Goal: Task Accomplishment & Management: Use online tool/utility

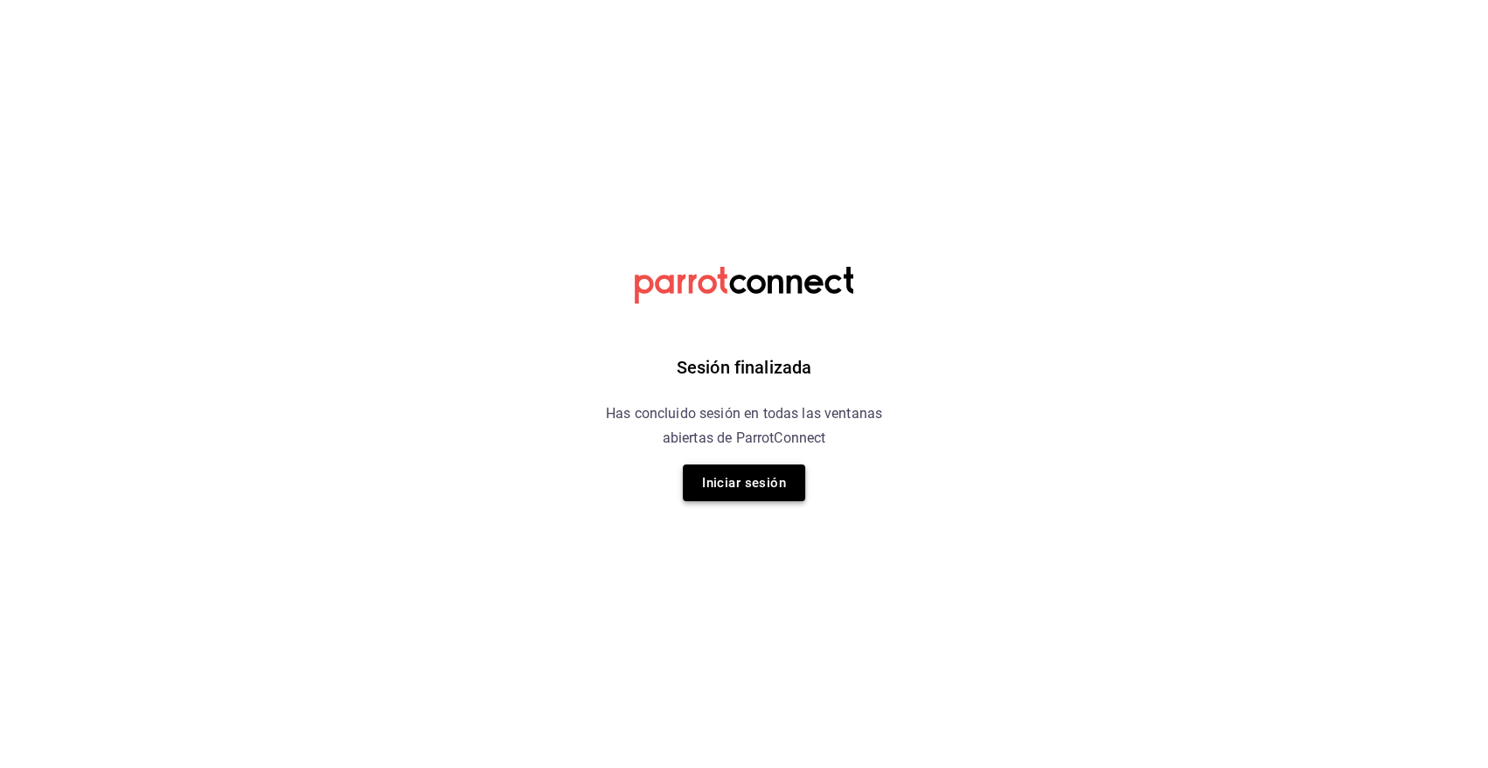
click at [719, 489] on button "Iniciar sesión" at bounding box center [744, 482] width 122 height 37
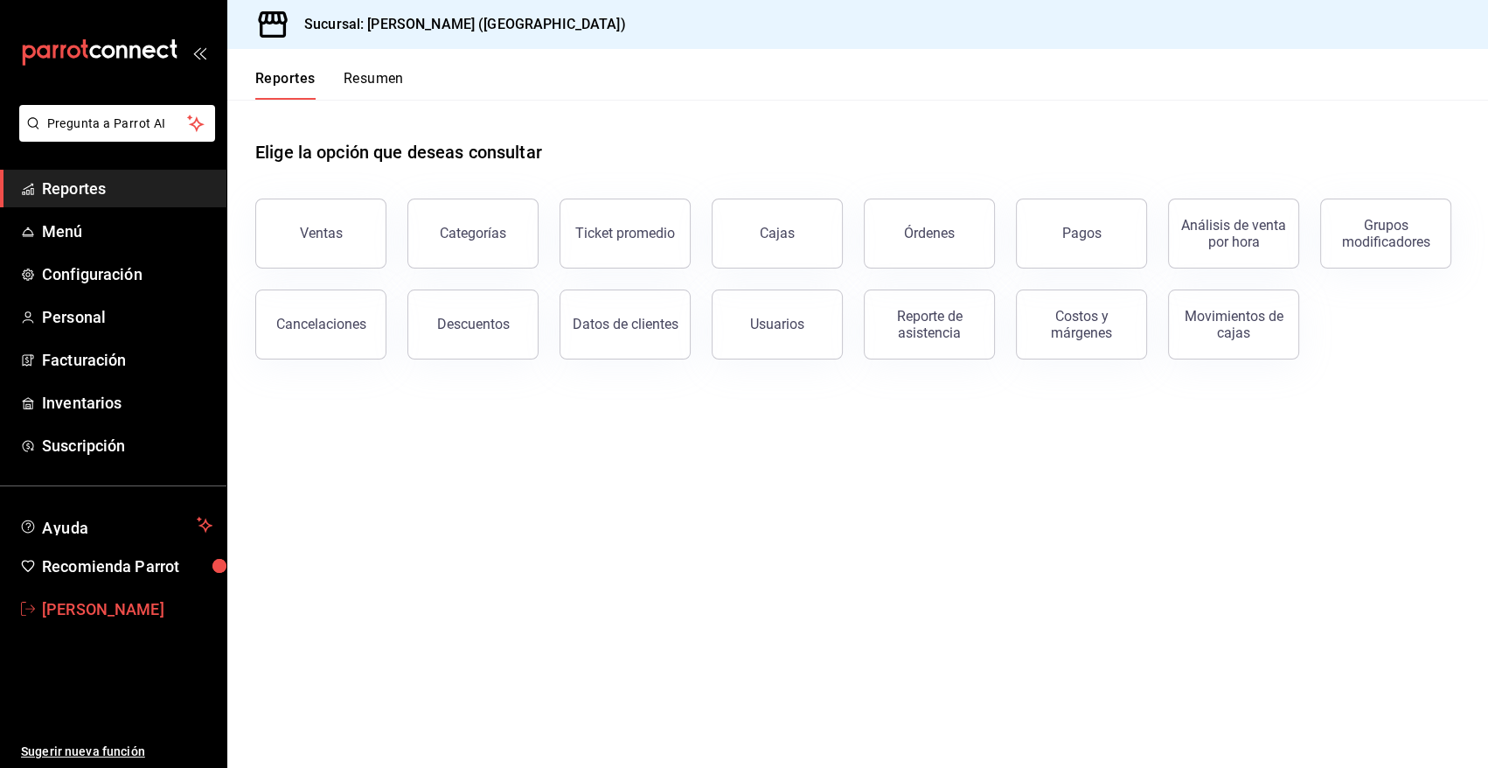
click at [95, 600] on span "Angy Madalena" at bounding box center [127, 609] width 171 height 24
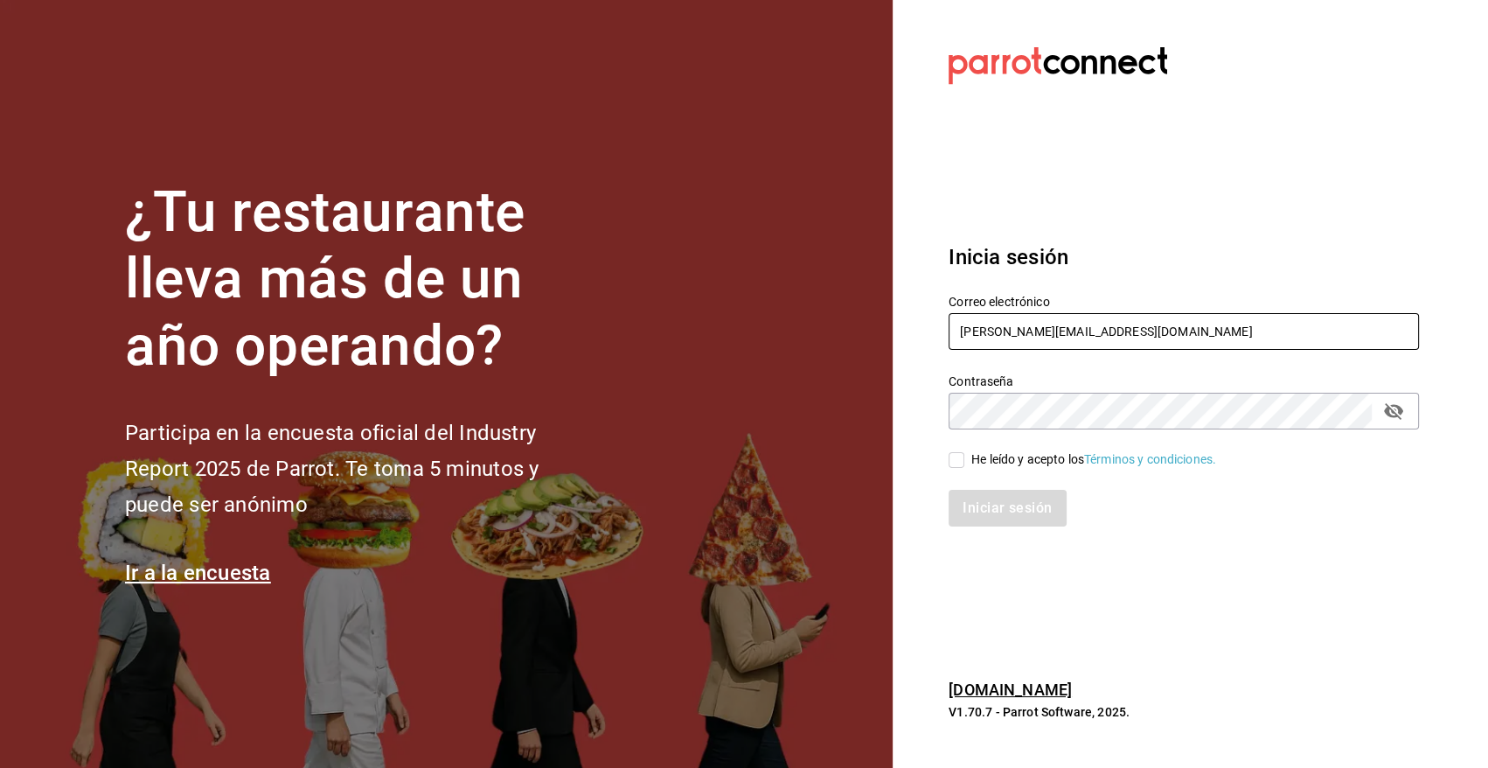
click at [1111, 333] on input "angy.rpp@gmail.com" at bounding box center [1184, 331] width 470 height 37
type input "heriberto_17mc@hotmail.com"
click at [956, 458] on input "He leído y acepto los Términos y condiciones." at bounding box center [957, 460] width 16 height 16
checkbox input "true"
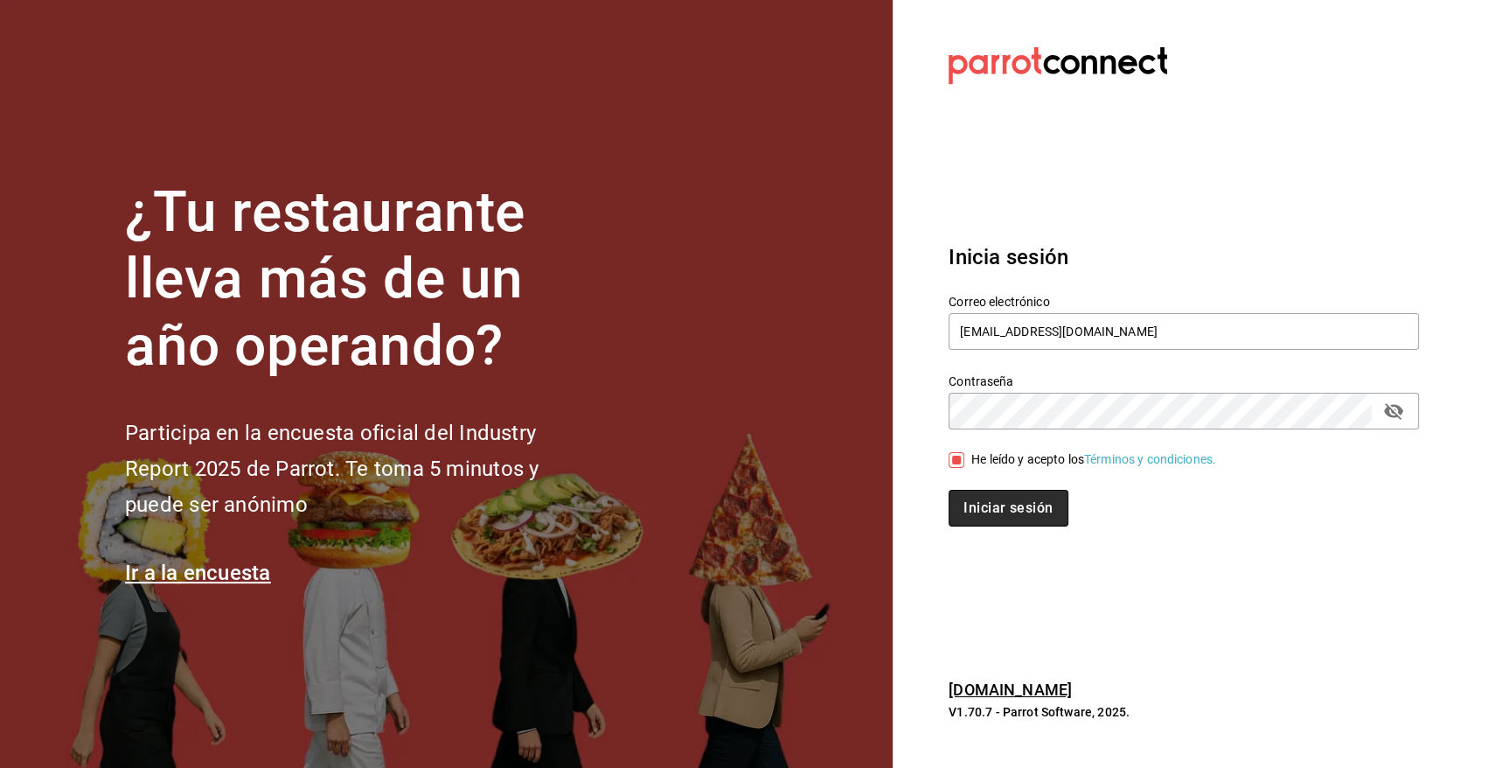
click at [985, 498] on button "Iniciar sesión" at bounding box center [1008, 508] width 119 height 37
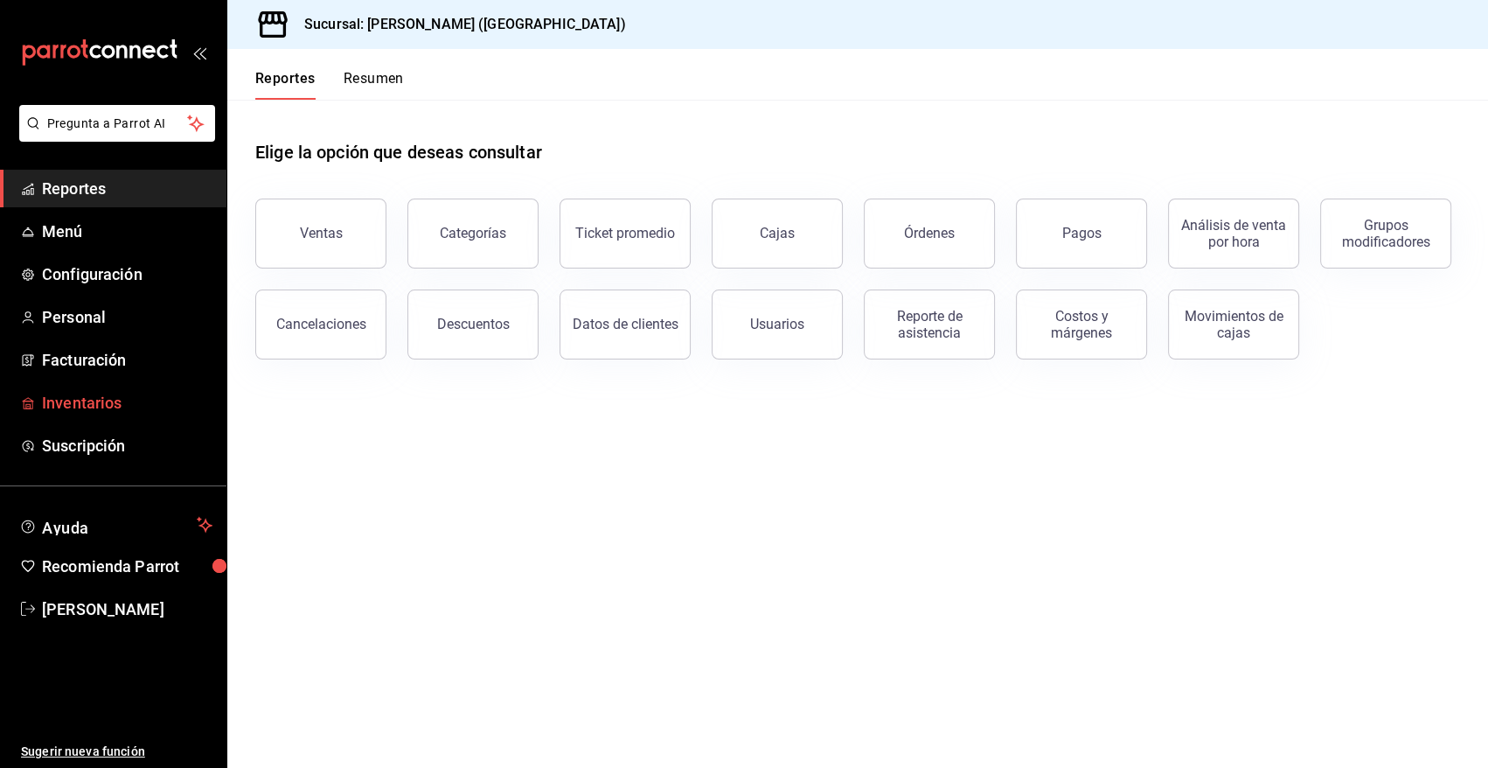
click at [104, 406] on span "Inventarios" at bounding box center [127, 403] width 171 height 24
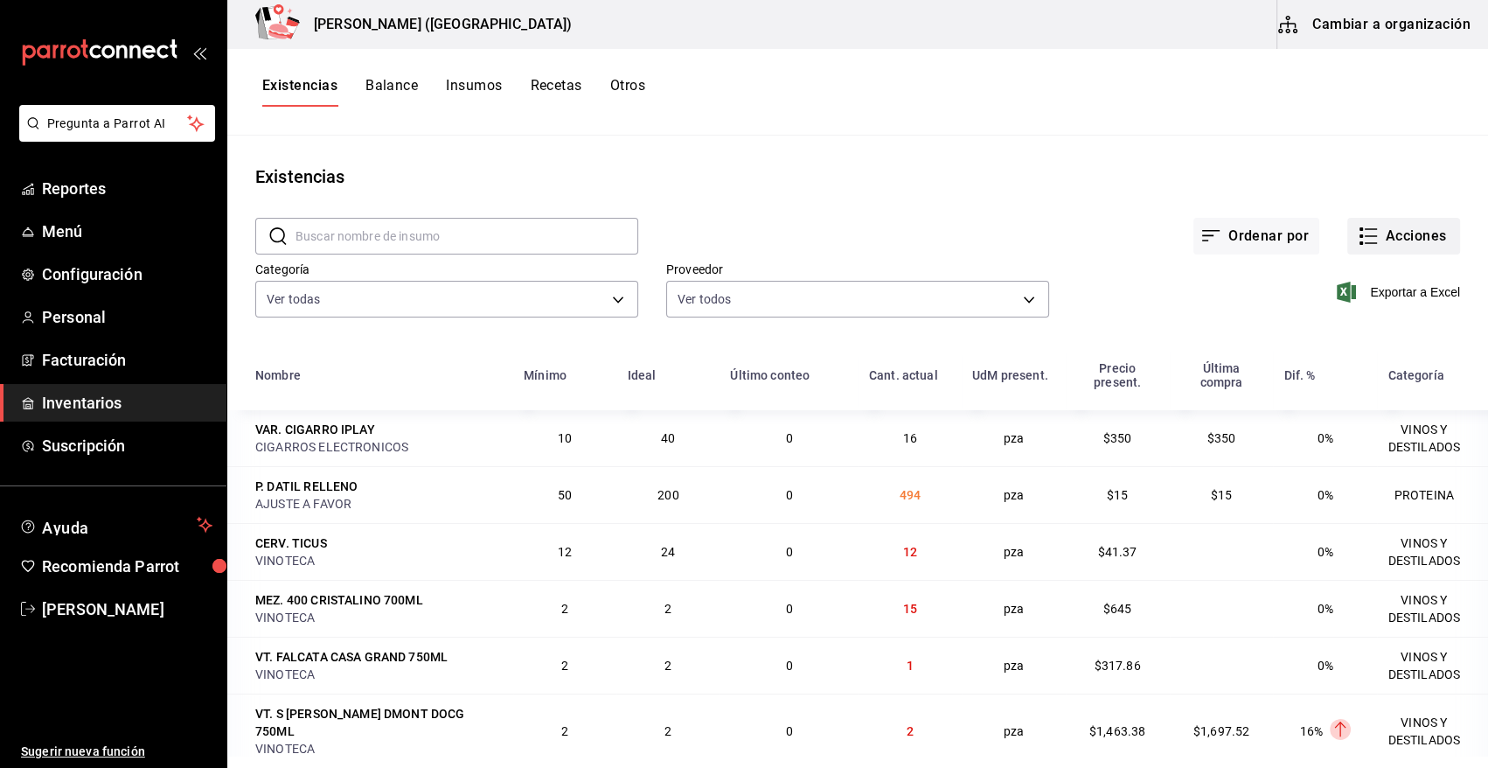
click at [1431, 240] on button "Acciones" at bounding box center [1404, 236] width 113 height 37
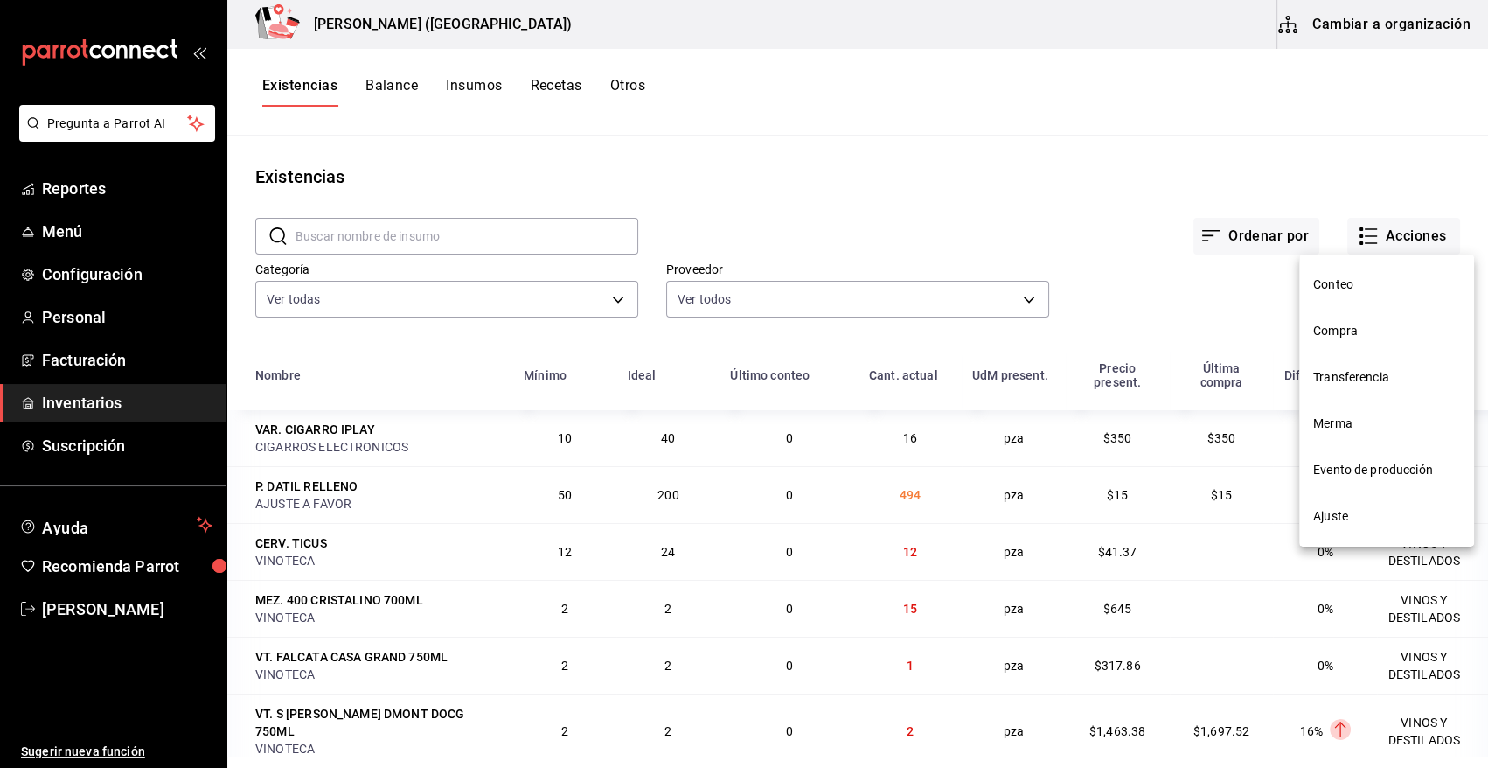
click at [1337, 328] on span "Compra" at bounding box center [1386, 331] width 147 height 18
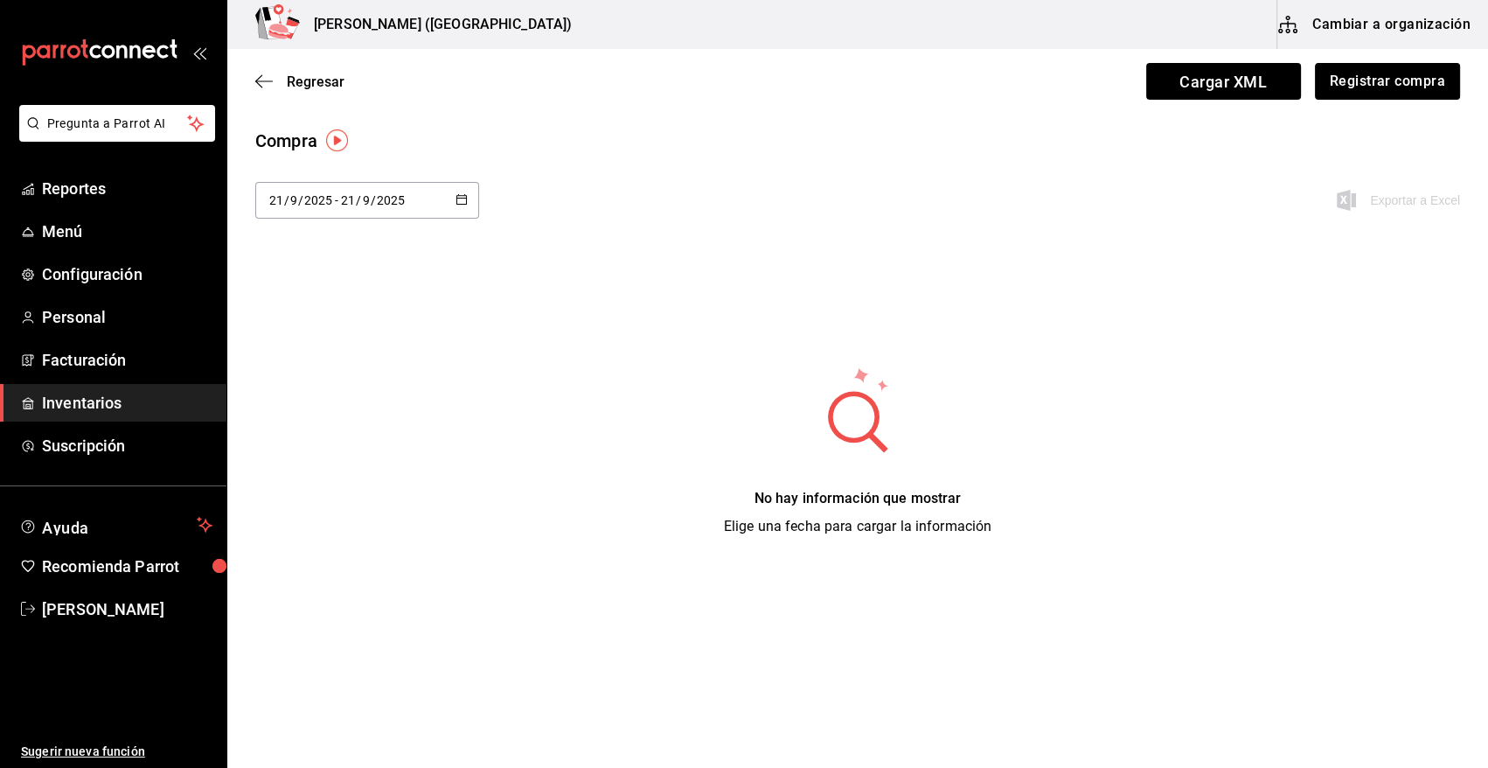
click at [1399, 84] on button "Registrar compra" at bounding box center [1387, 81] width 145 height 37
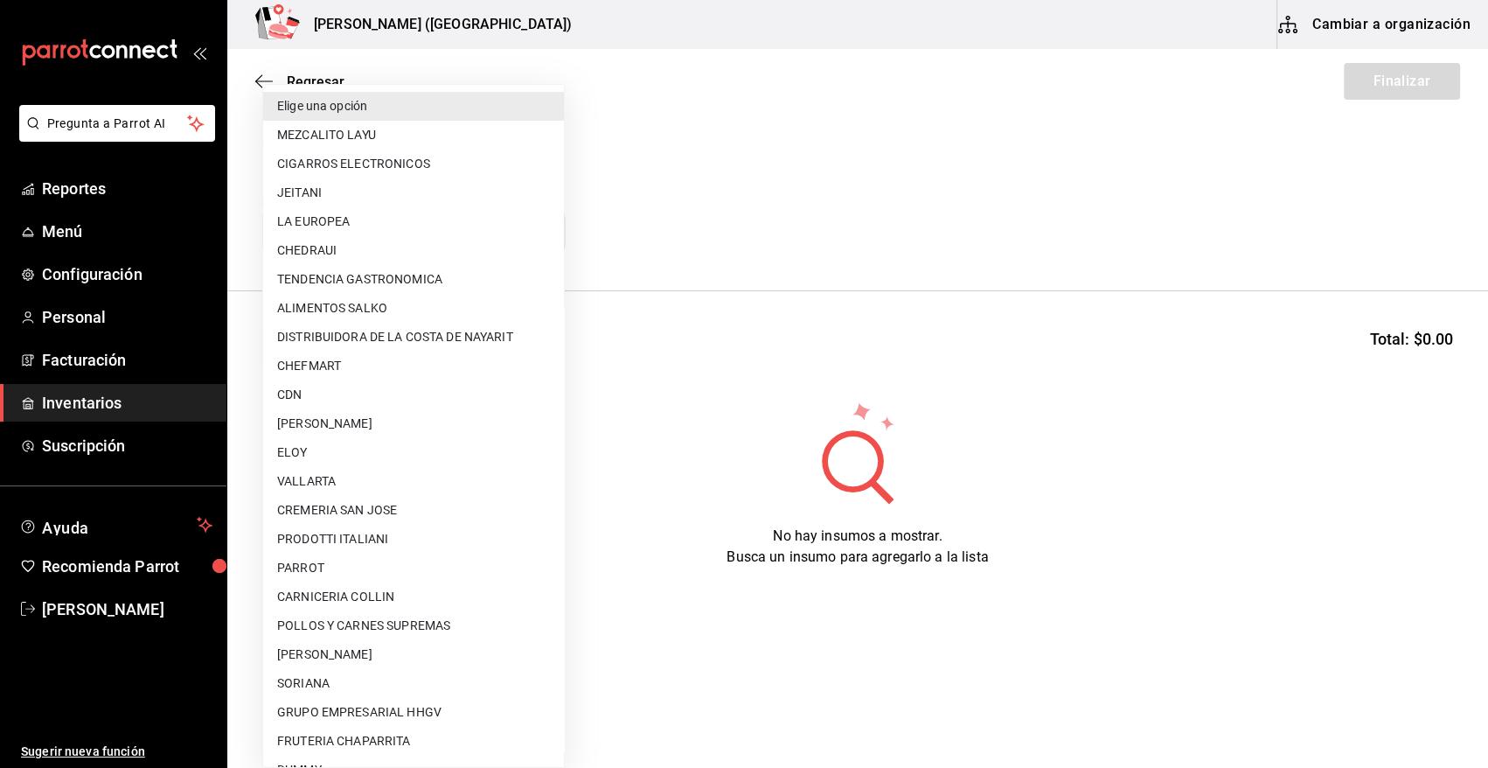
click at [507, 232] on body "Pregunta a Parrot AI Reportes Menú Configuración Personal Facturación Inventari…" at bounding box center [744, 334] width 1488 height 669
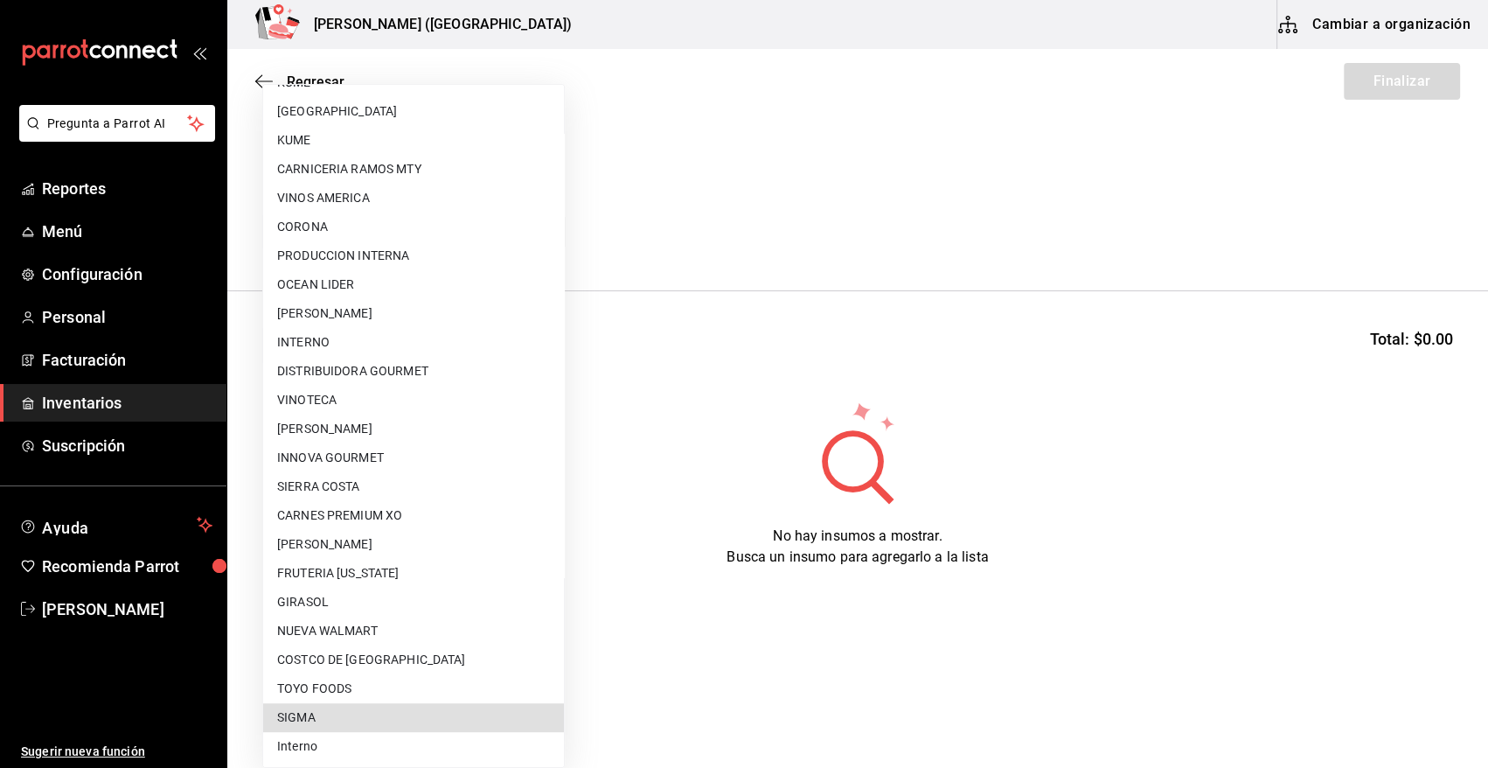
click at [324, 718] on li "SIGMA" at bounding box center [413, 717] width 301 height 29
type input "b3de96d6-3c20-45bc-abf9-e3c6c14f0adf"
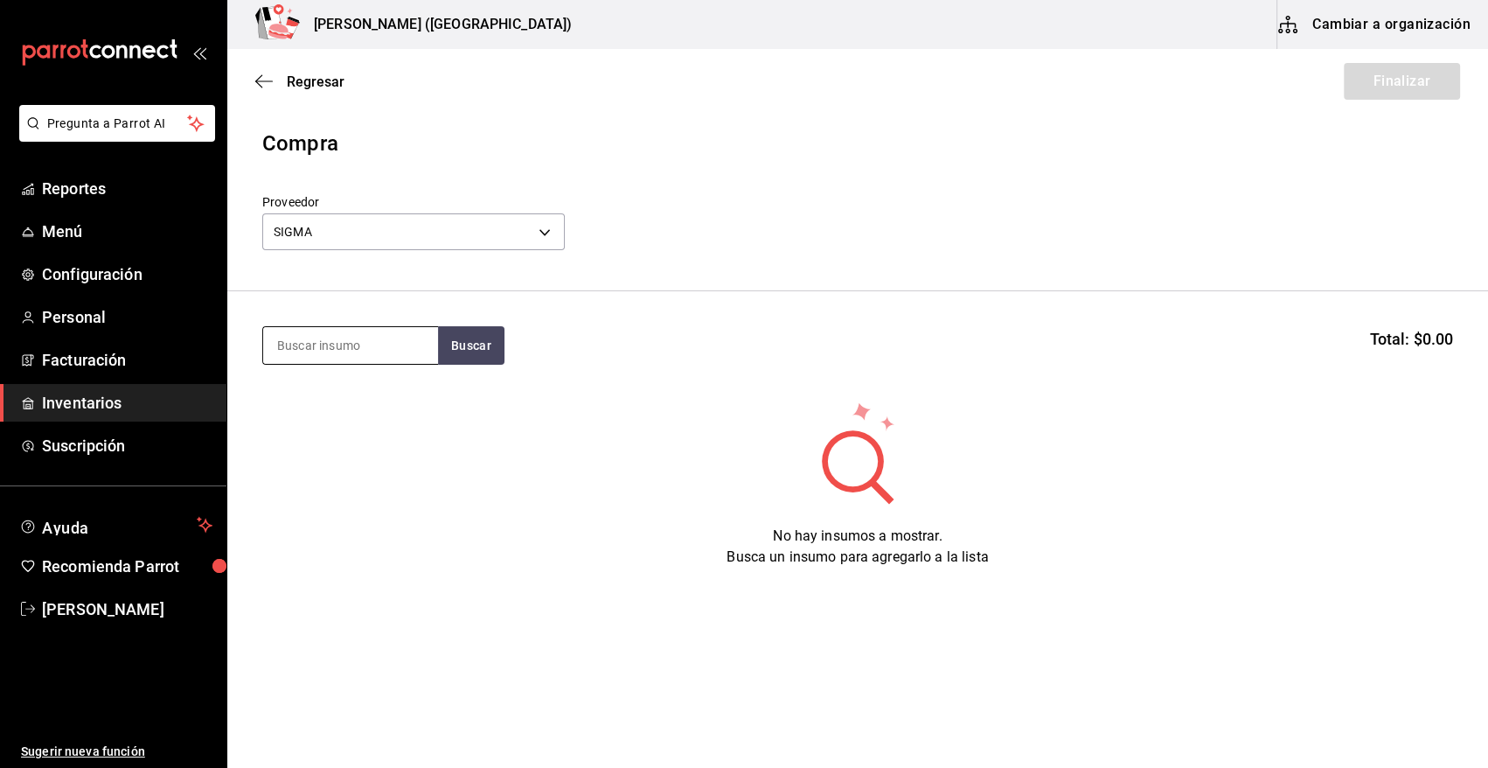
click at [333, 338] on input at bounding box center [350, 345] width 175 height 37
type input "calle"
click at [471, 345] on button "Buscar" at bounding box center [471, 345] width 66 height 38
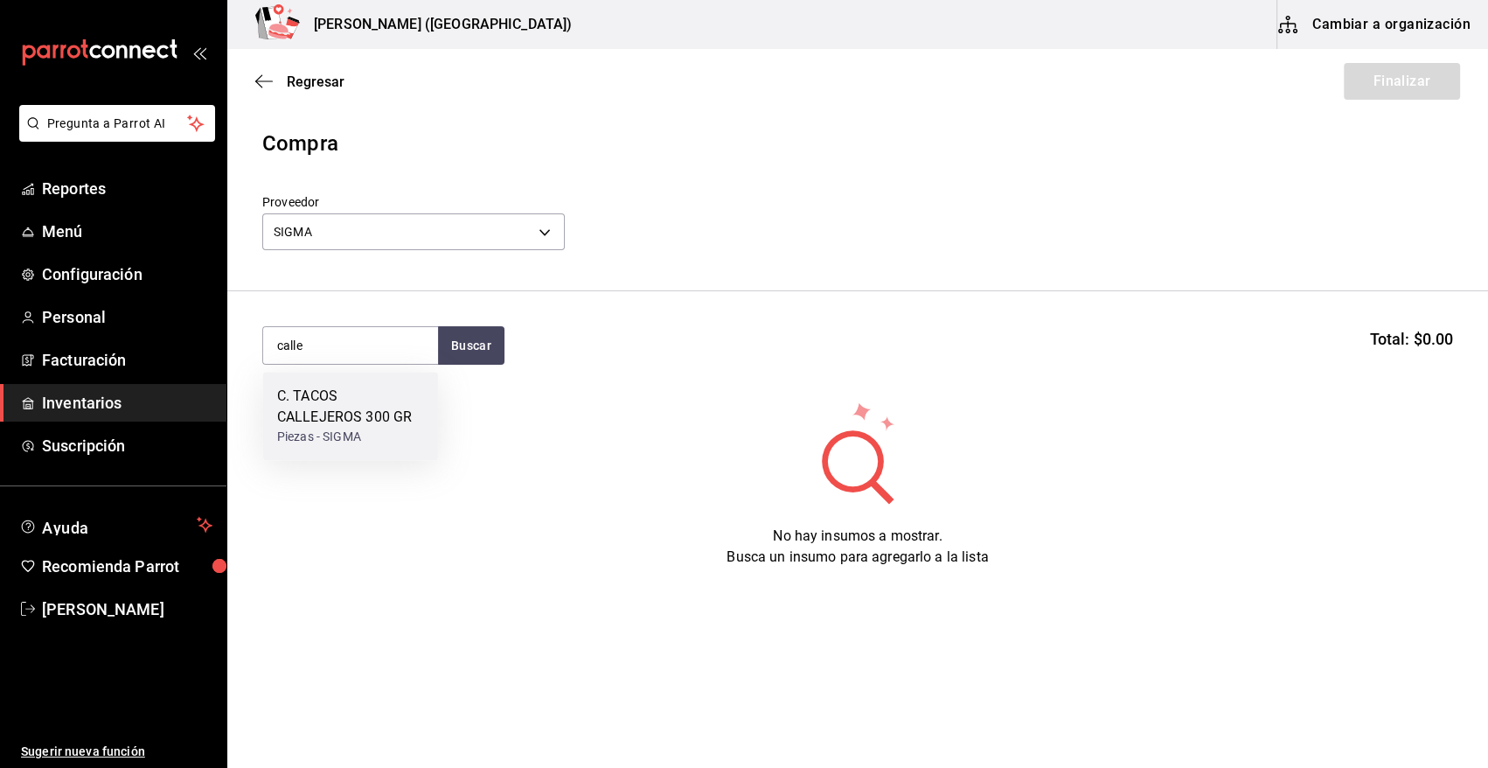
click at [380, 394] on div "C. TACOS CALLEJEROS 300 GR" at bounding box center [350, 407] width 147 height 42
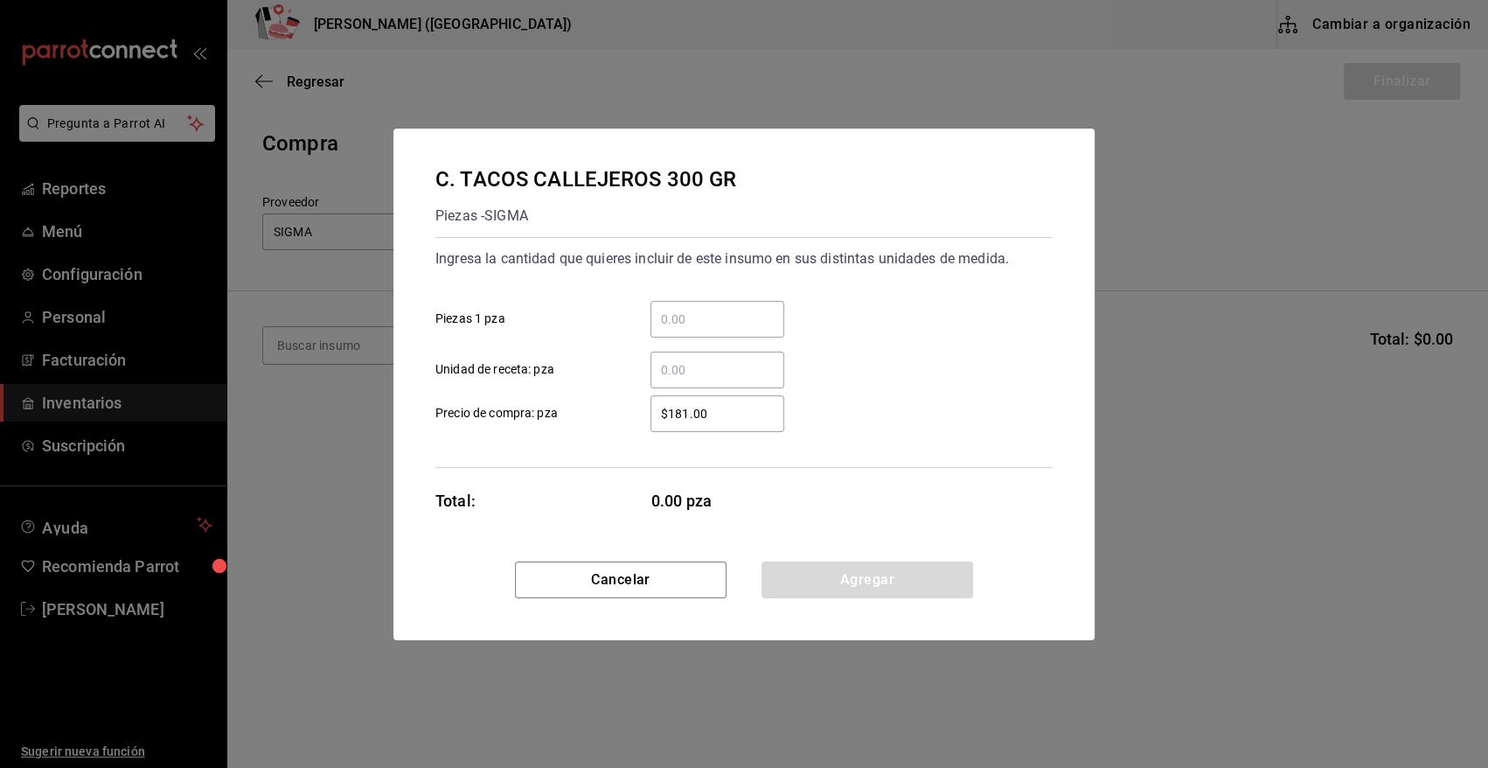
click at [751, 324] on input "​ Piezas 1 pza" at bounding box center [718, 319] width 134 height 21
type input "11"
drag, startPoint x: 753, startPoint y: 410, endPoint x: 498, endPoint y: 390, distance: 255.3
click at [498, 390] on div "$181.00 ​ Precio de compra: pza" at bounding box center [736, 406] width 631 height 51
type input "$242.25"
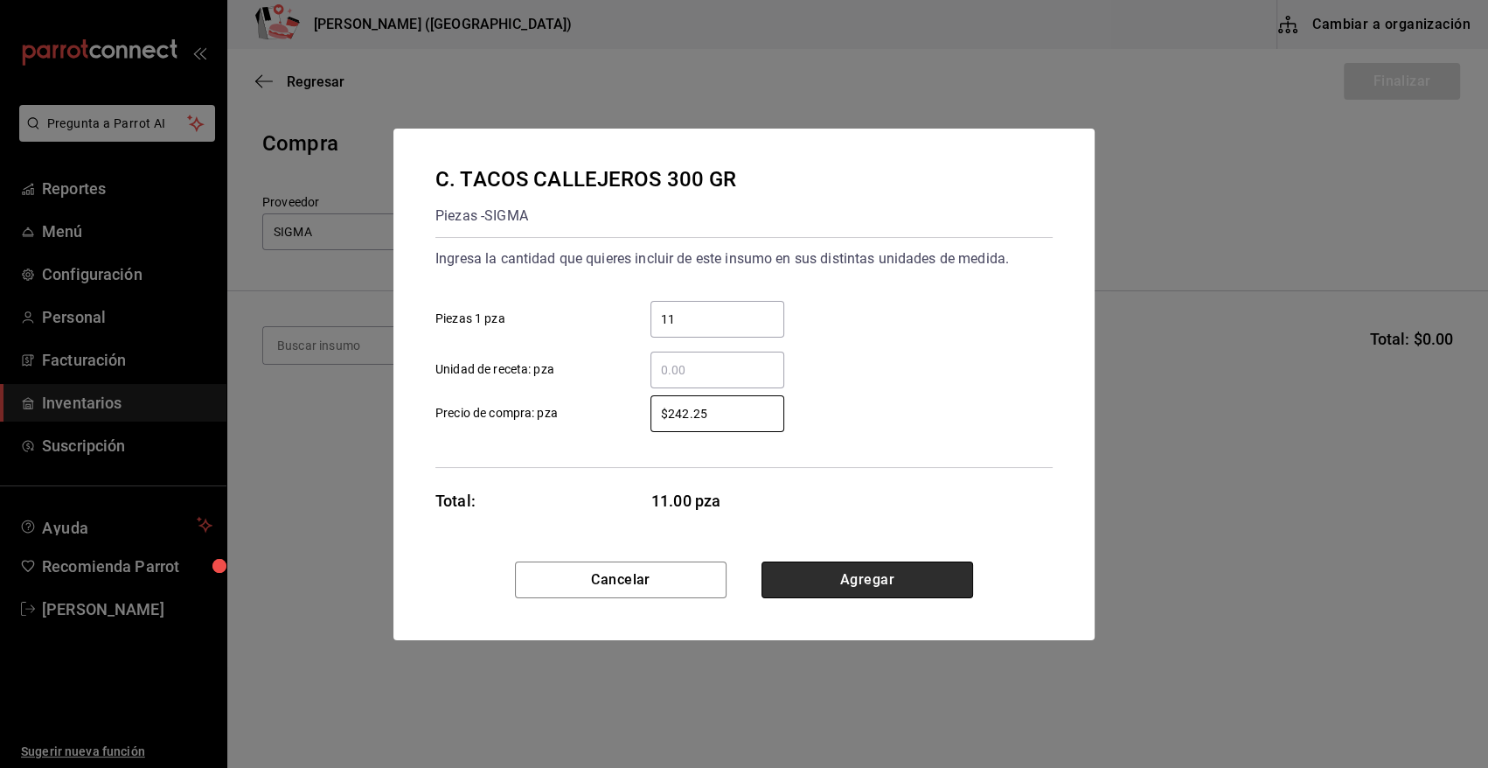
click at [909, 582] on button "Agregar" at bounding box center [868, 579] width 212 height 37
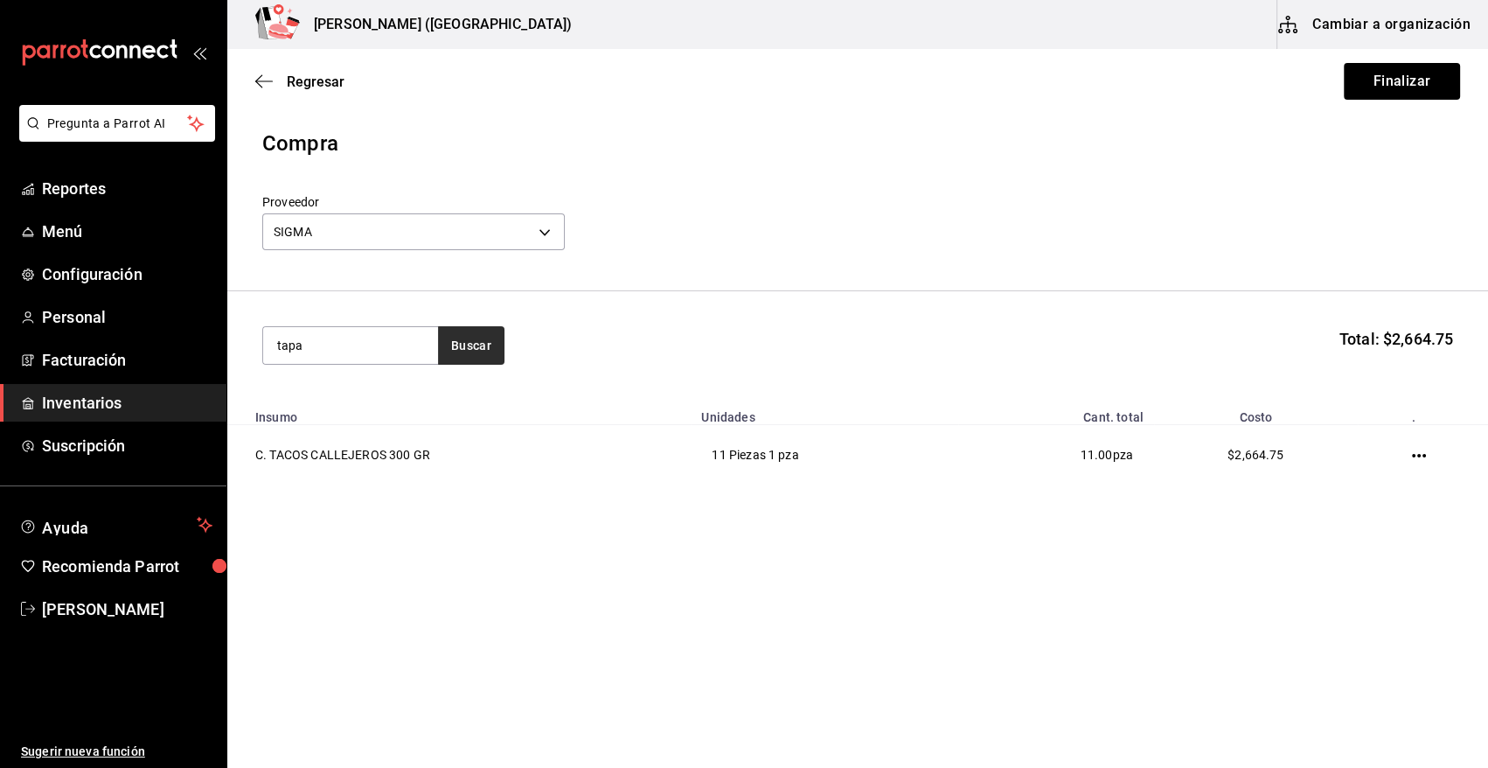
type input "tapa"
click at [471, 336] on button "Buscar" at bounding box center [471, 345] width 66 height 38
click at [388, 395] on div "C. TAPA DE RIB EYE" at bounding box center [339, 396] width 124 height 21
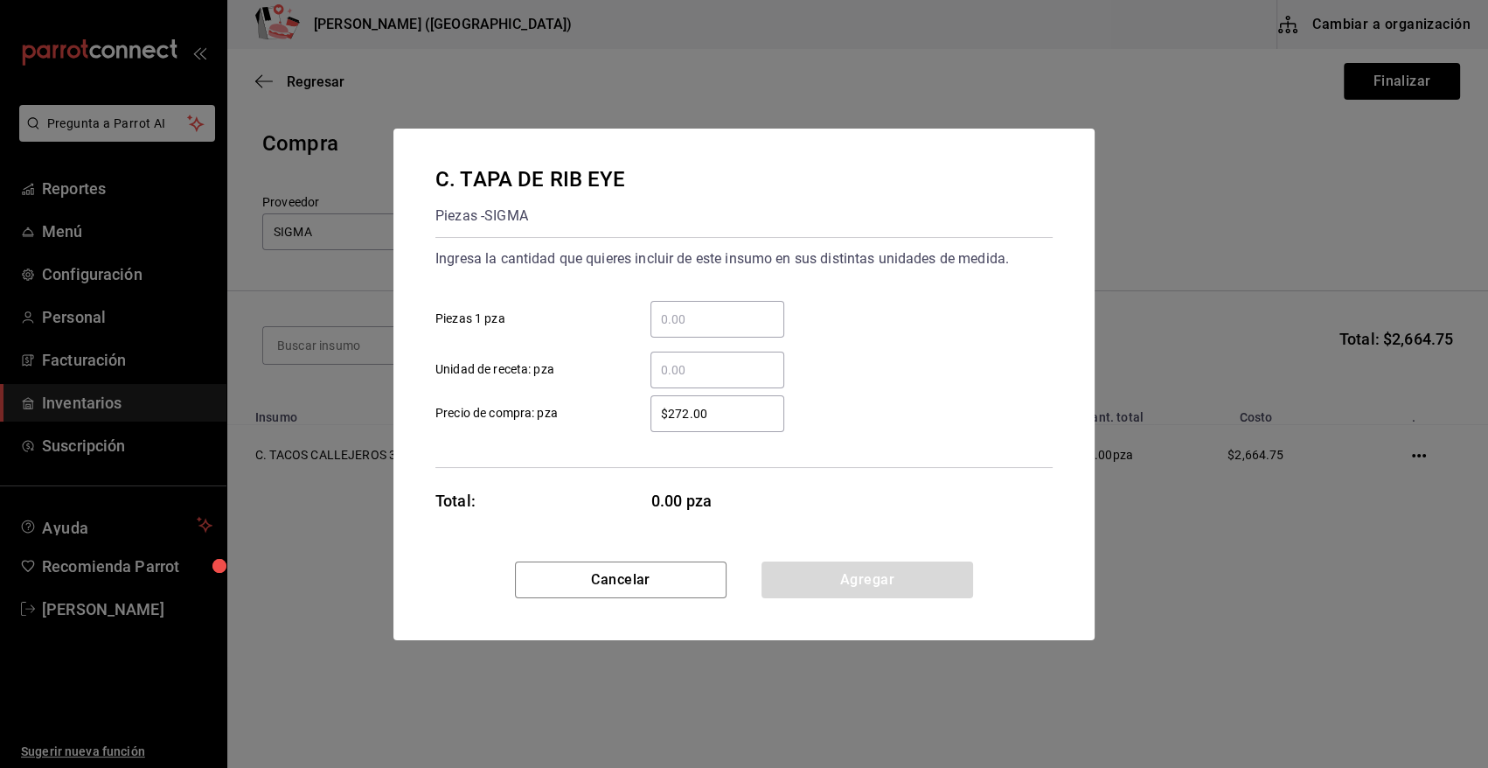
click at [656, 323] on input "​ Piezas 1 pza" at bounding box center [718, 319] width 134 height 21
type input "5"
drag, startPoint x: 591, startPoint y: 419, endPoint x: 724, endPoint y: 429, distance: 133.3
click at [816, 421] on div "$272.00 ​ Precio de compra: pza" at bounding box center [736, 406] width 631 height 51
drag, startPoint x: 741, startPoint y: 414, endPoint x: 565, endPoint y: 414, distance: 175.8
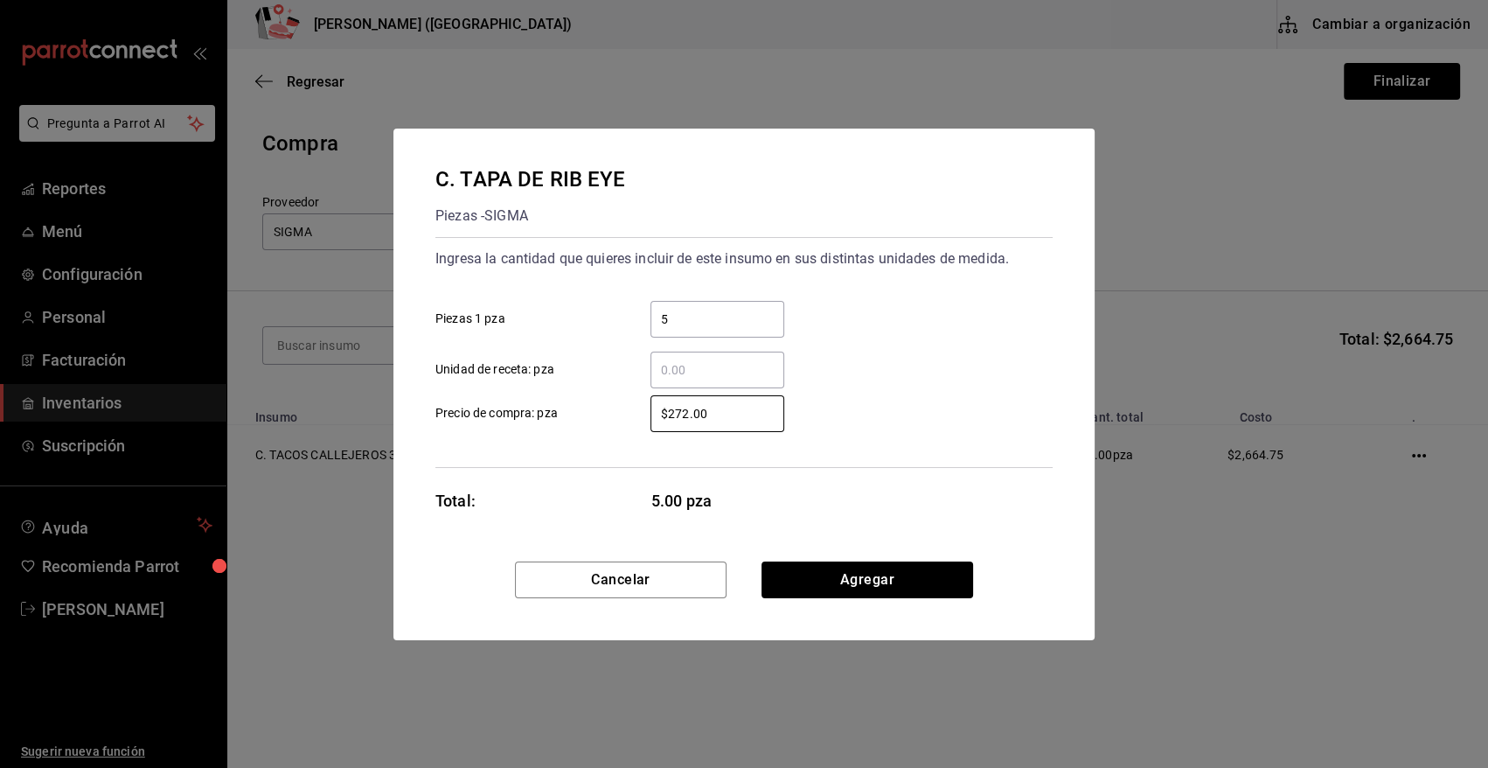
click at [565, 414] on label "$272.00 ​ Precio de compra: pza" at bounding box center [609, 413] width 349 height 37
type input "$363.38"
click at [814, 577] on button "Agregar" at bounding box center [868, 579] width 212 height 37
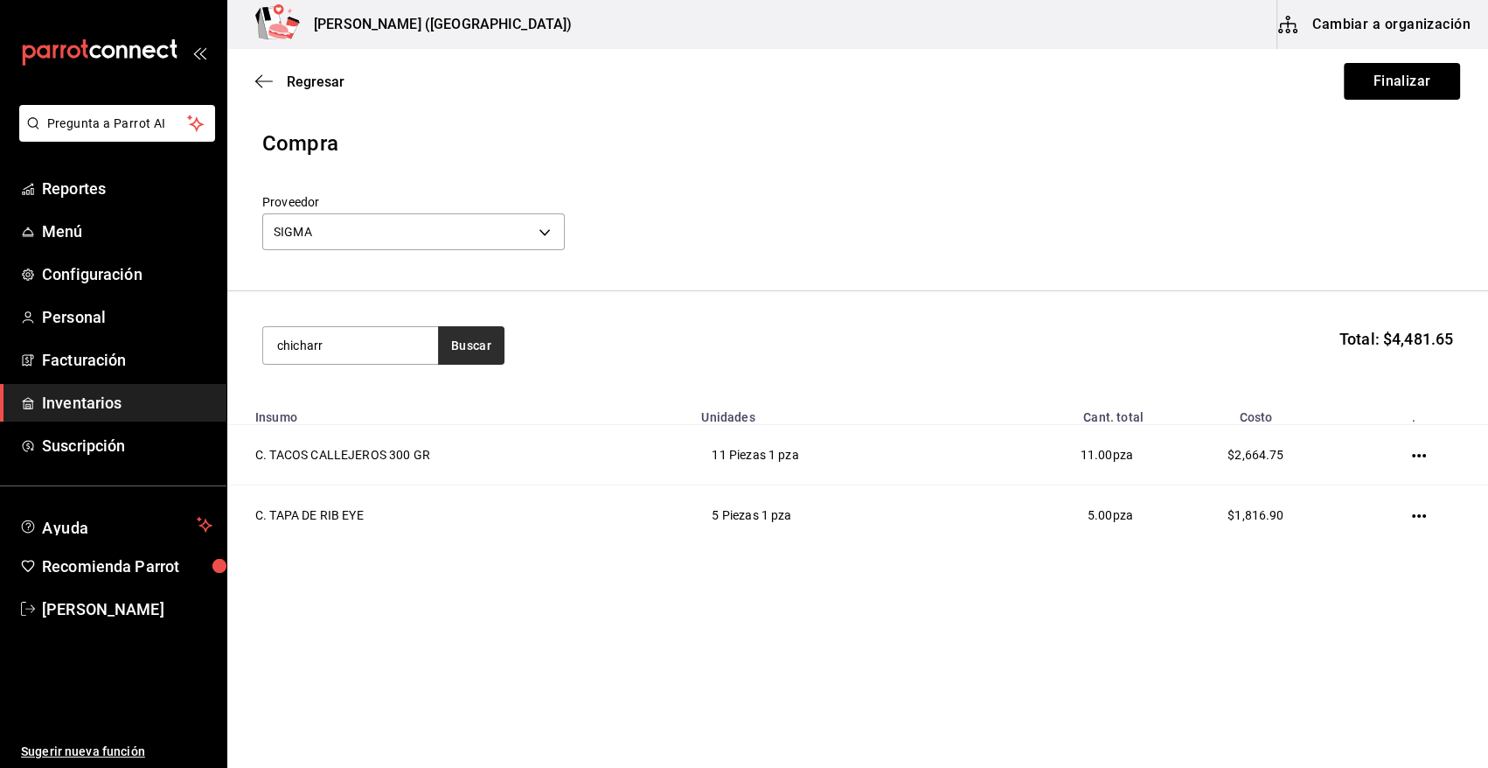
type input "chicharr"
click at [483, 337] on button "Buscar" at bounding box center [471, 345] width 66 height 38
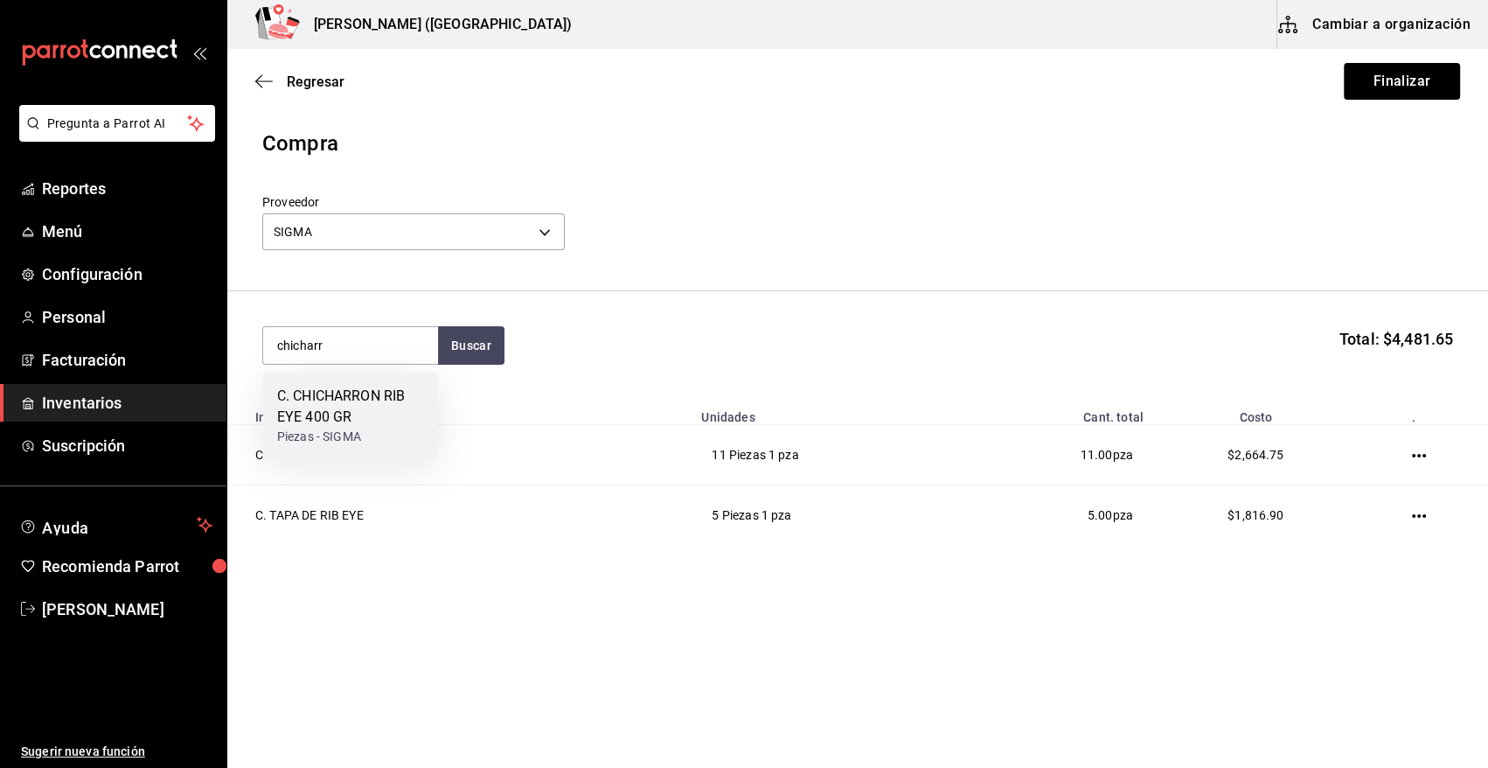
click at [351, 398] on div "C. CHICHARRON RIB EYE 400 GR" at bounding box center [350, 407] width 147 height 42
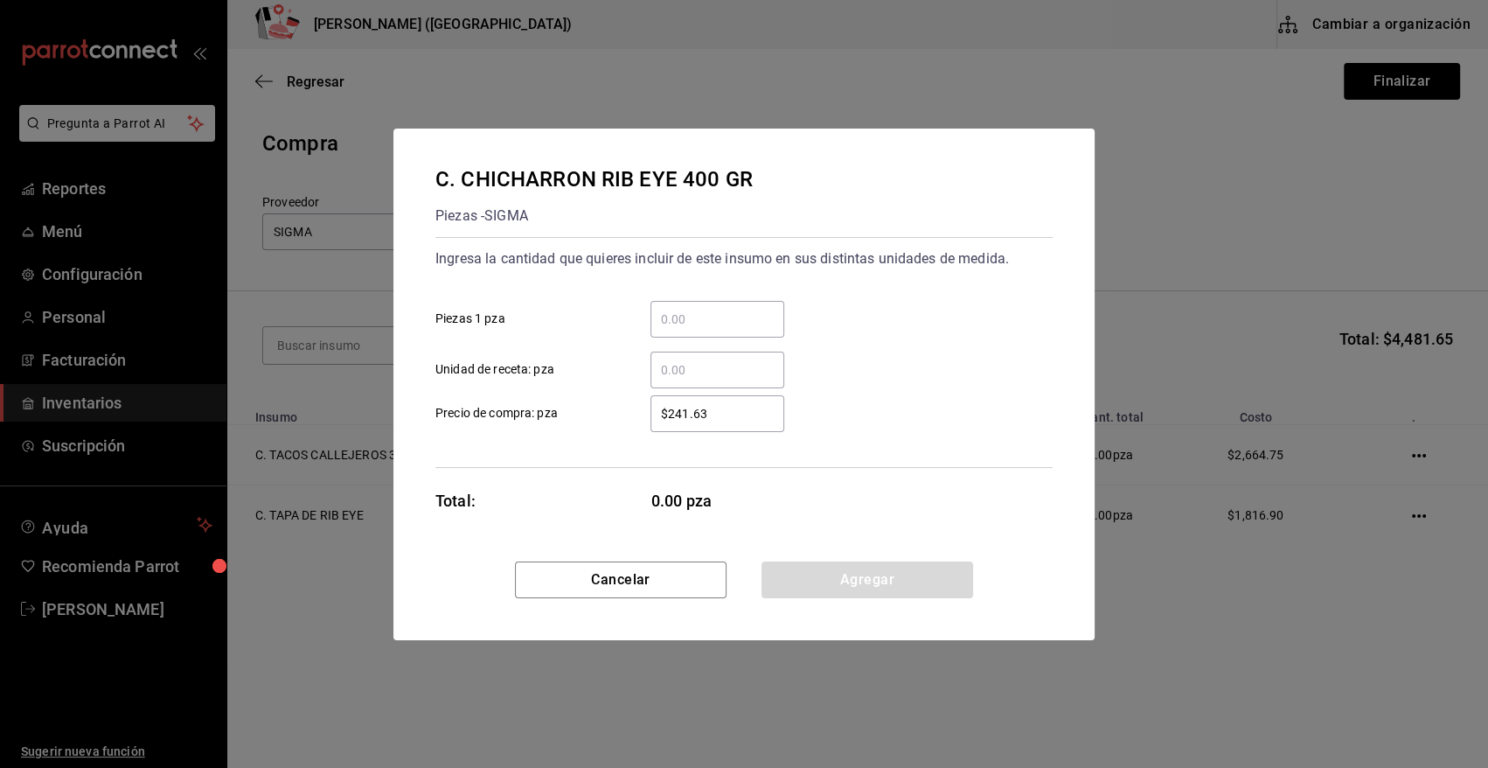
click at [687, 322] on input "​ Piezas 1 pza" at bounding box center [718, 319] width 134 height 21
type input "10"
drag, startPoint x: 727, startPoint y: 416, endPoint x: 639, endPoint y: 416, distance: 87.4
click at [639, 416] on div "$241.63 ​" at bounding box center [704, 413] width 162 height 37
type input "$323"
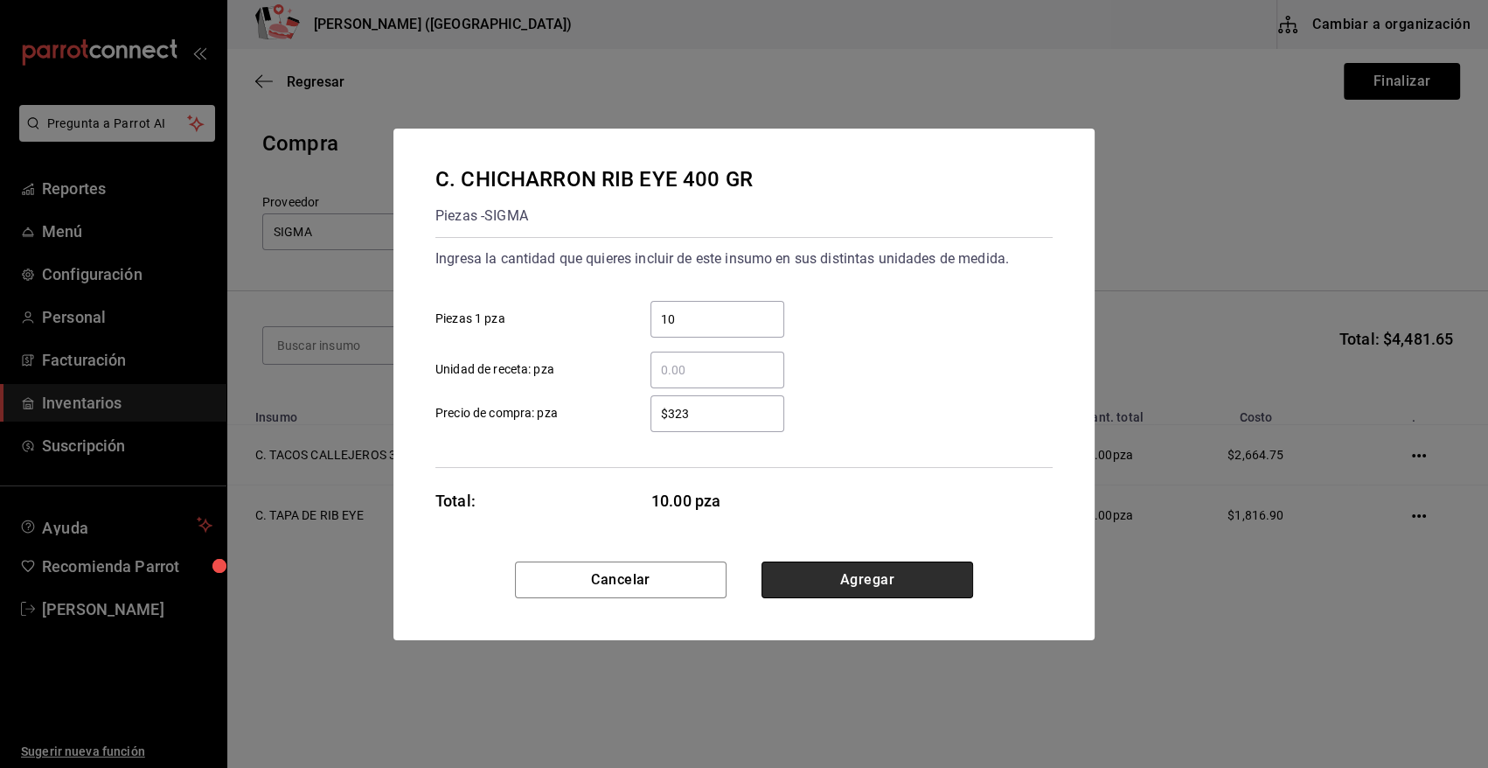
click at [827, 580] on button "Agregar" at bounding box center [868, 579] width 212 height 37
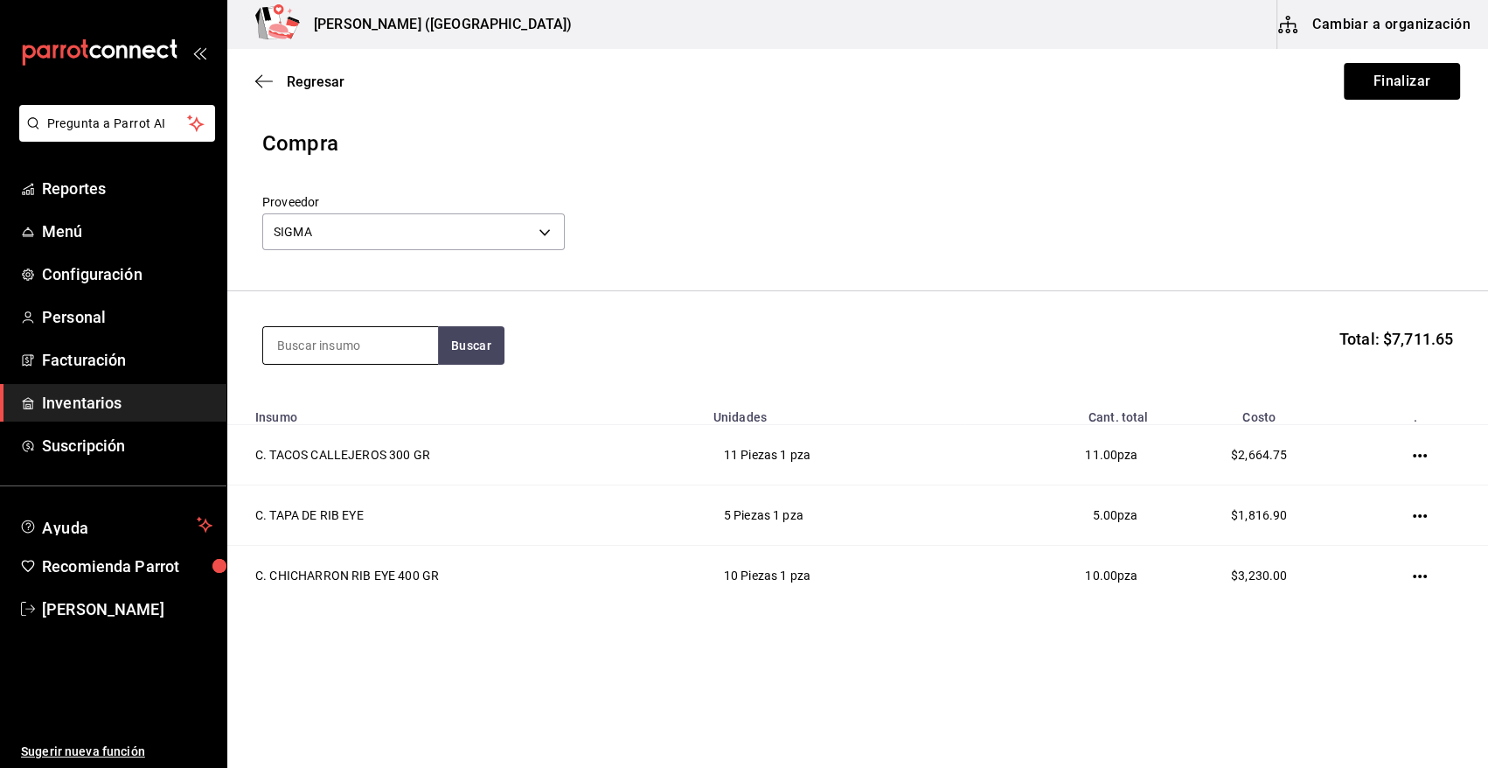
type input "b"
type input "volcan"
click at [477, 342] on button "Buscar" at bounding box center [471, 345] width 66 height 38
click at [366, 393] on div "C. VOLCAN DE RIB EYE 300 GR" at bounding box center [350, 407] width 147 height 42
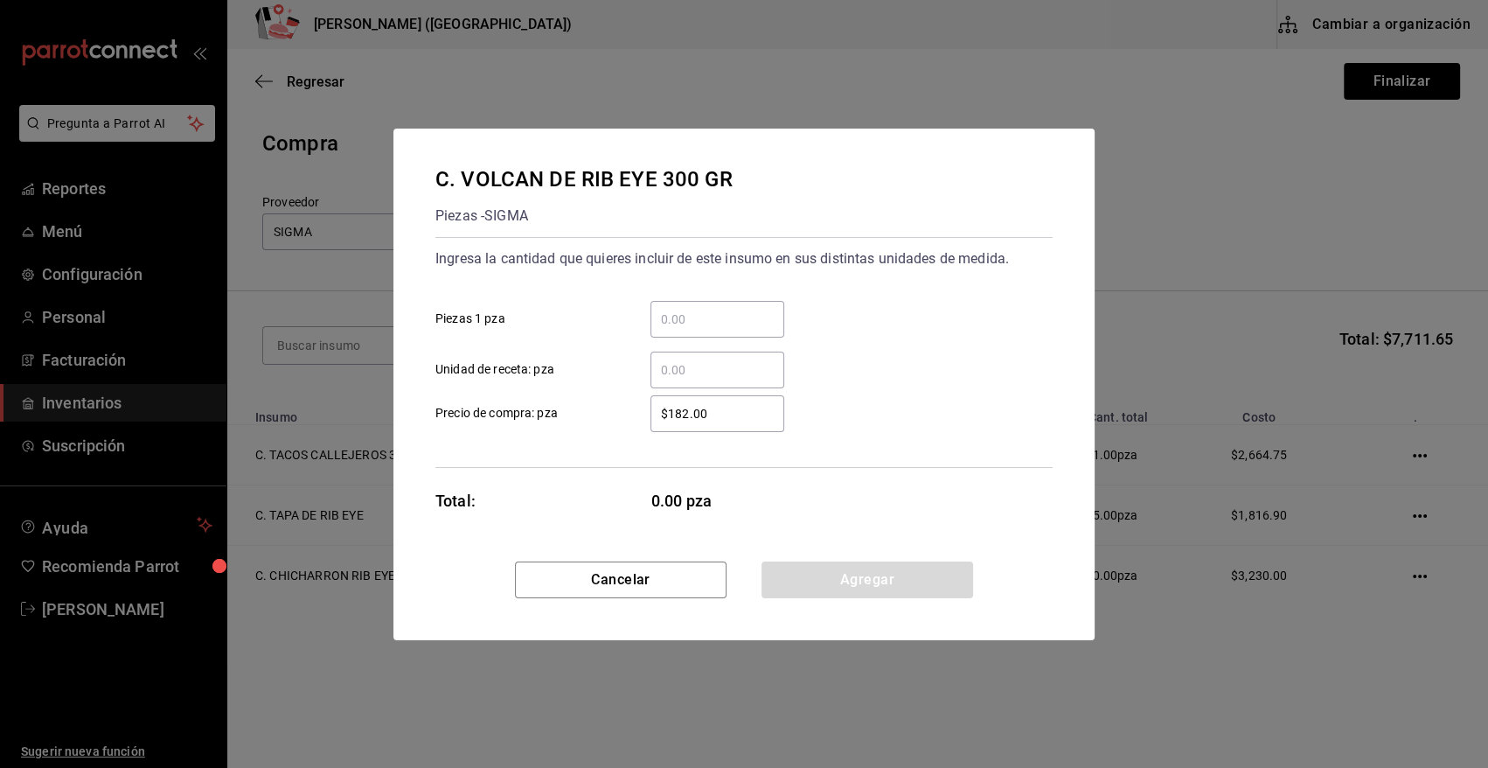
click at [712, 320] on input "​ Piezas 1 pza" at bounding box center [718, 319] width 134 height 21
type input "10"
drag, startPoint x: 748, startPoint y: 410, endPoint x: 613, endPoint y: 427, distance: 135.7
click at [613, 427] on label "$182.00 ​ Precio de compra: pza" at bounding box center [609, 413] width 349 height 37
type input "$242.25"
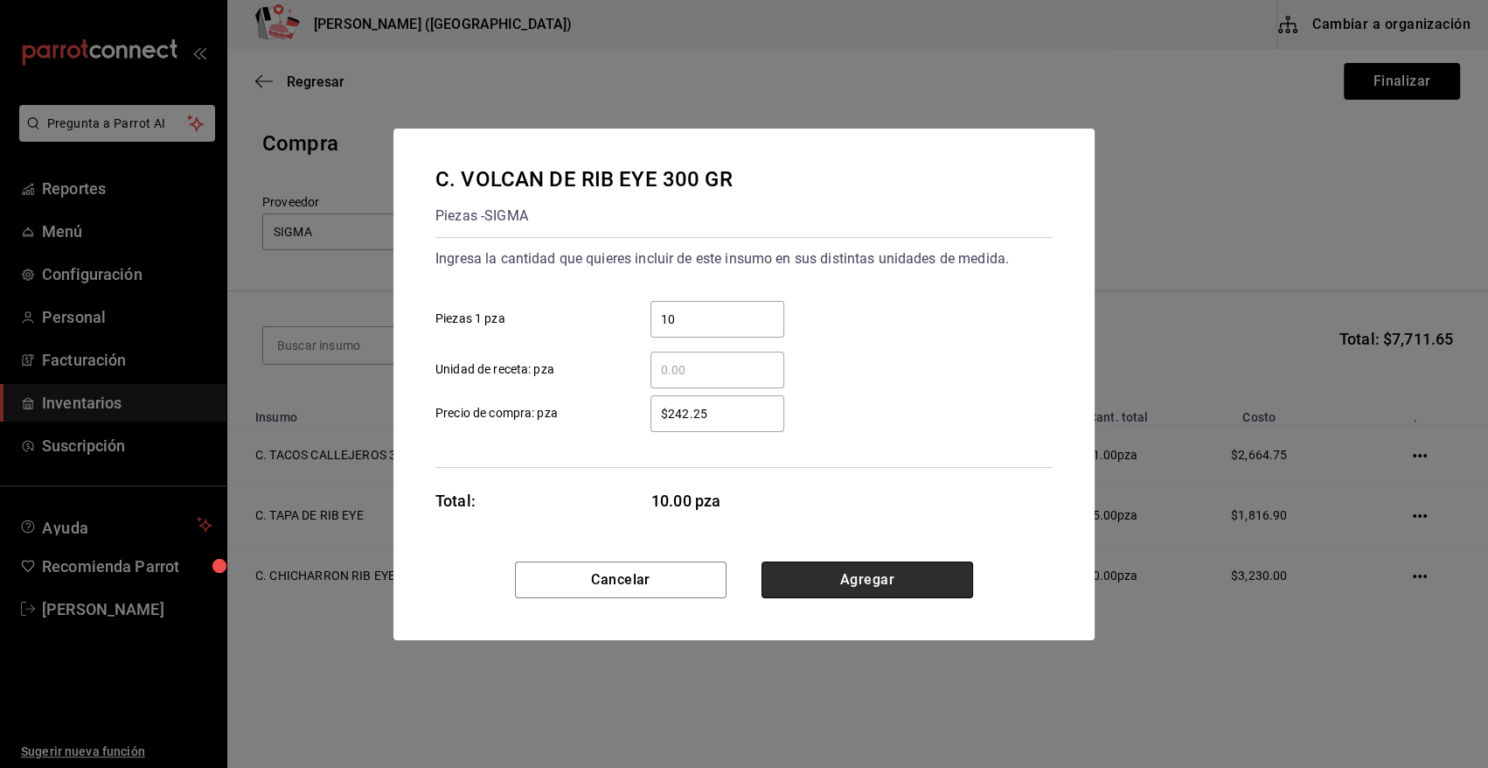
click at [832, 589] on button "Agregar" at bounding box center [868, 579] width 212 height 37
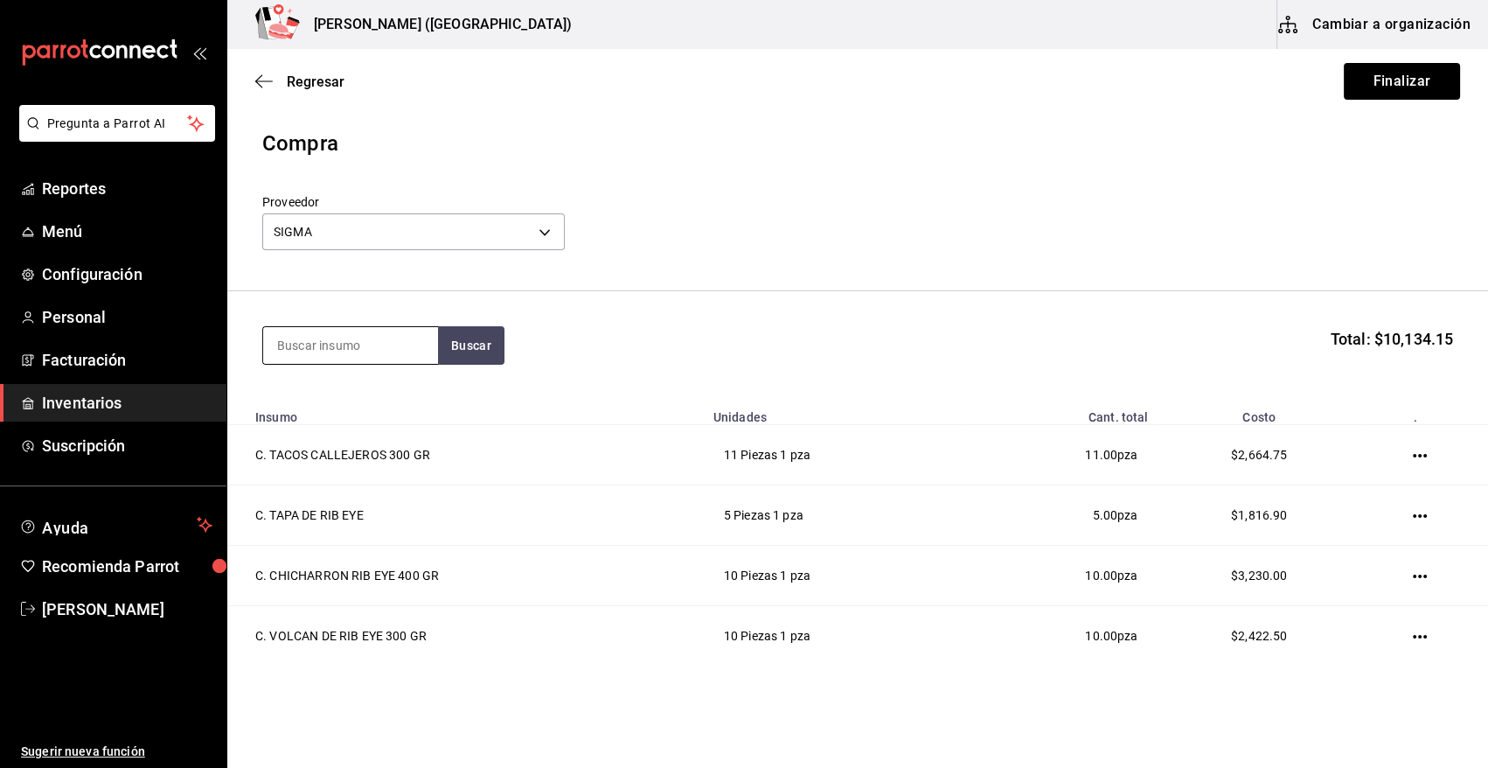
click at [320, 335] on input at bounding box center [350, 345] width 175 height 37
type input "broche"
click at [484, 353] on button "Buscar" at bounding box center [471, 345] width 66 height 38
click at [394, 389] on div "C. BROCHETA DE RIB" at bounding box center [343, 396] width 133 height 21
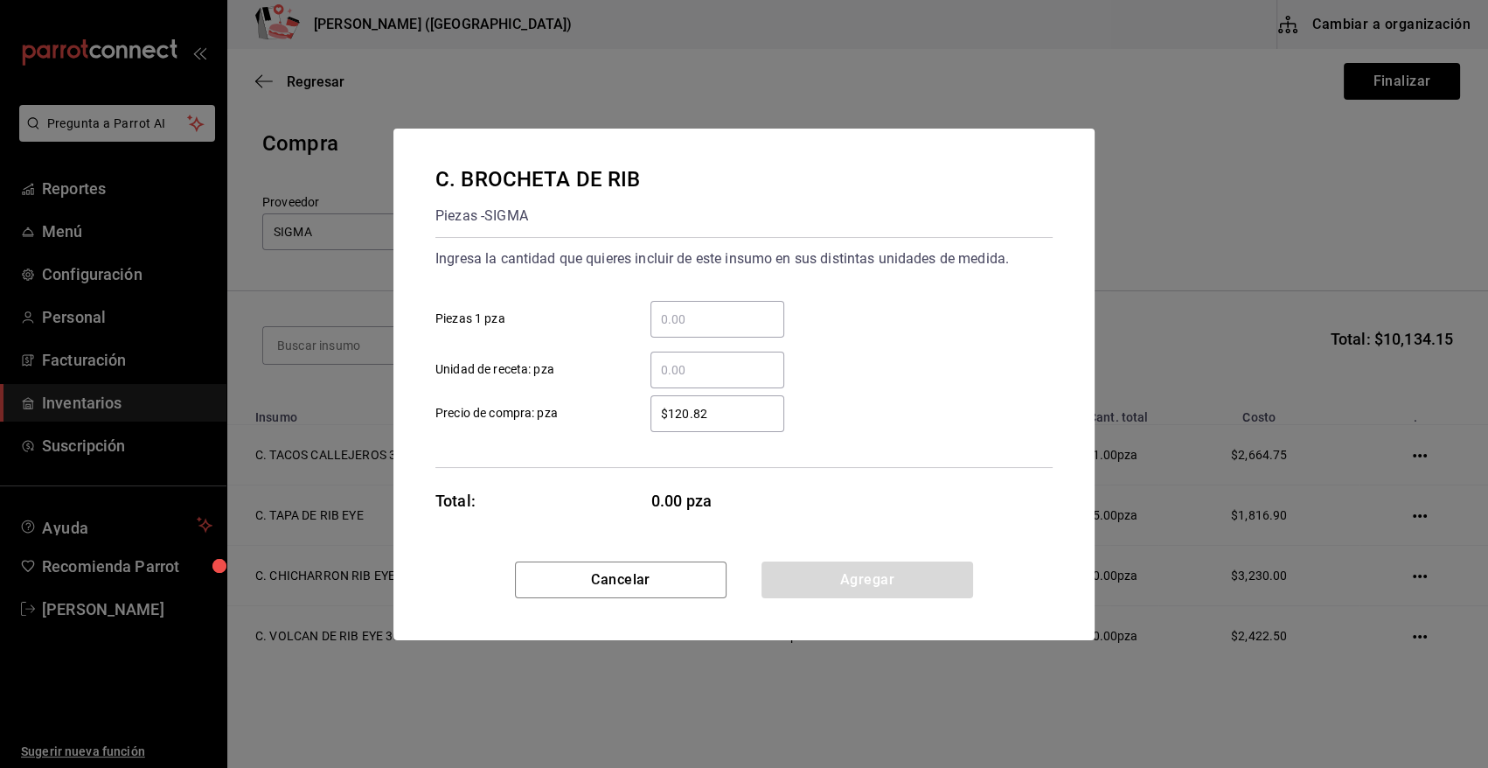
click at [704, 316] on input "​ Piezas 1 pza" at bounding box center [718, 319] width 134 height 21
type input "5"
drag, startPoint x: 727, startPoint y: 407, endPoint x: 531, endPoint y: 431, distance: 197.4
click at [531, 431] on div "Ingresa la cantidad que quieres incluir de este insumo en sus distintas unidade…" at bounding box center [743, 352] width 617 height 231
type input "$145.35"
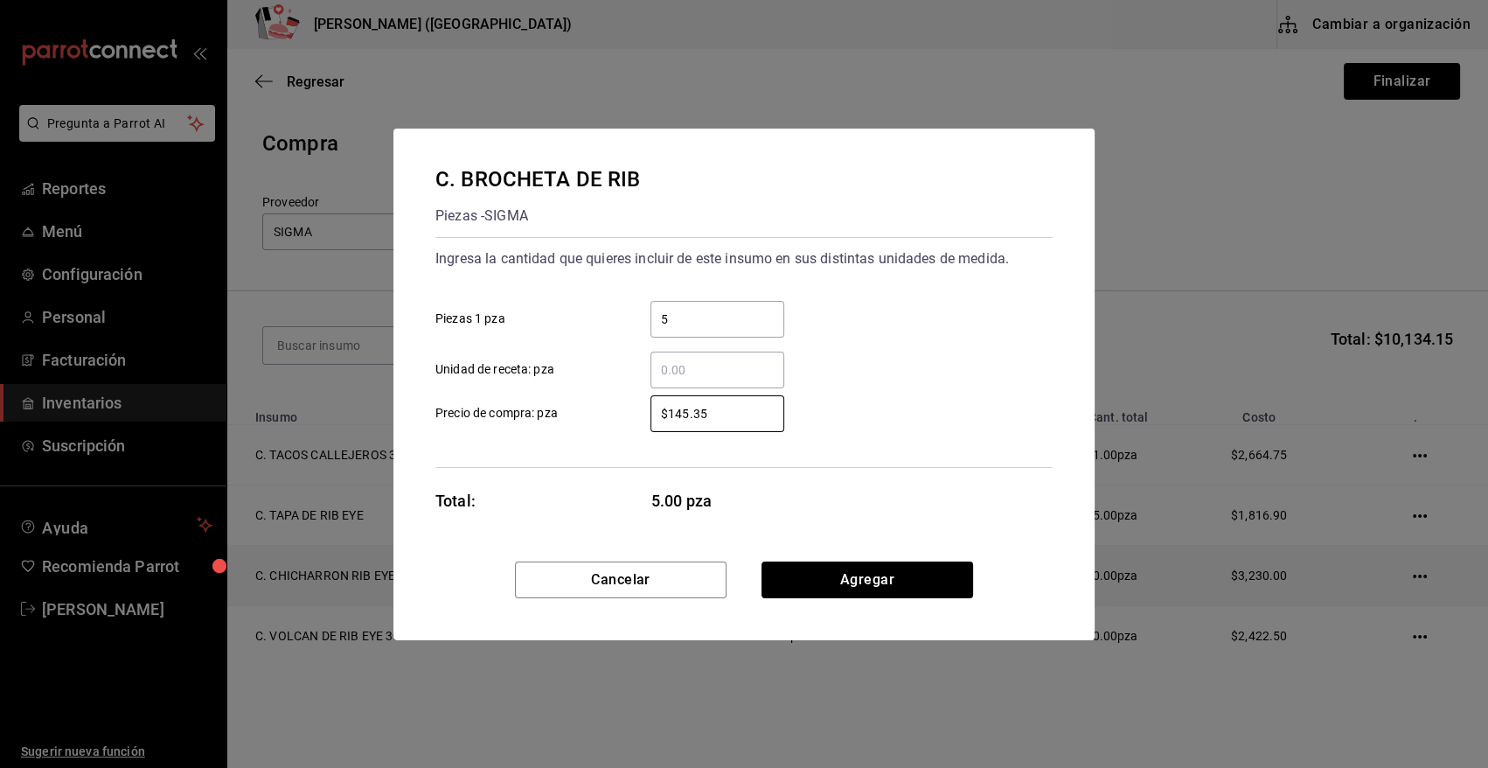
drag, startPoint x: 917, startPoint y: 583, endPoint x: 892, endPoint y: 597, distance: 29.0
click at [909, 589] on button "Agregar" at bounding box center [868, 579] width 212 height 37
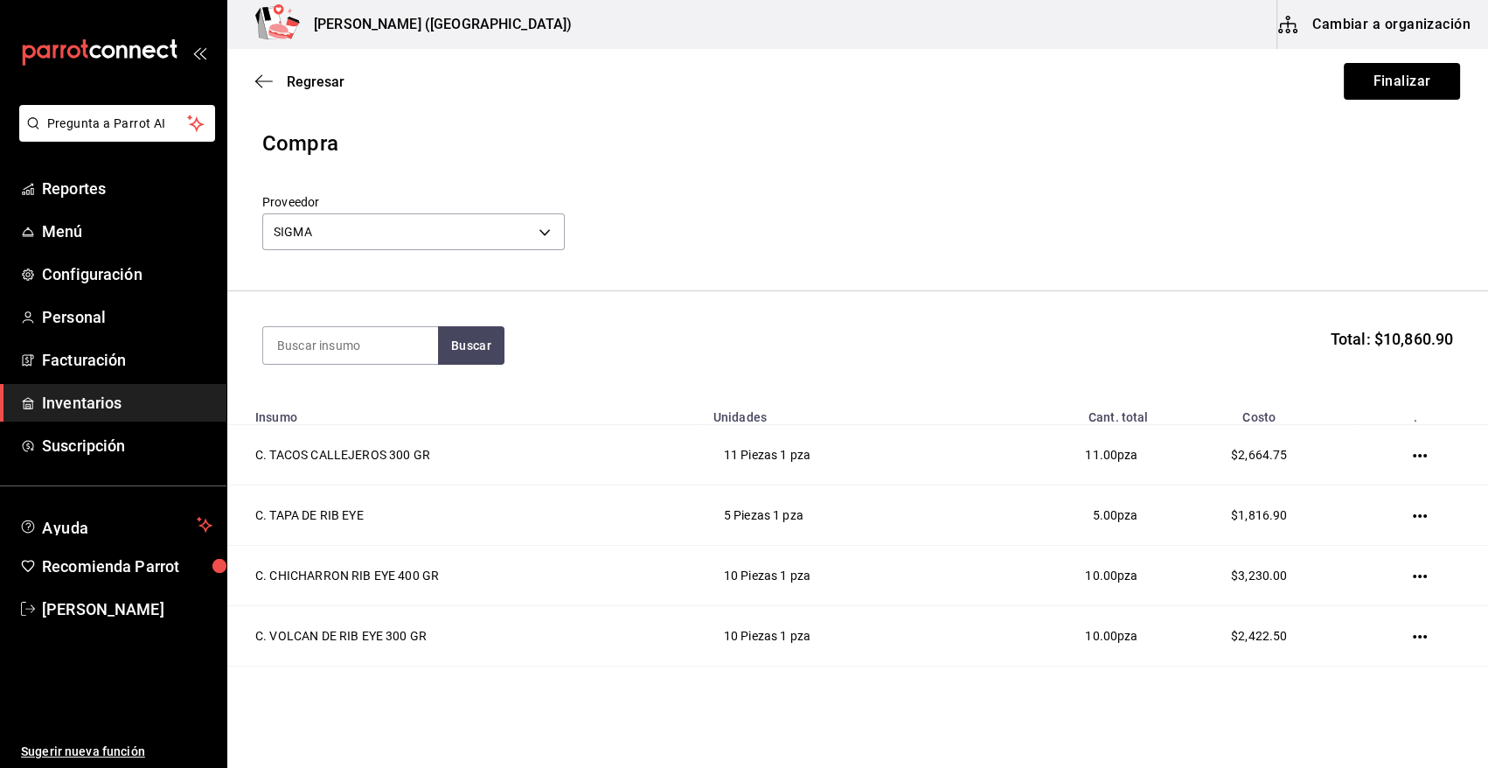
scroll to position [113, 0]
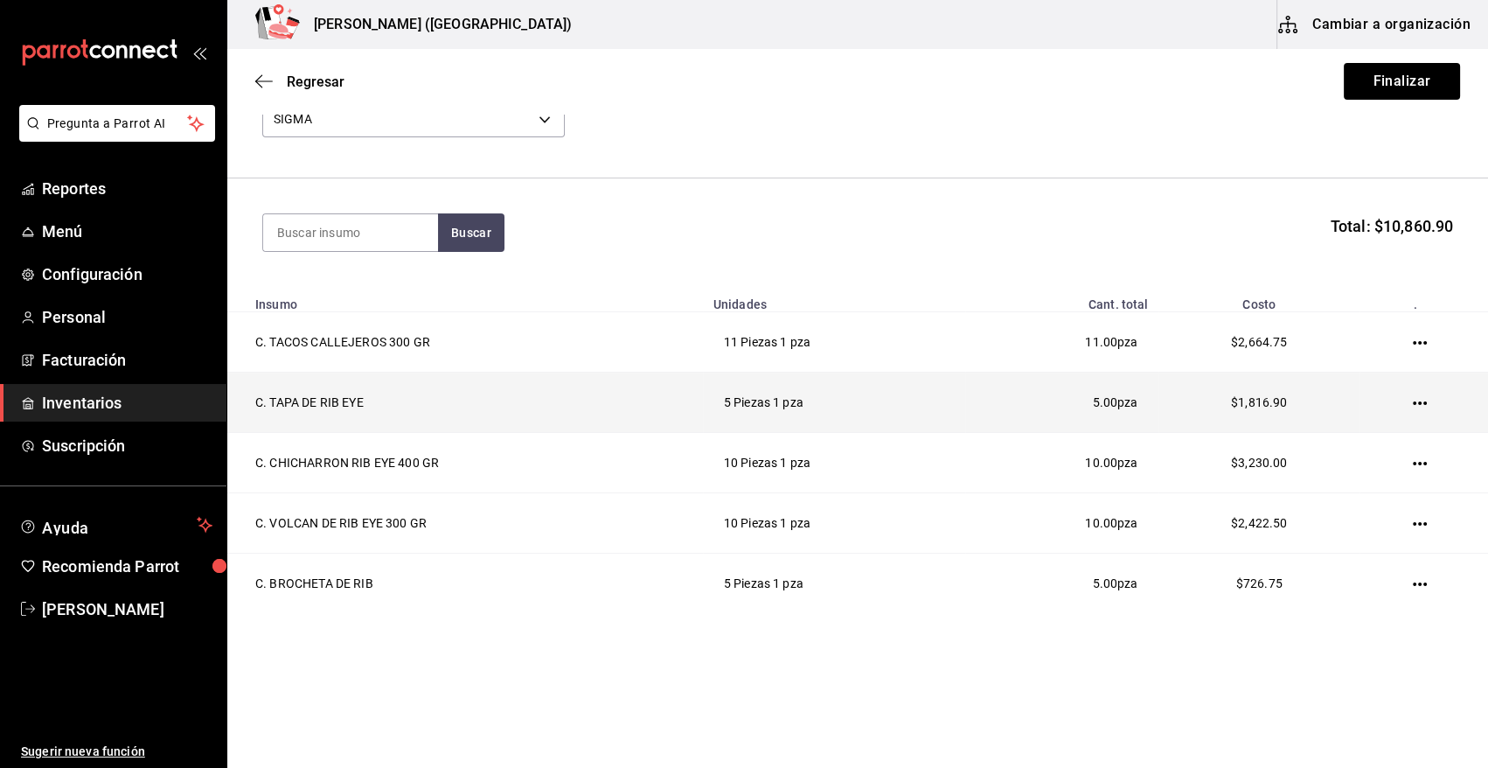
click at [1413, 401] on icon "button" at bounding box center [1420, 403] width 14 height 14
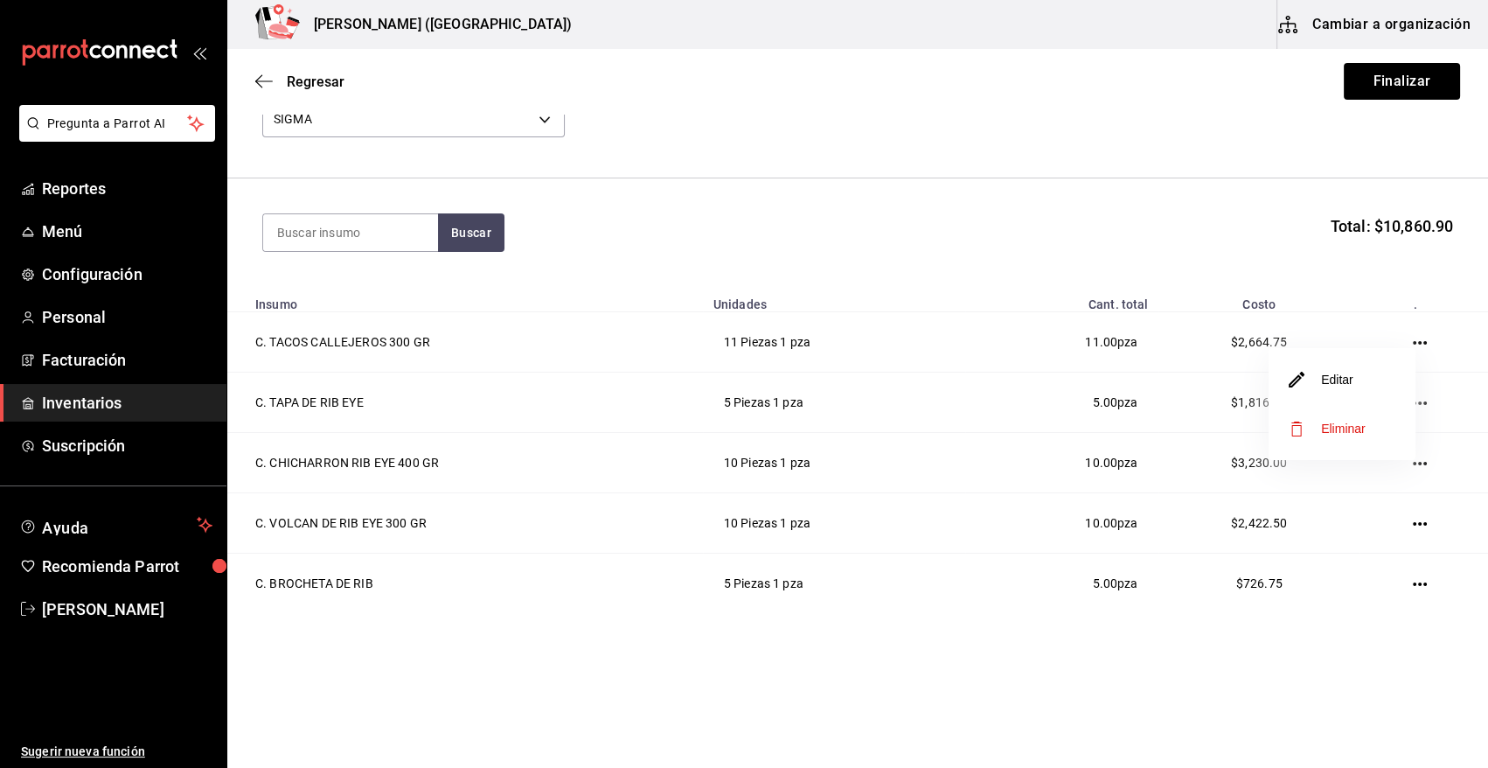
click at [1362, 381] on li "Editar" at bounding box center [1342, 379] width 147 height 49
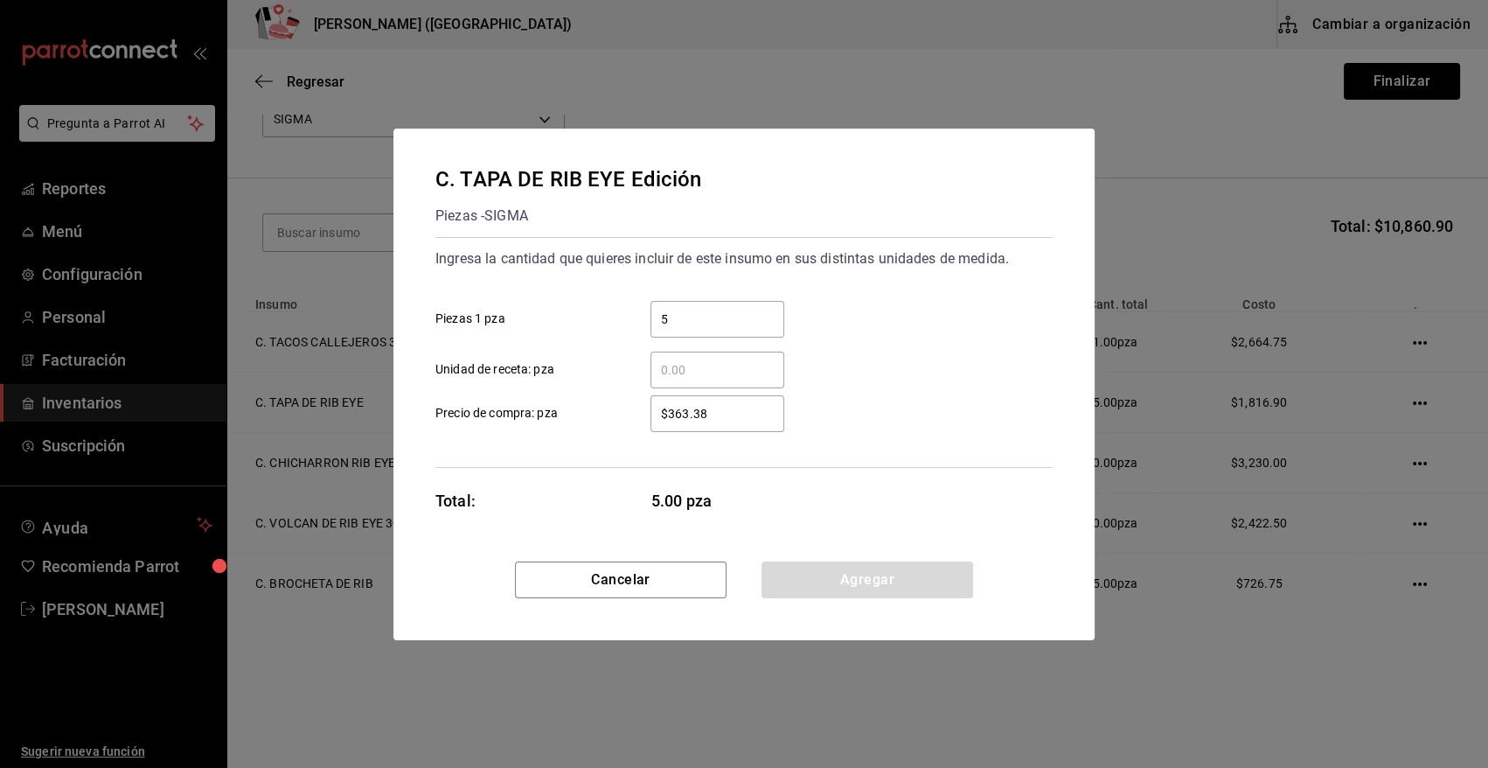
click at [703, 321] on input "5" at bounding box center [718, 319] width 134 height 21
type input "6"
click at [887, 576] on button "Agregar" at bounding box center [868, 579] width 212 height 37
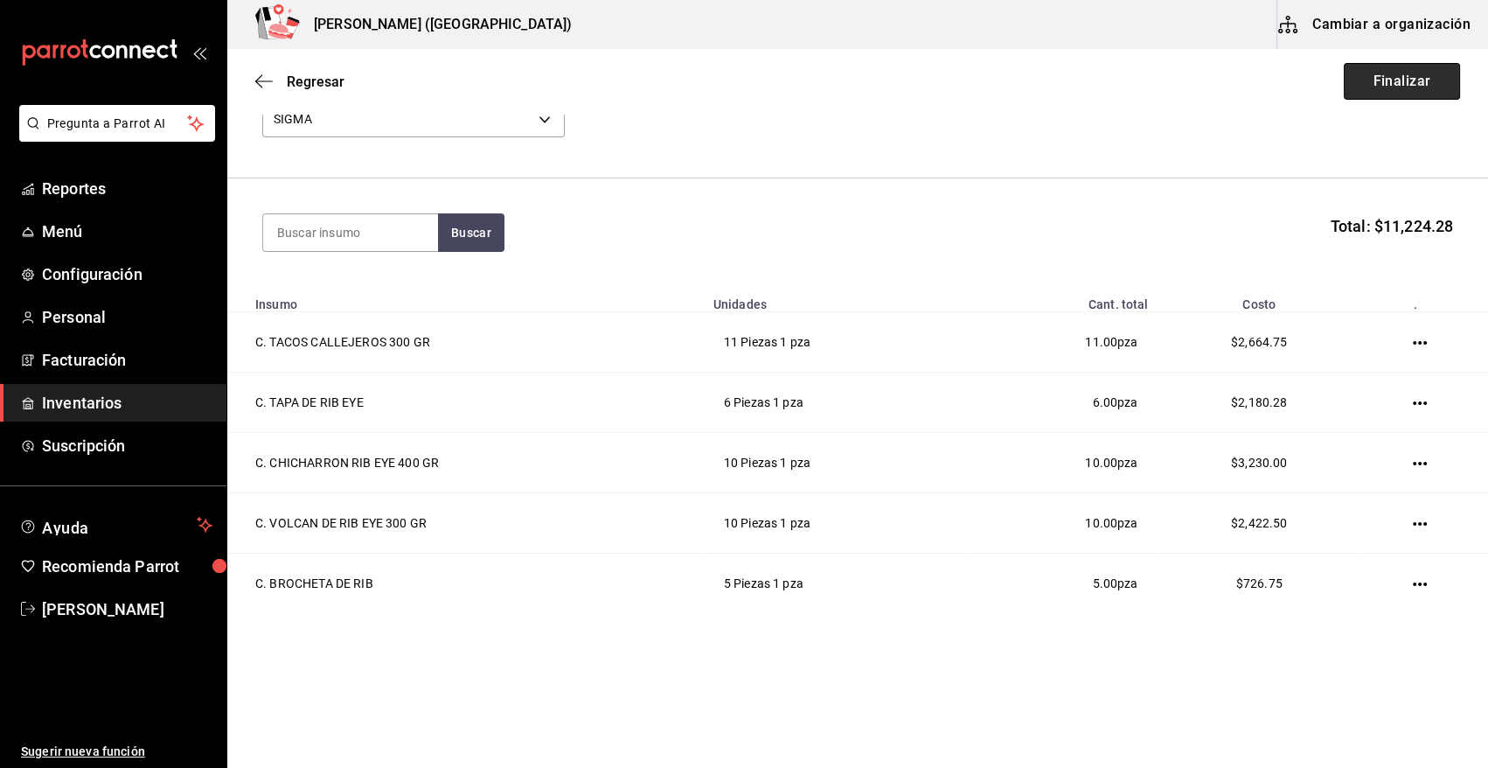
click at [1403, 70] on button "Finalizar" at bounding box center [1402, 81] width 116 height 37
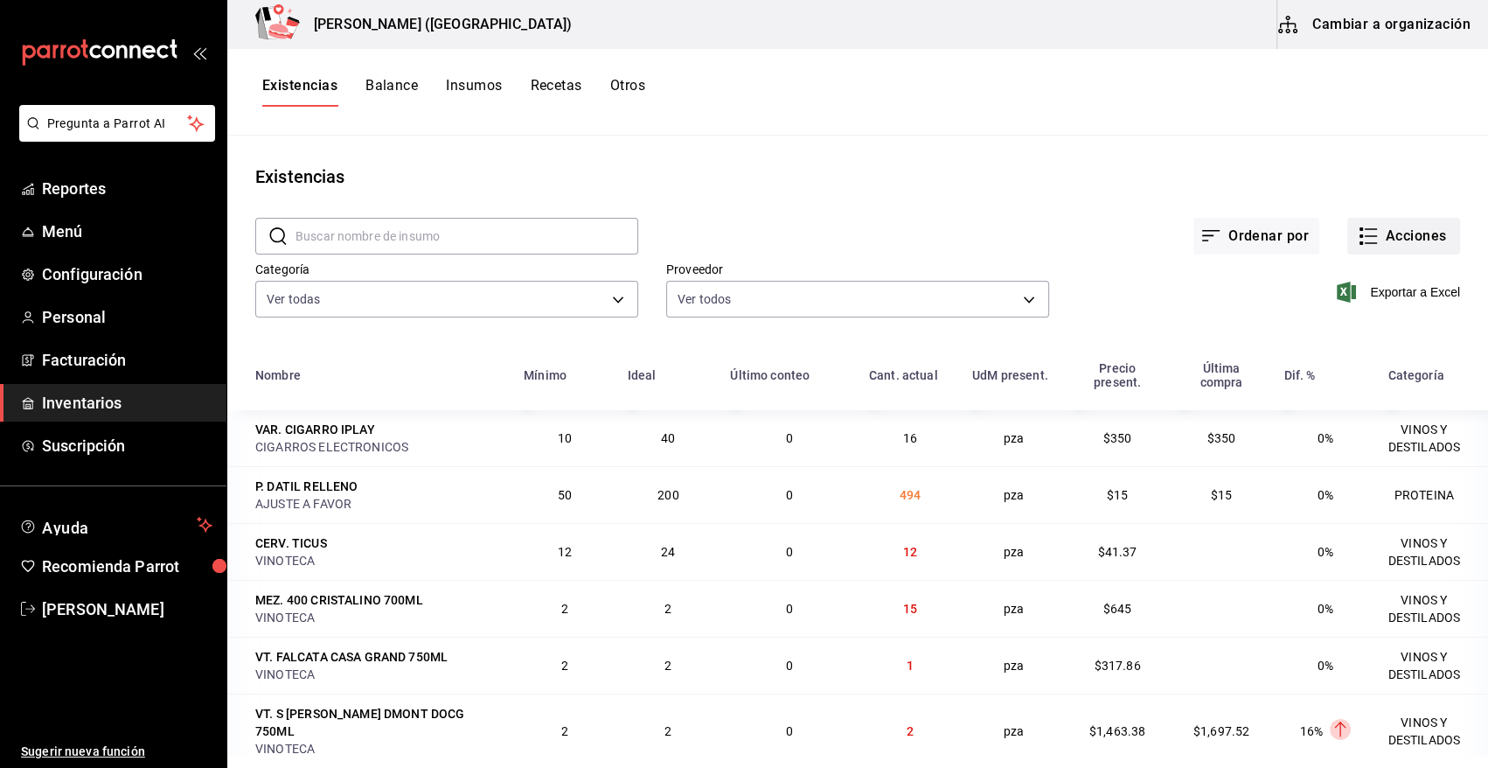
click at [1412, 231] on button "Acciones" at bounding box center [1404, 236] width 113 height 37
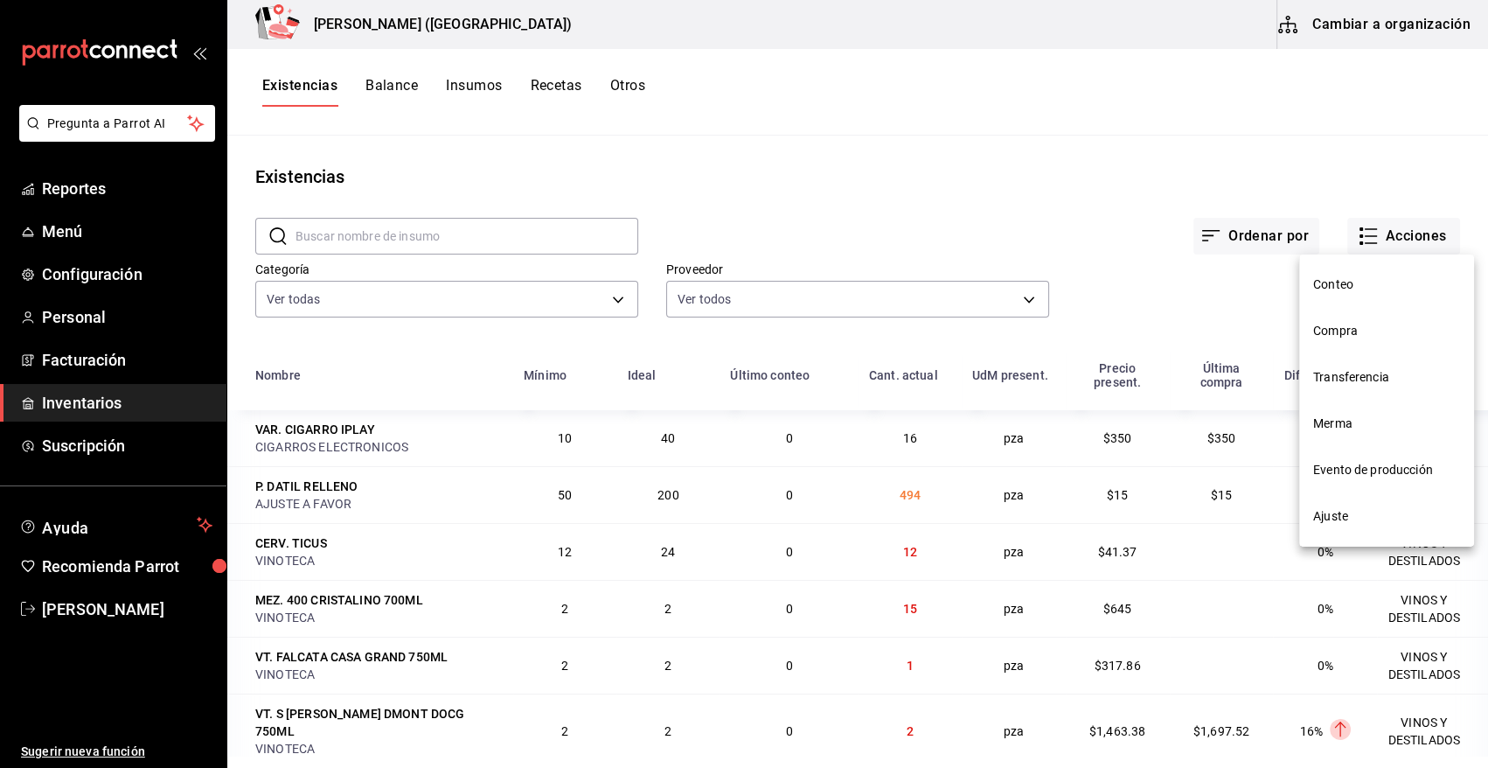
click at [1345, 325] on span "Compra" at bounding box center [1386, 331] width 147 height 18
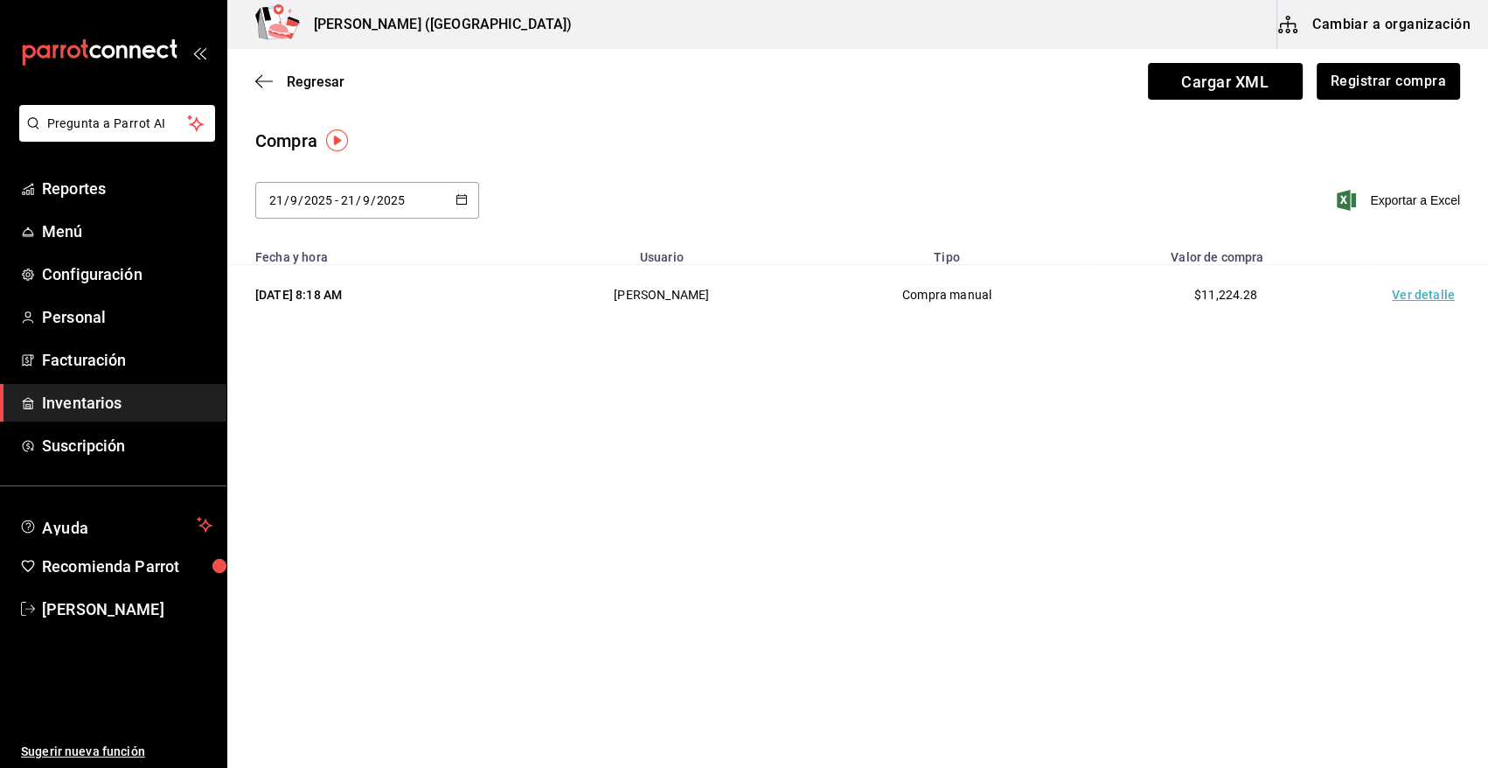
click at [1433, 297] on td "Ver detalle" at bounding box center [1427, 295] width 122 height 60
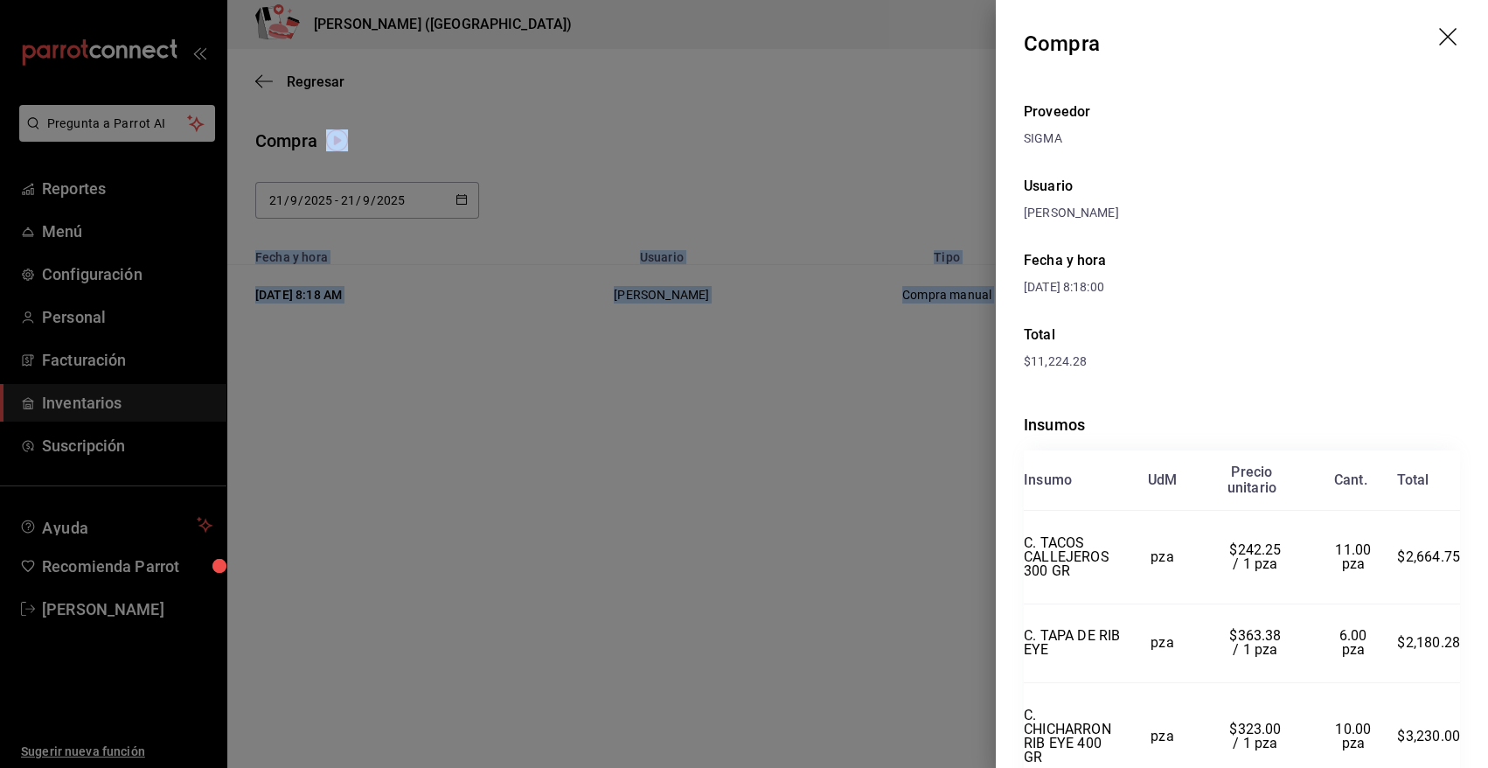
scroll to position [255, 0]
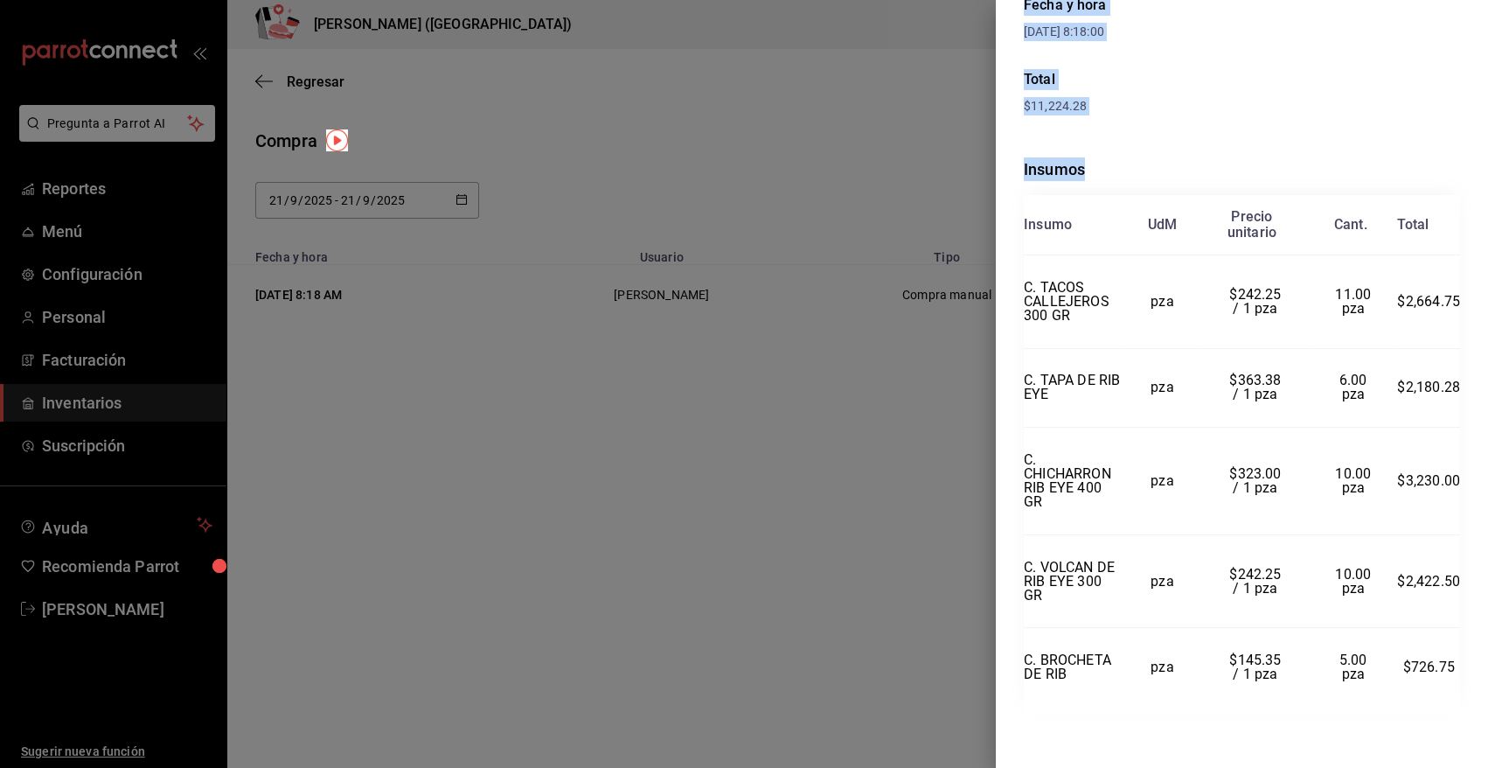
drag, startPoint x: 1025, startPoint y: 38, endPoint x: 1478, endPoint y: 656, distance: 765.7
click at [1478, 656] on div "Compra Proveedor SIGMA Usuario [PERSON_NAME] y hora [DATE] 8:18:00 Total $11,22…" at bounding box center [1242, 384] width 492 height 768
copy div "Compra Proveedor SIGMA Usuario [PERSON_NAME] y hora [DATE] 8:18:00 Total $11,22…"
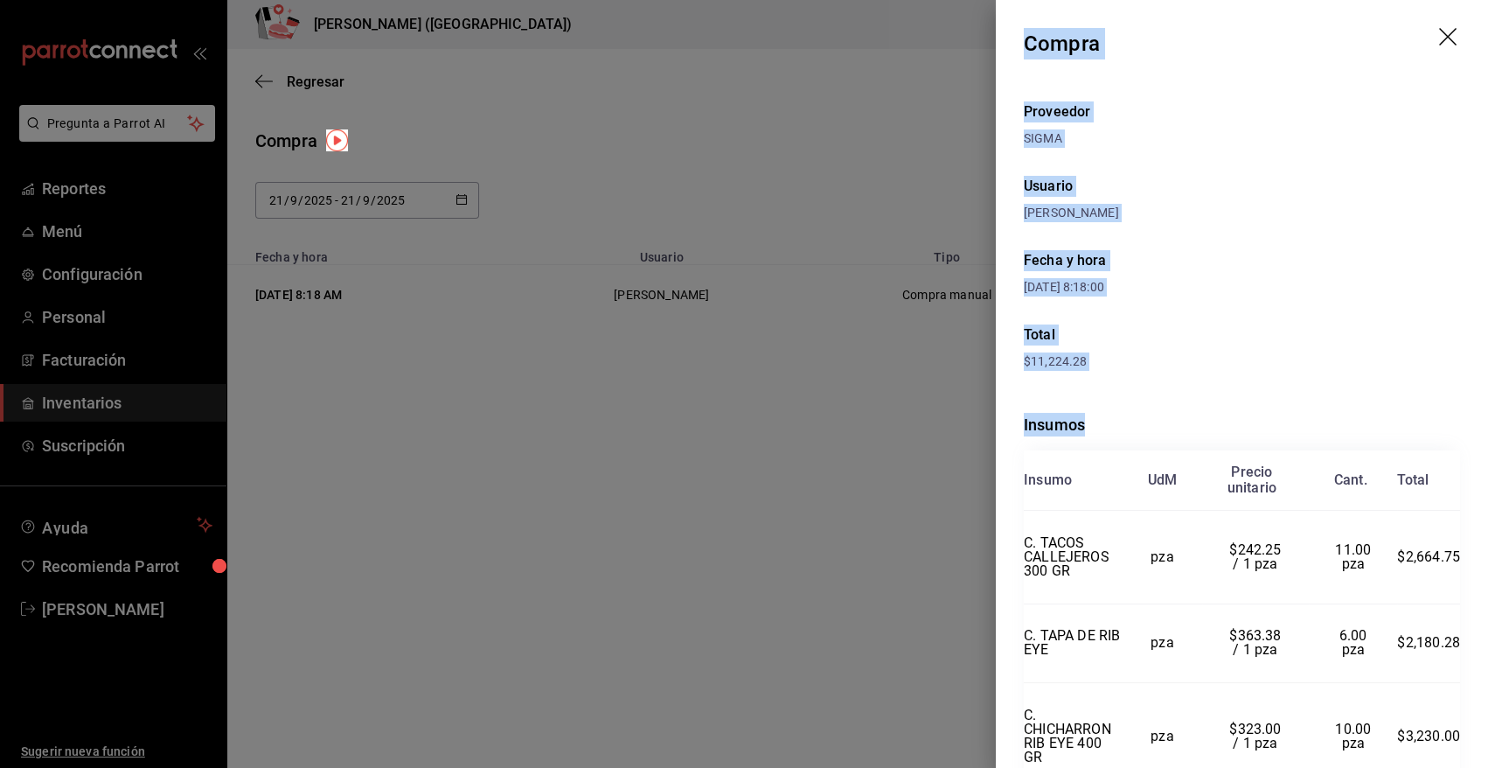
click at [1441, 37] on icon "drag" at bounding box center [1449, 38] width 21 height 21
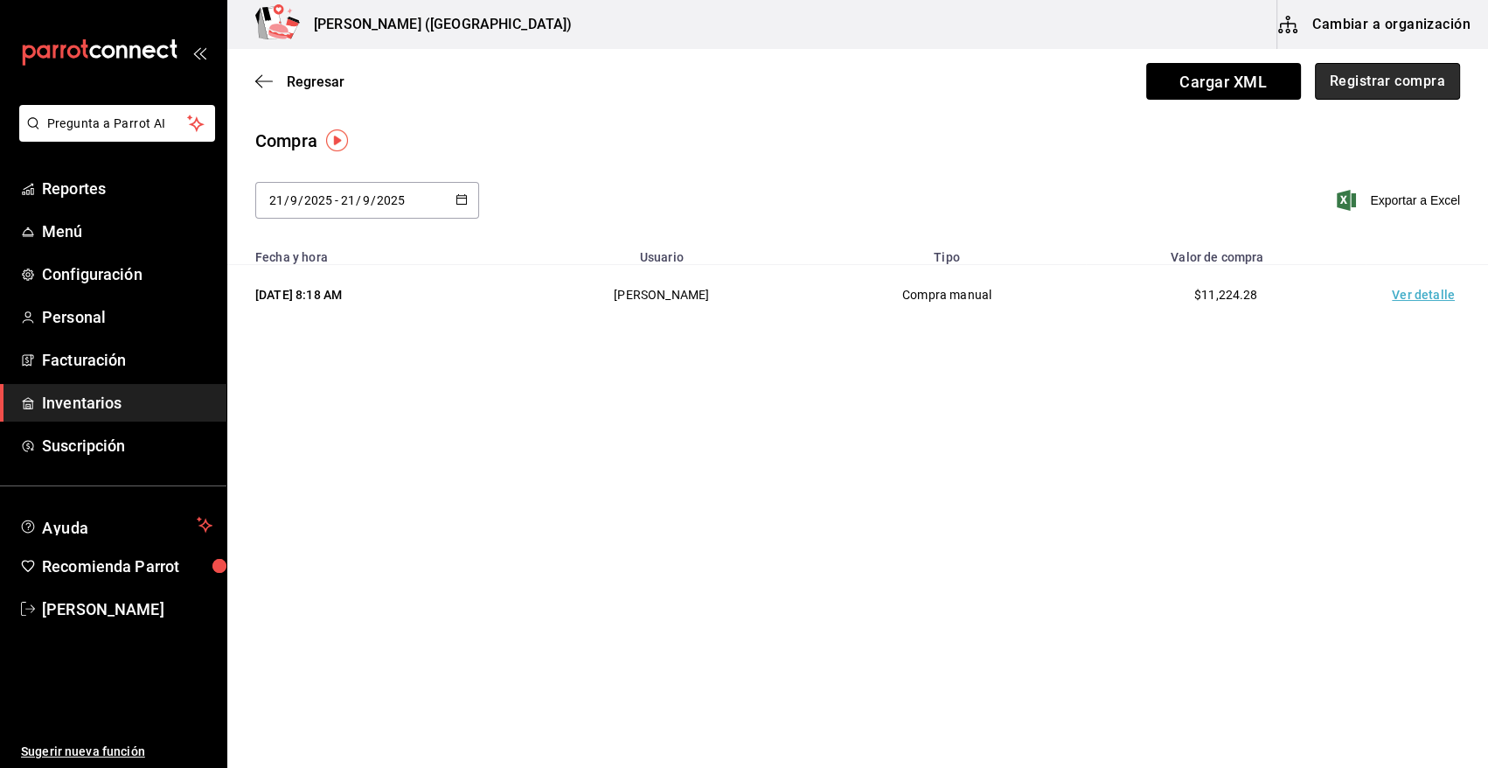
click at [1423, 71] on button "Registrar compra" at bounding box center [1387, 81] width 145 height 37
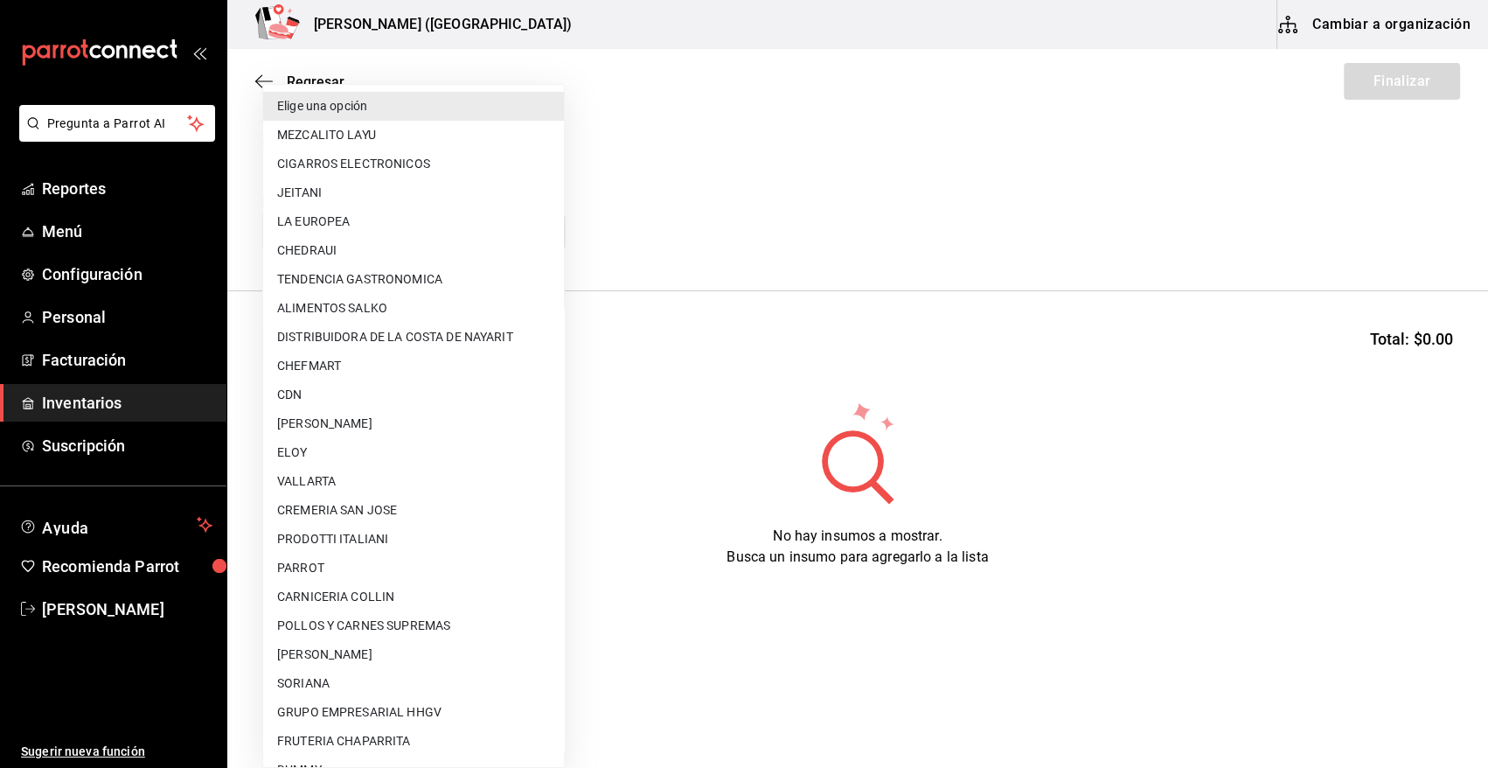
click at [515, 228] on body "Pregunta a Parrot AI Reportes Menú Configuración Personal Facturación Inventari…" at bounding box center [744, 334] width 1488 height 669
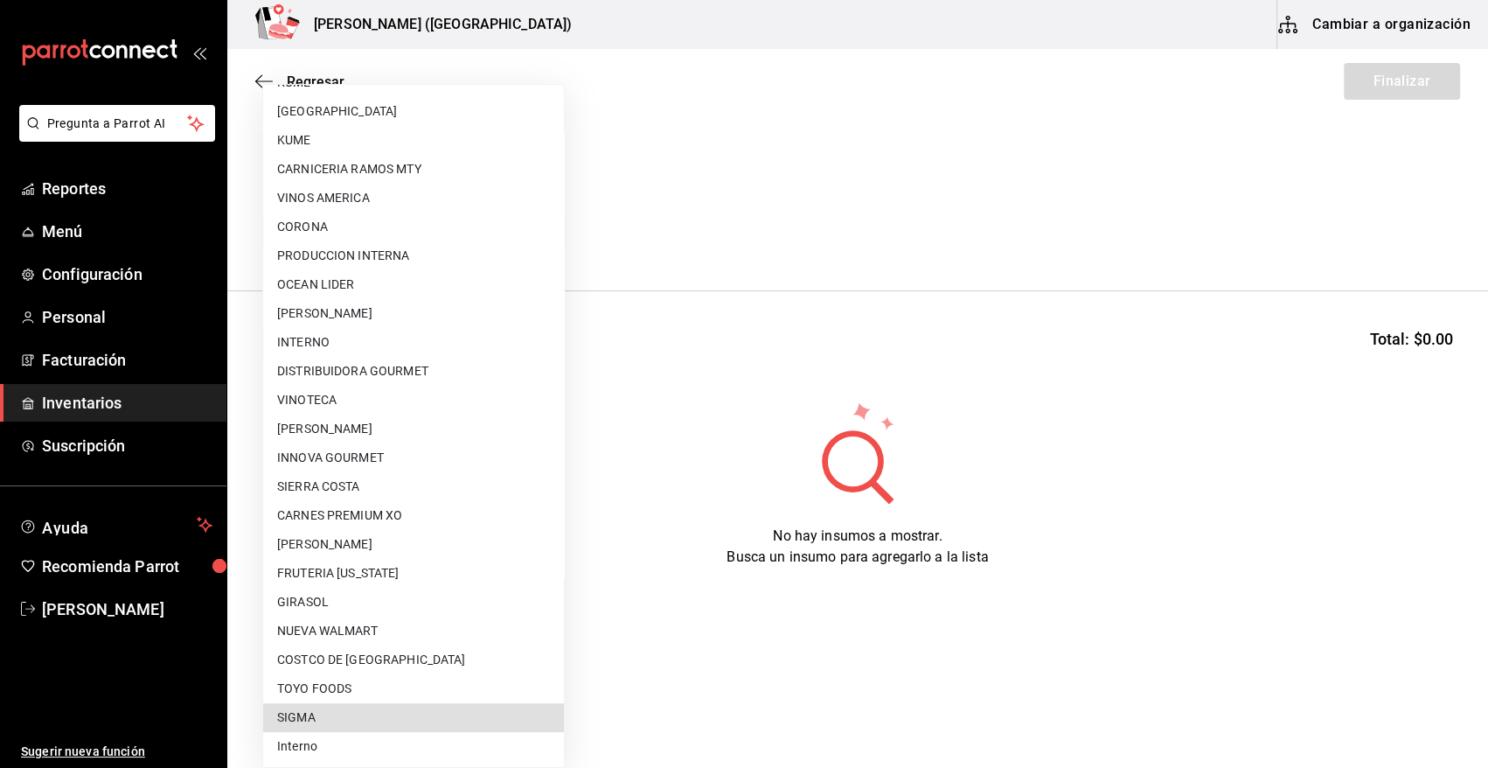
click at [345, 708] on li "SIGMA" at bounding box center [413, 717] width 301 height 29
type input "b3de96d6-3c20-45bc-abf9-e3c6c14f0adf"
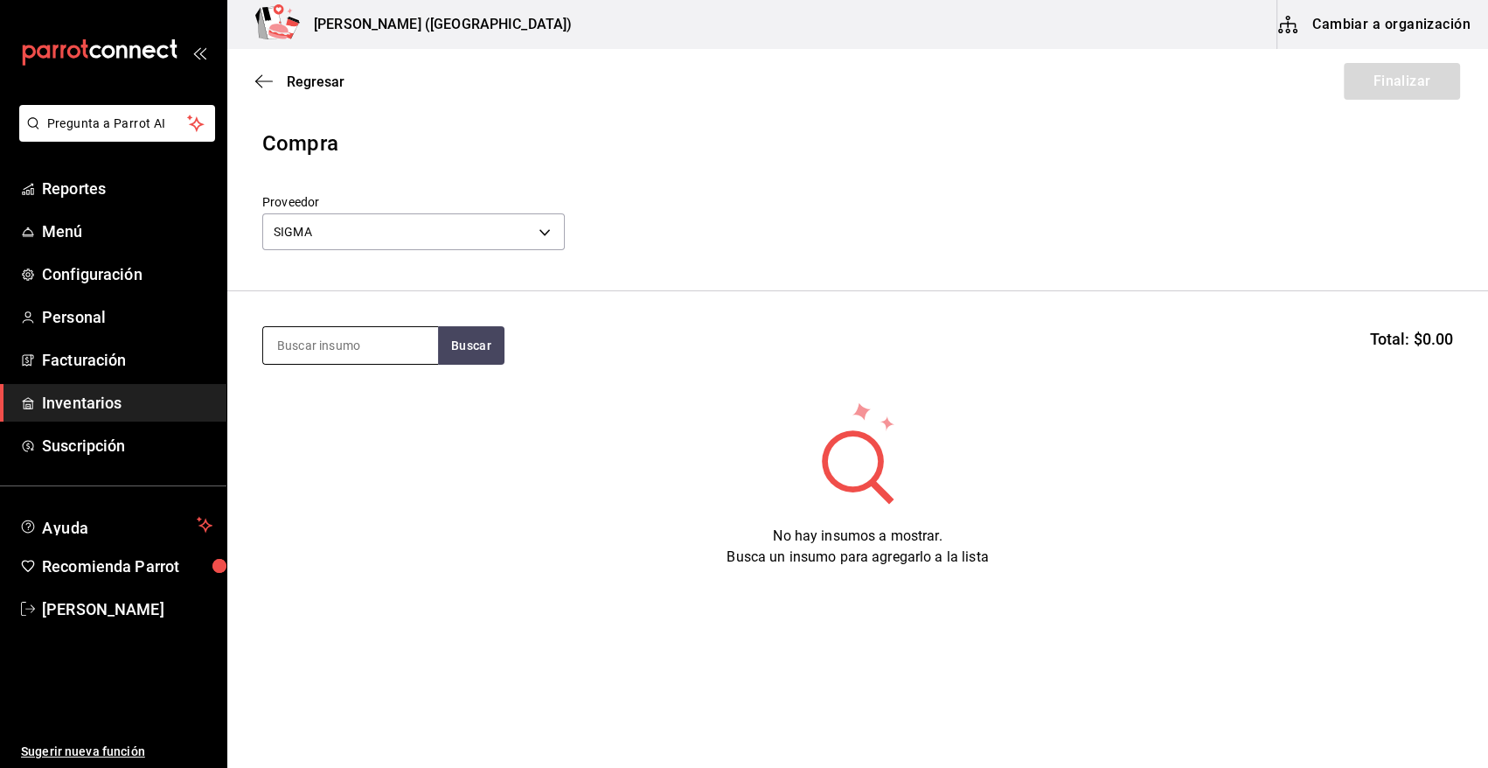
click at [363, 353] on input at bounding box center [350, 345] width 175 height 37
type input "broche"
click at [401, 400] on div "C. BROCHETA DE RIB" at bounding box center [343, 396] width 133 height 21
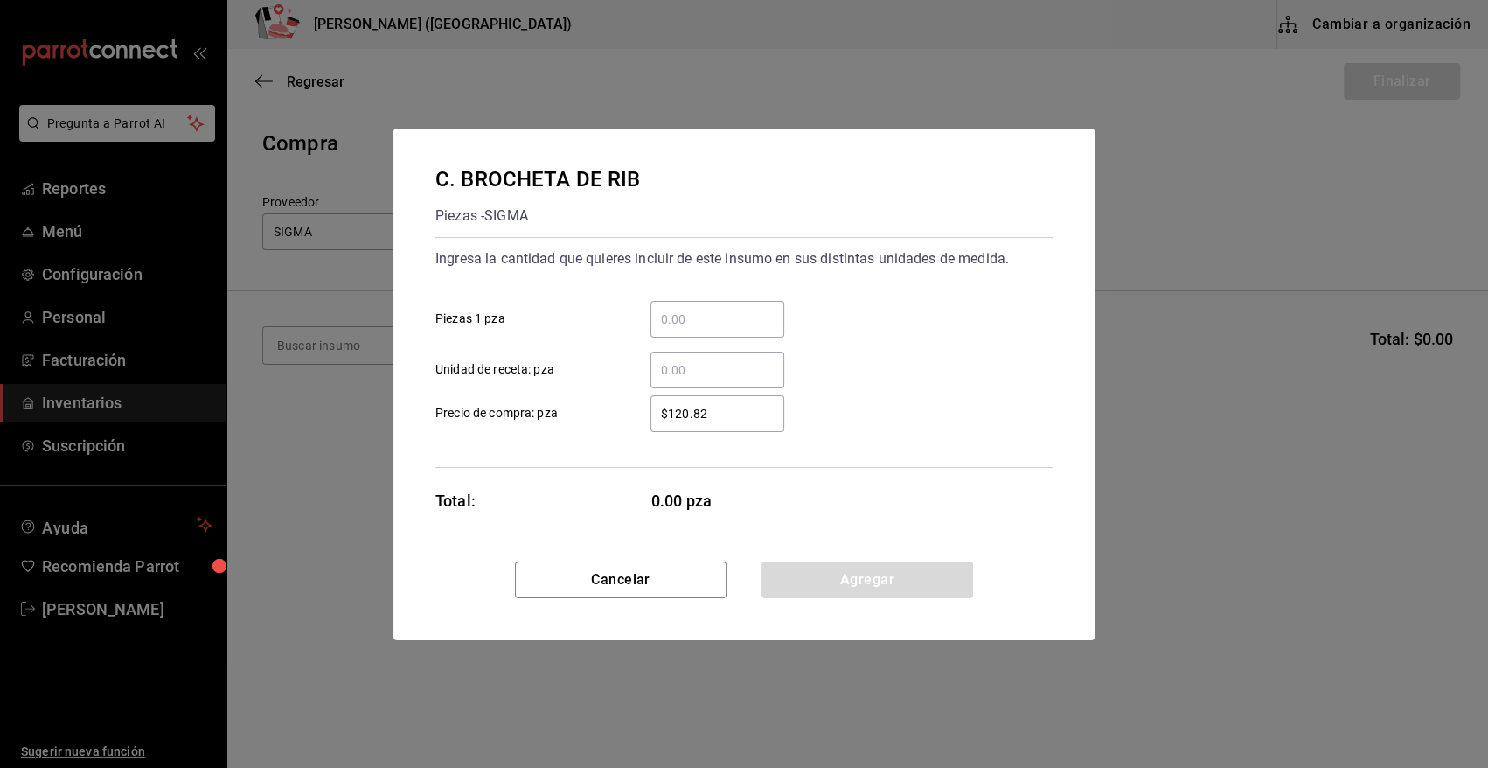
click at [681, 324] on input "​ Piezas 1 pza" at bounding box center [718, 319] width 134 height 21
type input "9"
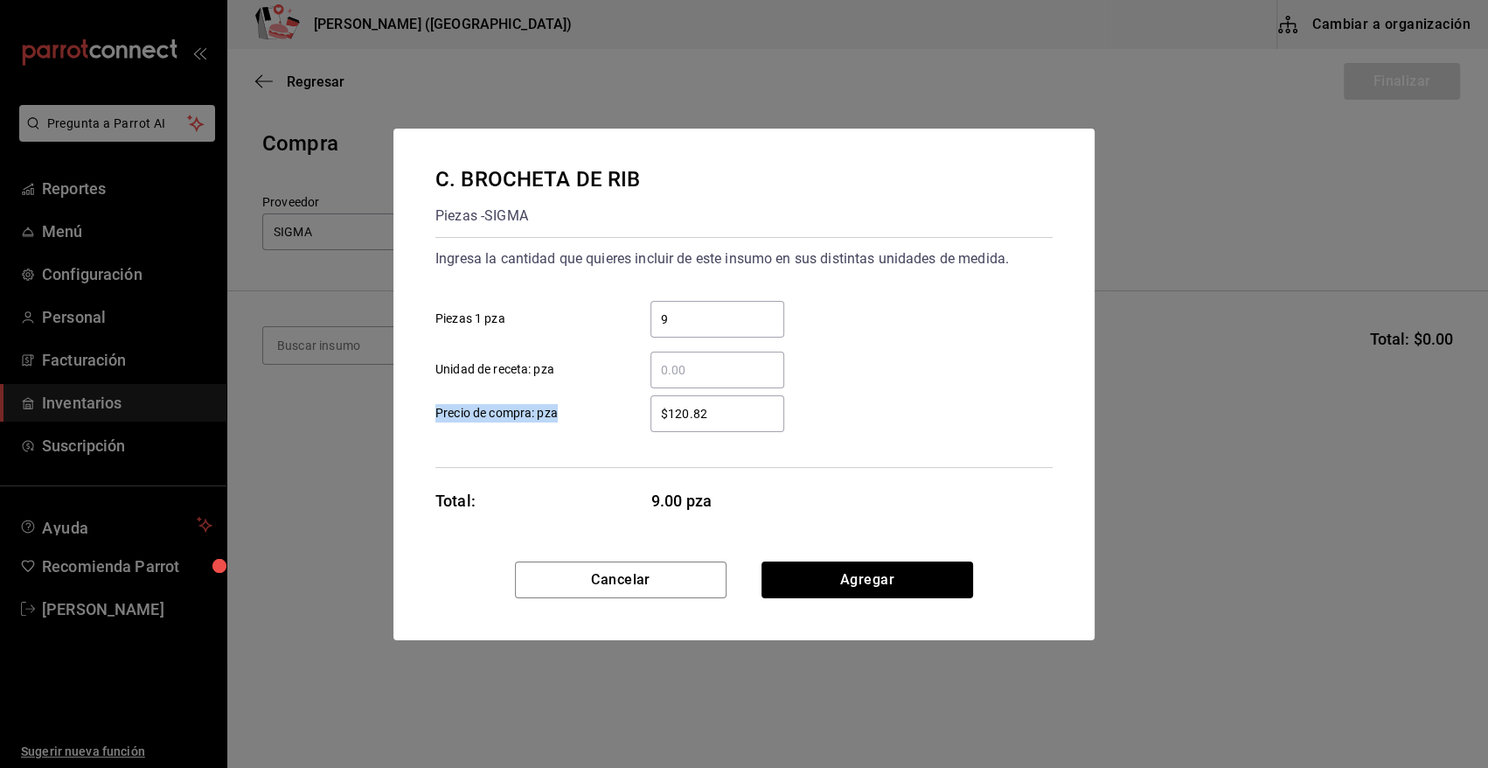
drag, startPoint x: 731, startPoint y: 400, endPoint x: 576, endPoint y: 437, distance: 159.3
click at [576, 437] on div "Ingresa la cantidad que quieres incluir de este insumo en sus distintas unidade…" at bounding box center [743, 352] width 617 height 231
drag, startPoint x: 576, startPoint y: 437, endPoint x: 729, endPoint y: 421, distance: 153.8
click at [729, 421] on input "$120.82" at bounding box center [718, 413] width 134 height 21
drag, startPoint x: 729, startPoint y: 415, endPoint x: 566, endPoint y: 389, distance: 165.6
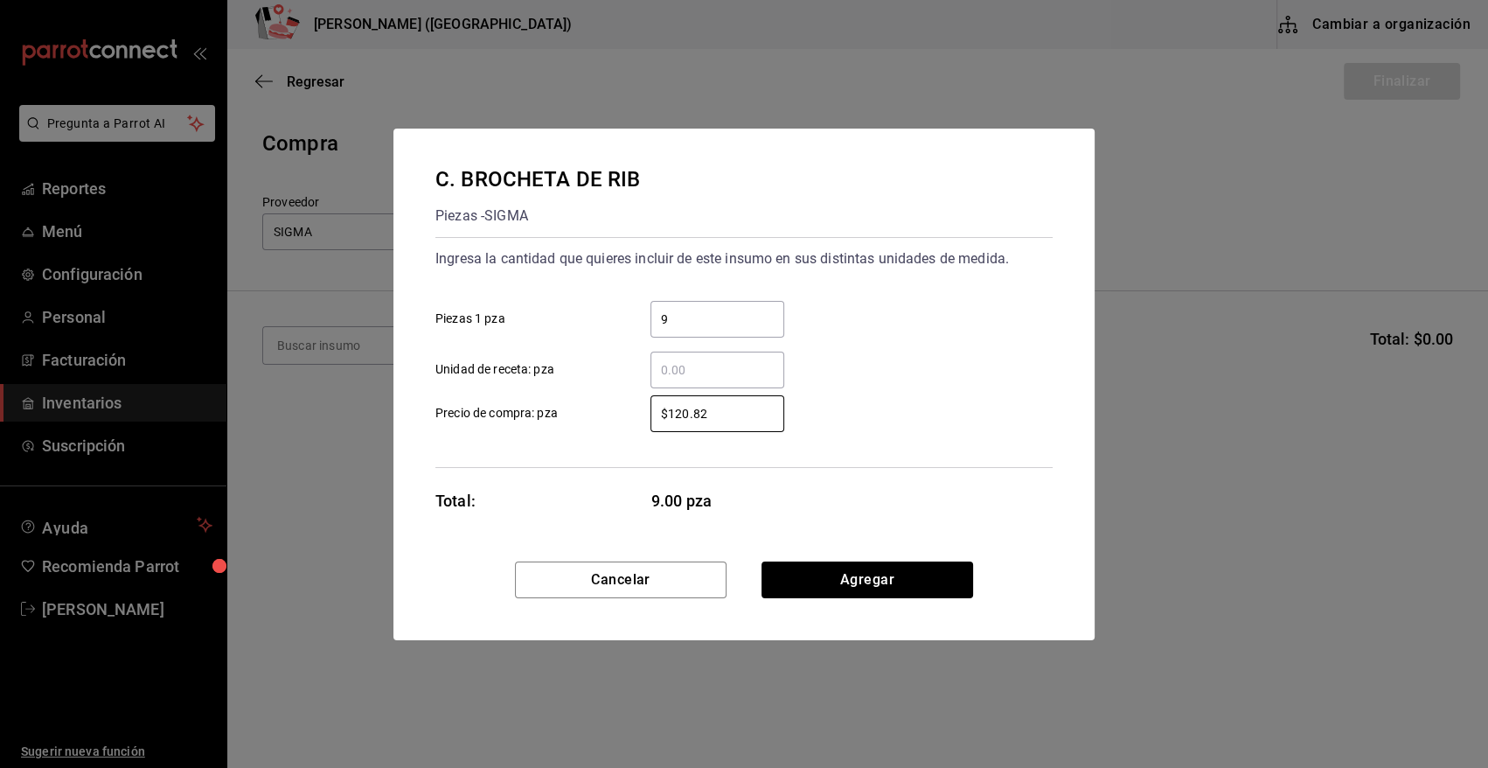
click at [566, 389] on div "$120.82 ​ Precio de compra: pza" at bounding box center [736, 406] width 631 height 51
type input "$101.70"
click at [888, 587] on button "Agregar" at bounding box center [868, 579] width 212 height 37
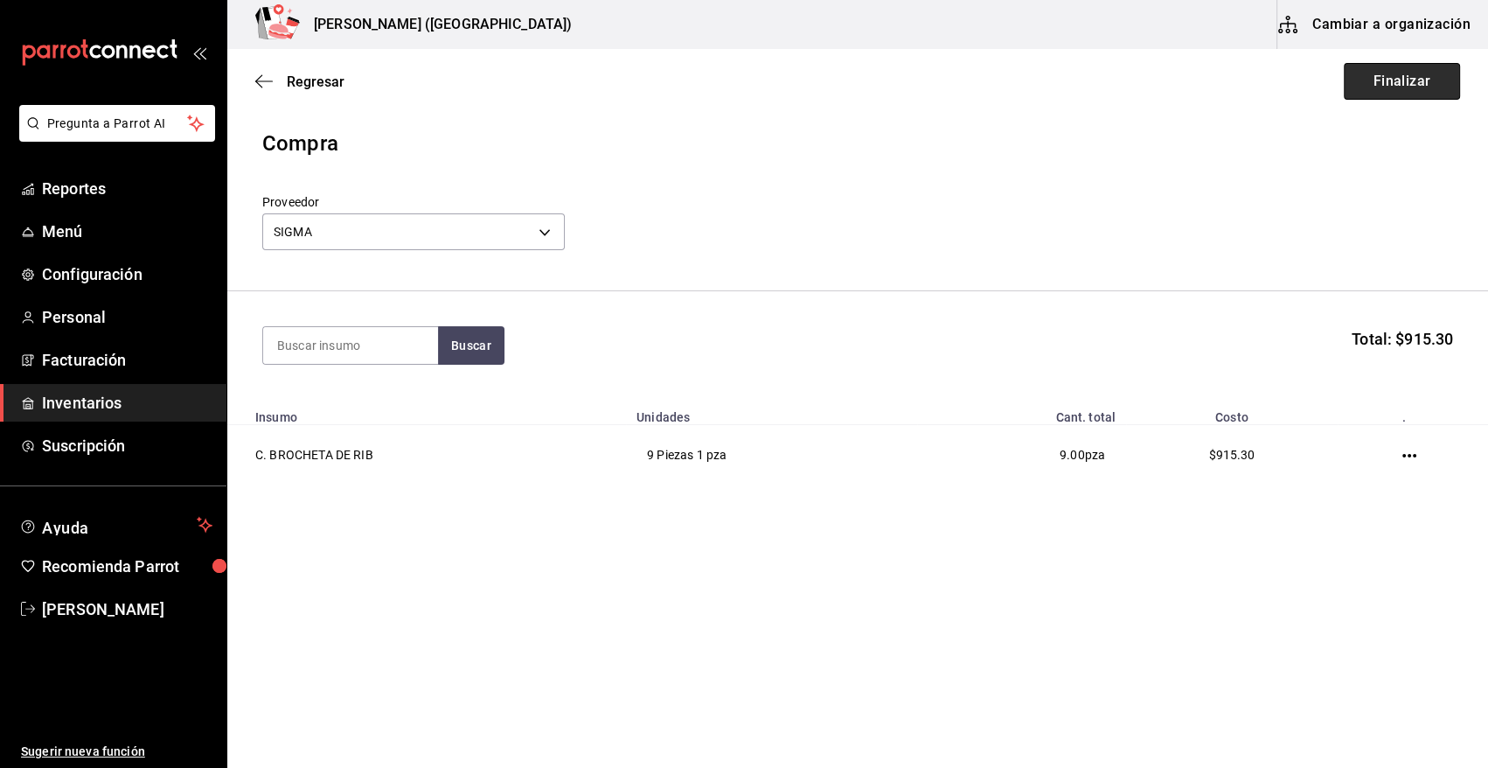
click at [1394, 88] on button "Finalizar" at bounding box center [1402, 81] width 116 height 37
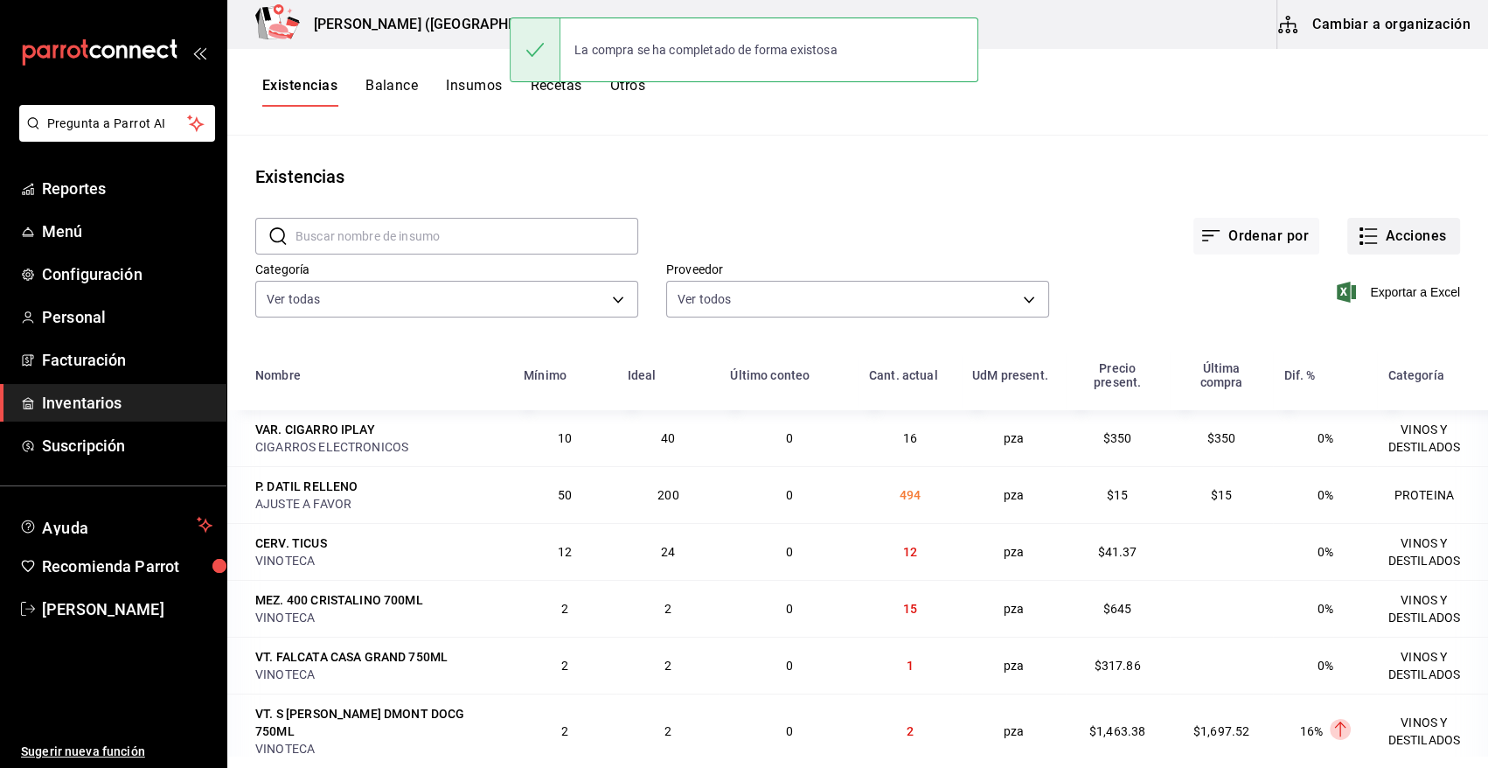
click at [1418, 242] on button "Acciones" at bounding box center [1404, 236] width 113 height 37
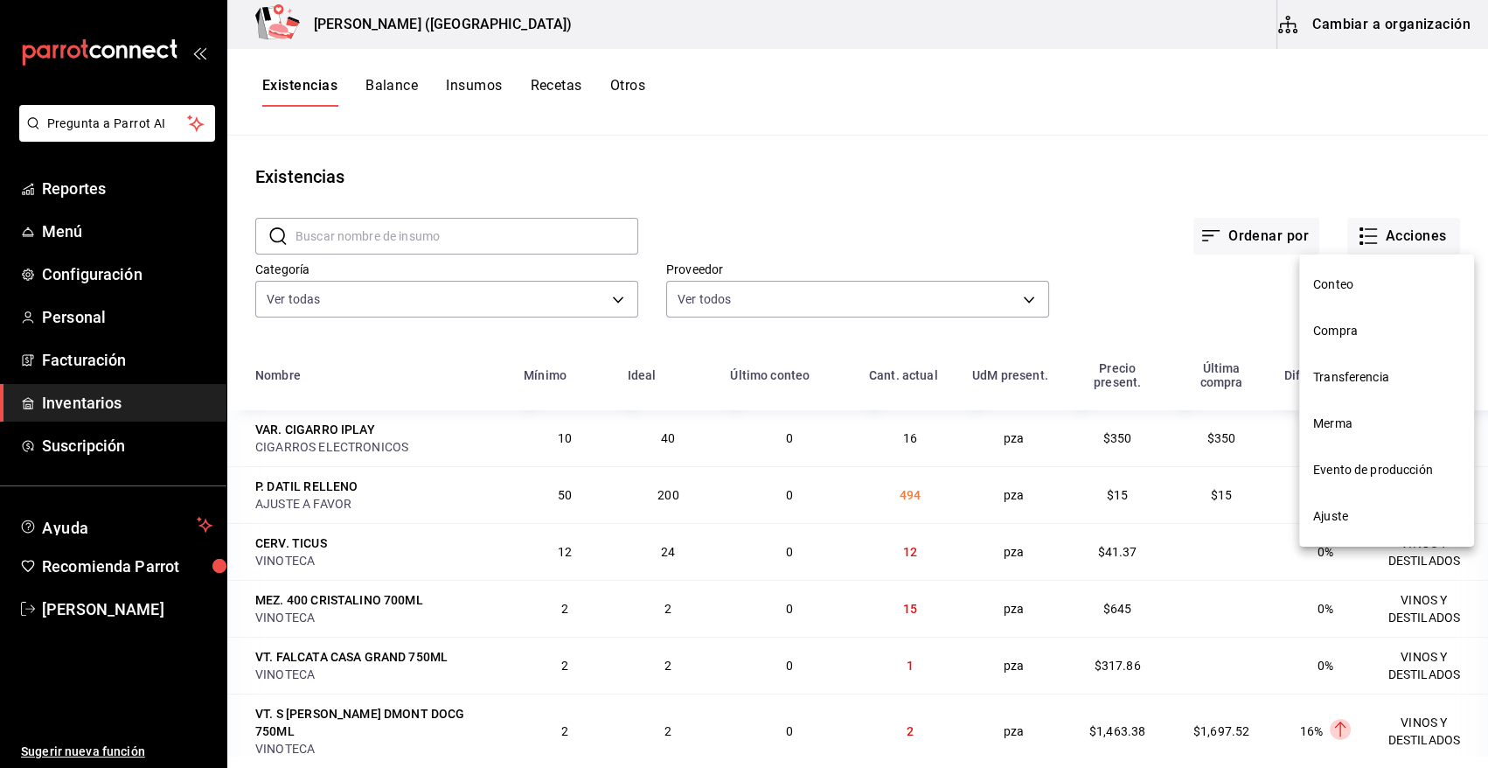
click at [1364, 342] on li "Compra" at bounding box center [1386, 331] width 175 height 46
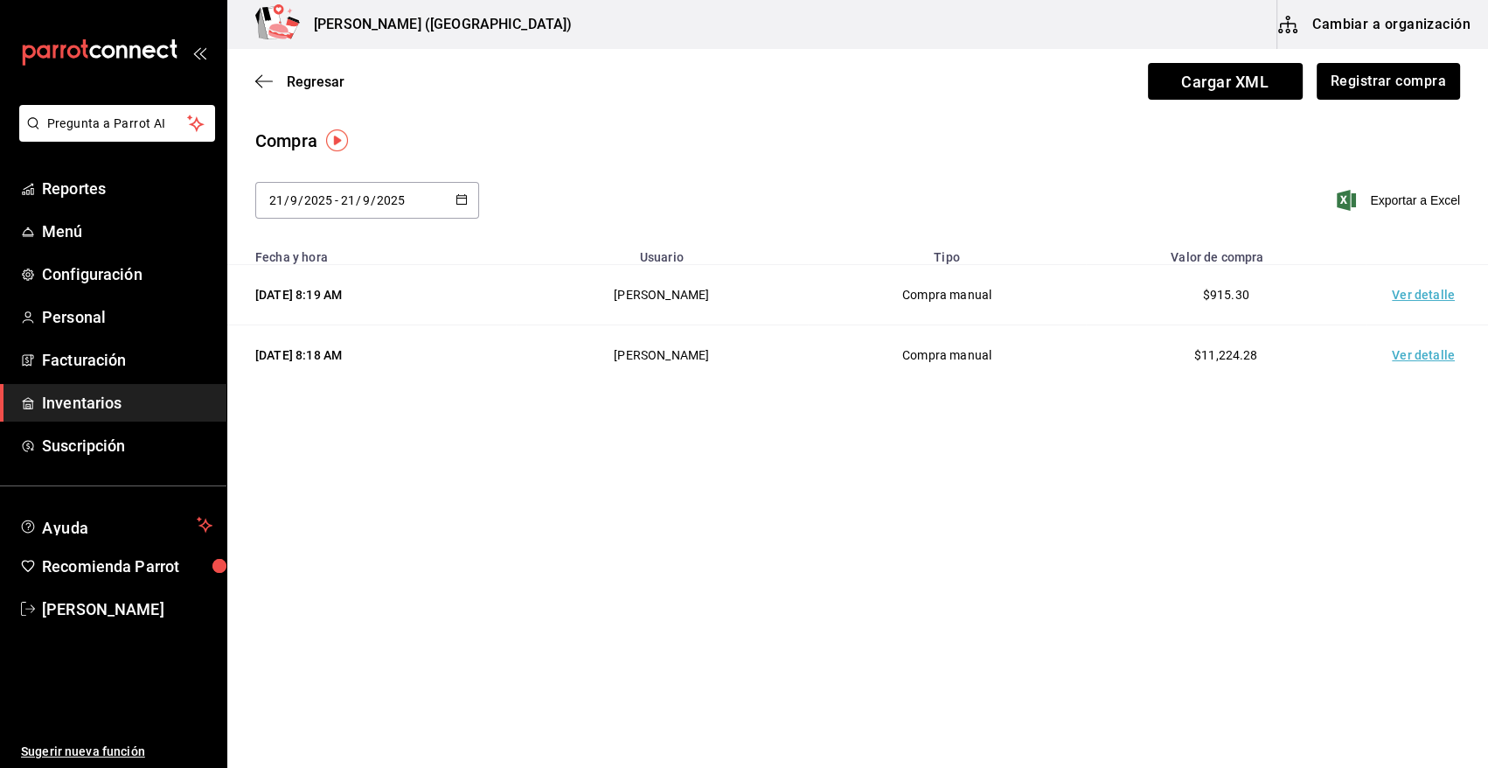
click at [1426, 296] on td "Ver detalle" at bounding box center [1427, 295] width 122 height 60
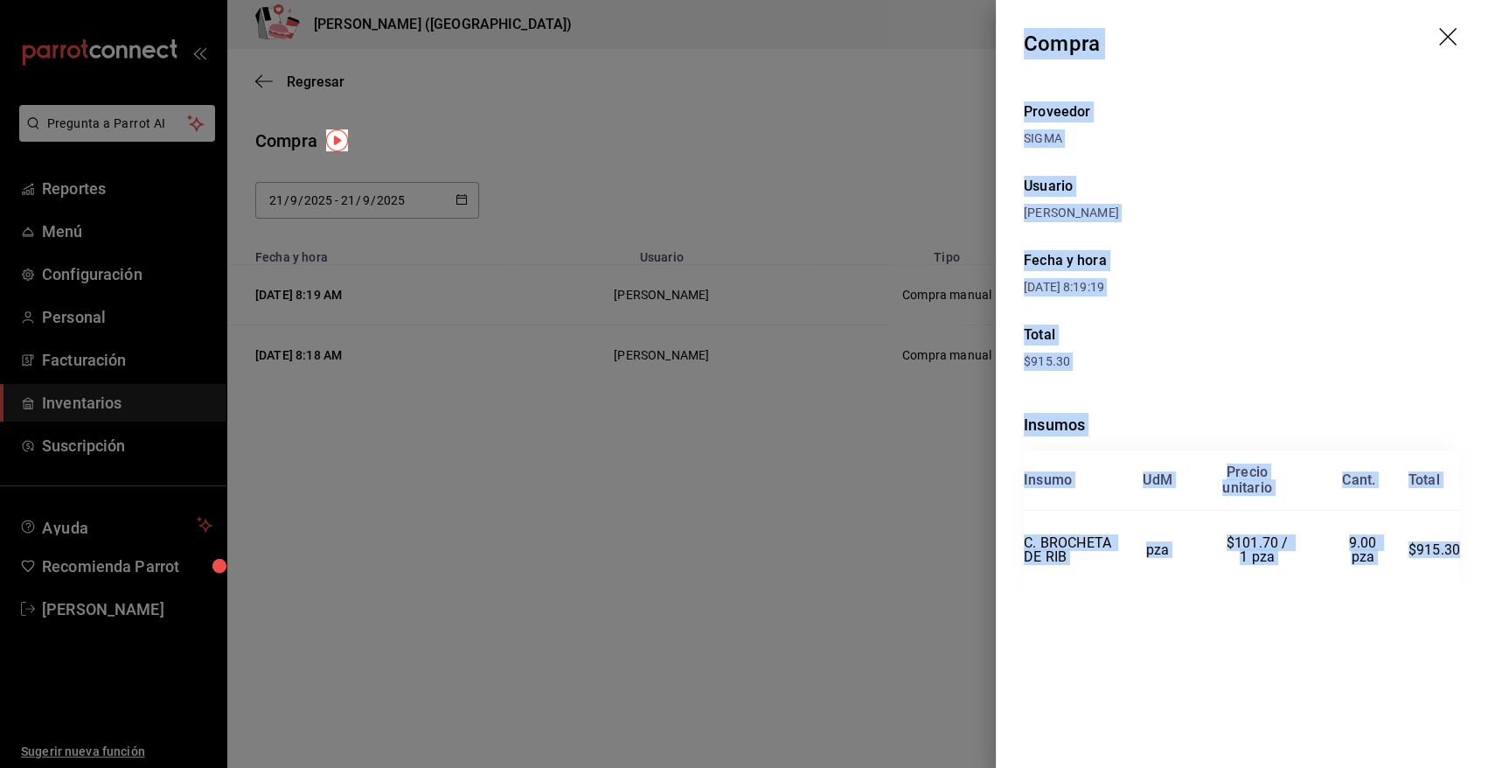
drag, startPoint x: 1023, startPoint y: 40, endPoint x: 1457, endPoint y: 565, distance: 680.7
click at [1457, 565] on div "Compra Proveedor SIGMA Usuario [PERSON_NAME] y hora [DATE] 8:19:19 Total $915.3…" at bounding box center [1242, 384] width 492 height 768
click at [1445, 43] on icon "drag" at bounding box center [1449, 38] width 21 height 21
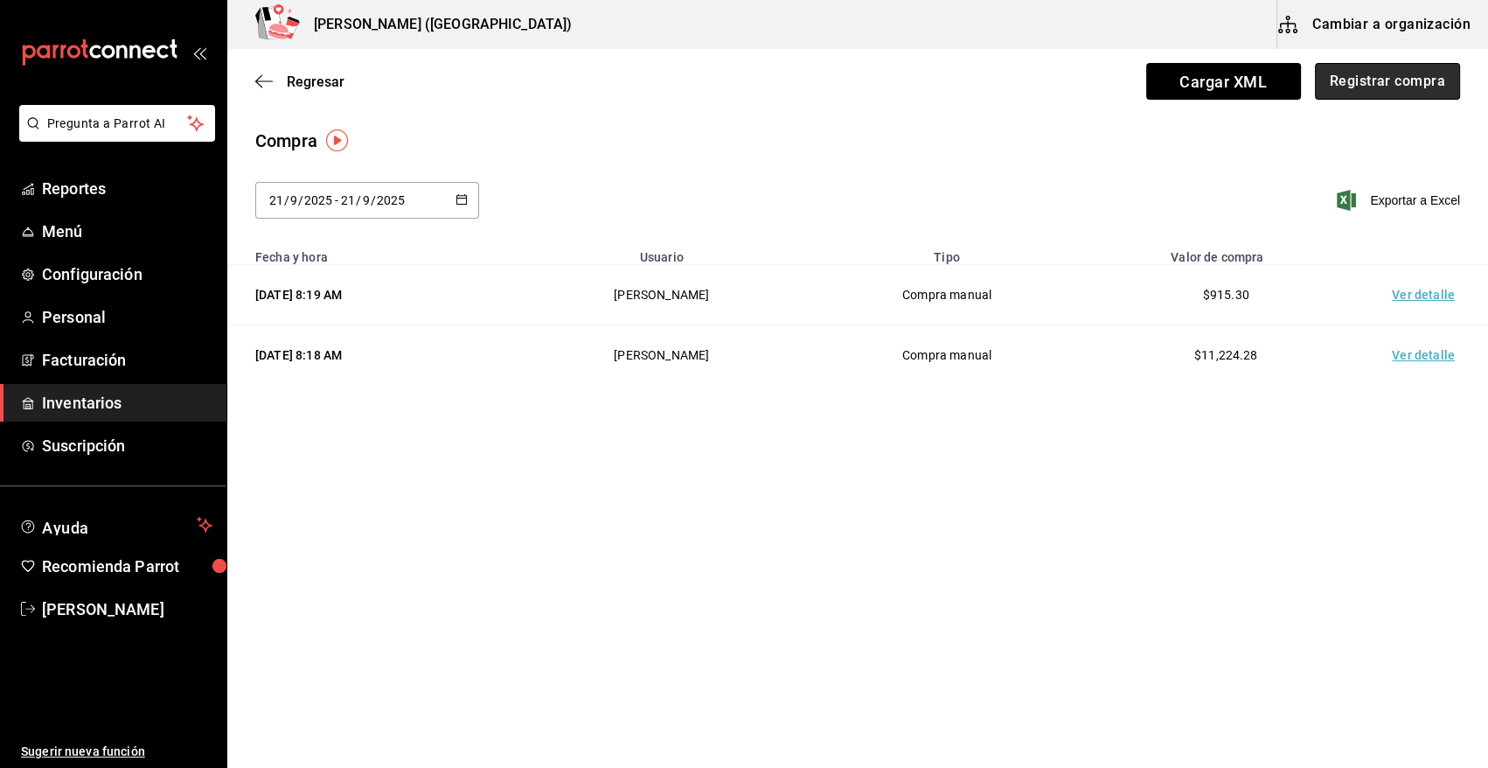
click at [1411, 80] on button "Registrar compra" at bounding box center [1387, 81] width 145 height 37
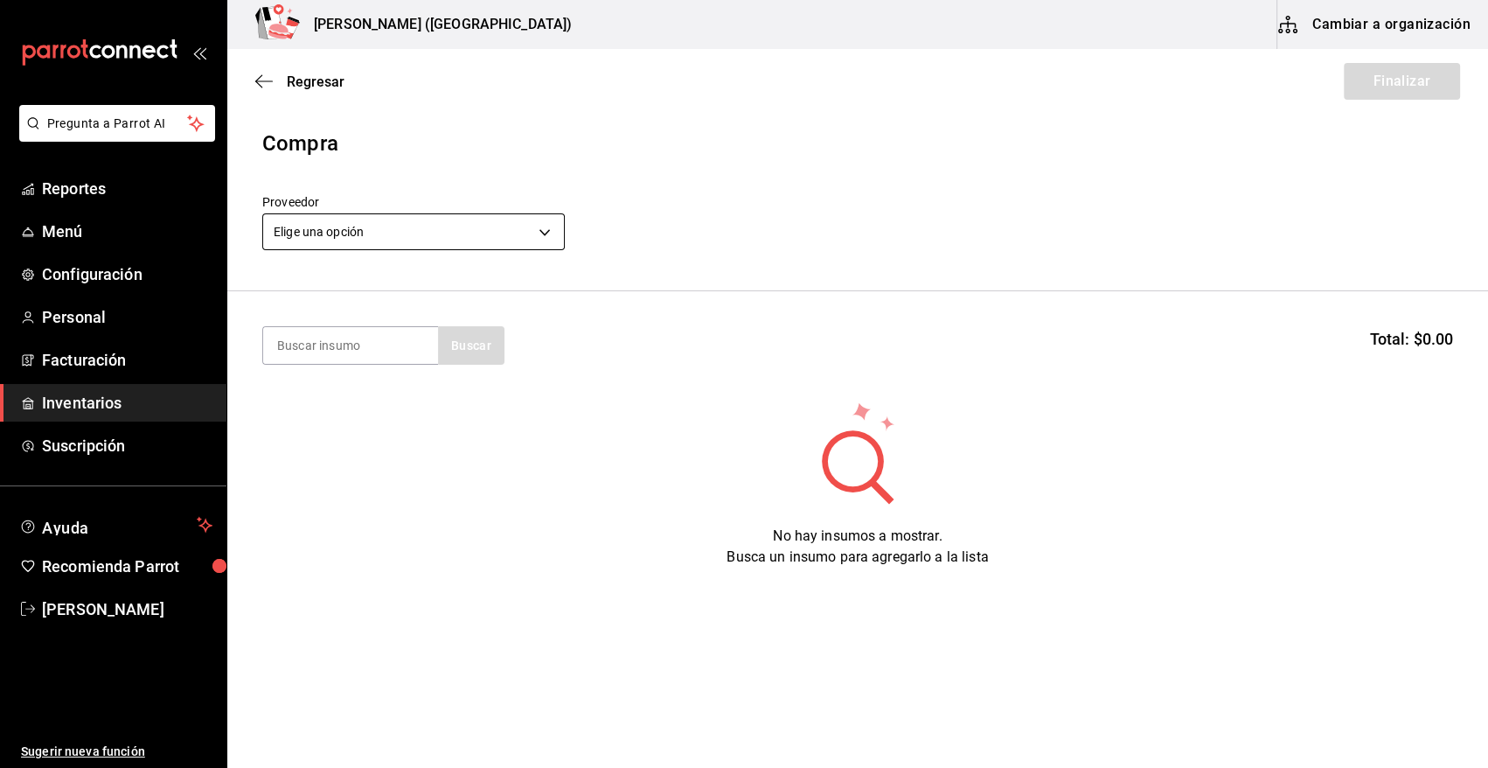
click at [447, 232] on body "Pregunta a Parrot AI Reportes Menú Configuración Personal Facturación Inventari…" at bounding box center [744, 334] width 1488 height 669
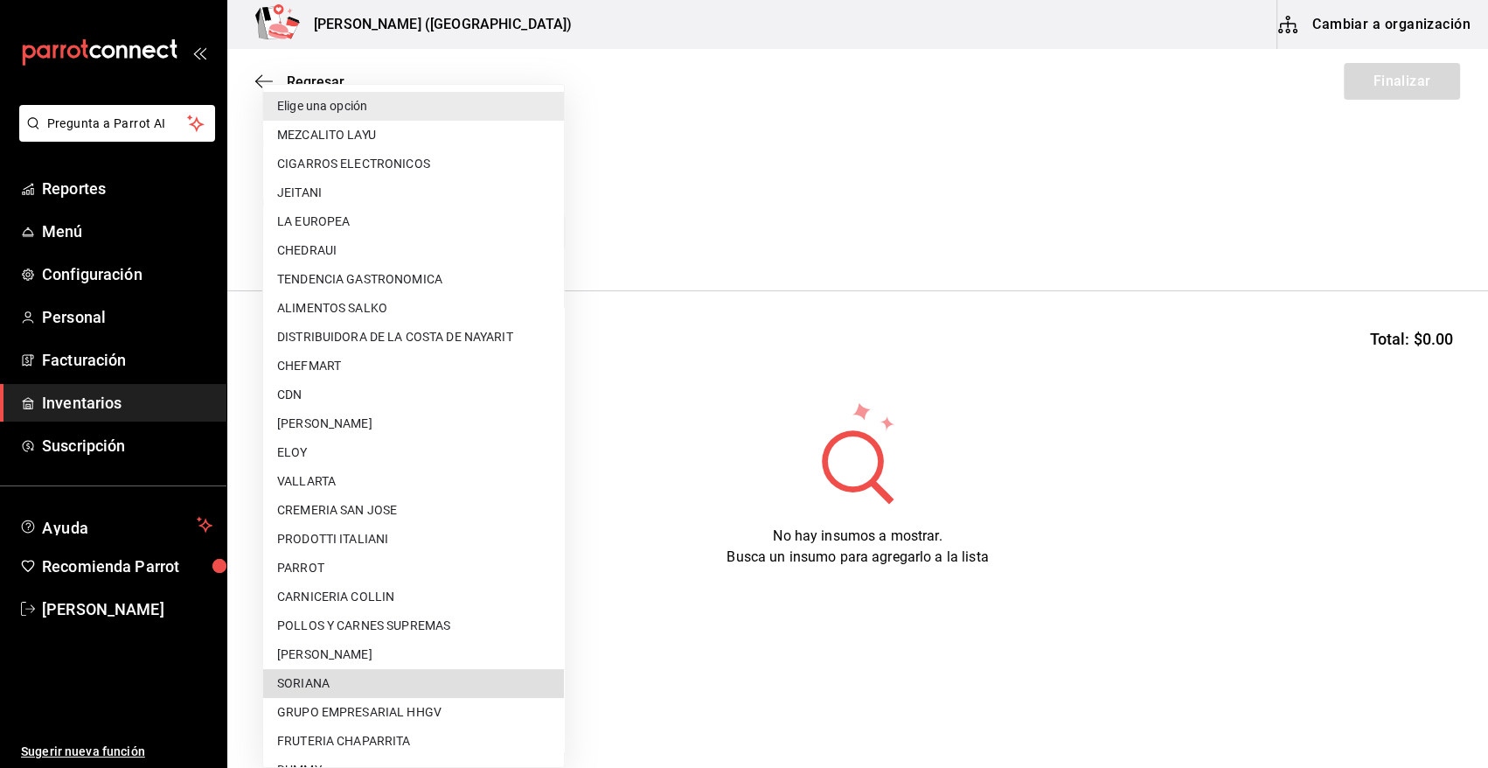
scroll to position [1062, 0]
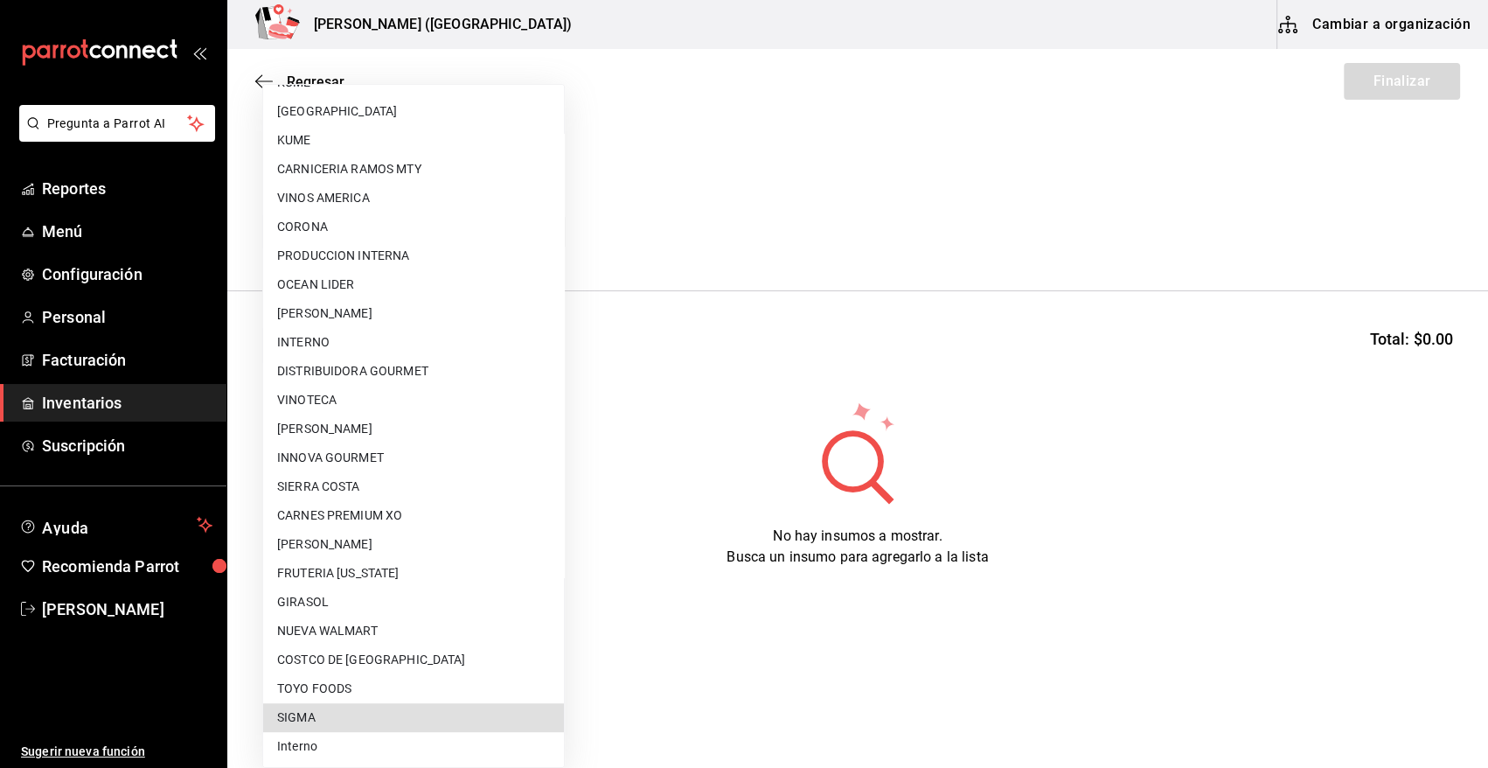
click at [337, 709] on li "SIGMA" at bounding box center [413, 717] width 301 height 29
type input "b3de96d6-3c20-45bc-abf9-e3c6c14f0adf"
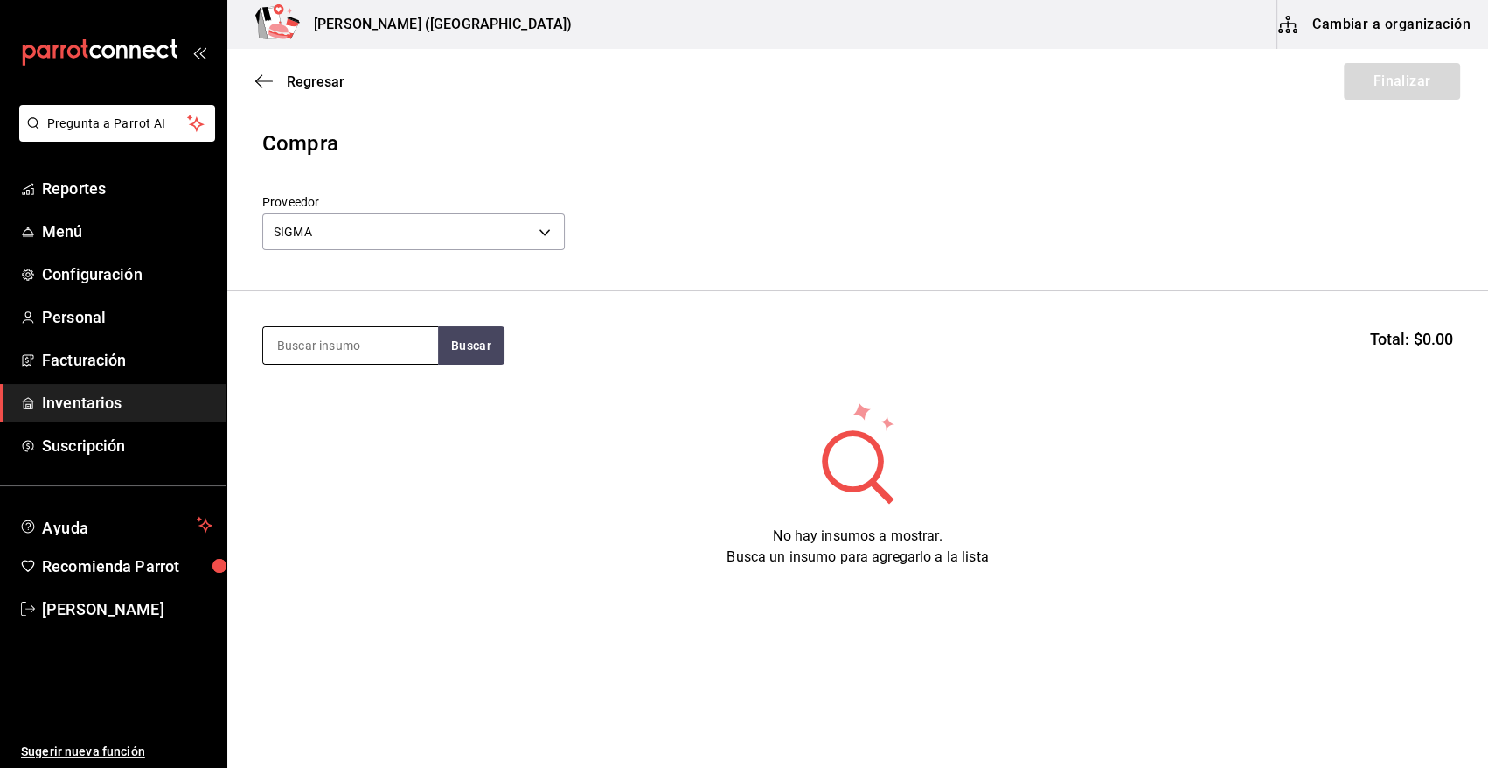
click at [338, 354] on input at bounding box center [350, 345] width 175 height 37
type input "lamin"
click at [448, 350] on button "Buscar" at bounding box center [471, 345] width 66 height 38
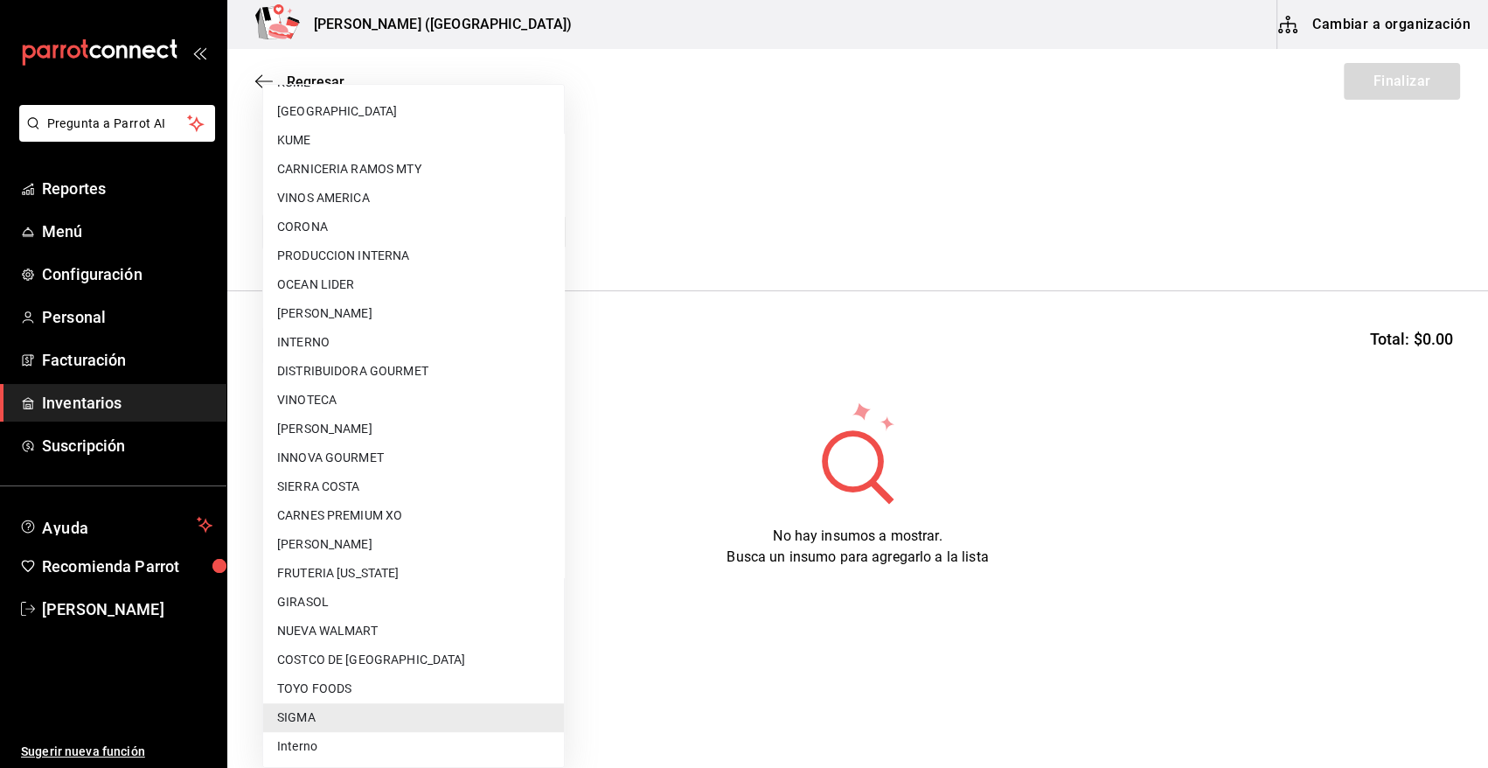
click at [336, 233] on body "Pregunta a Parrot AI Reportes Menú Configuración Personal Facturación Inventari…" at bounding box center [744, 334] width 1488 height 669
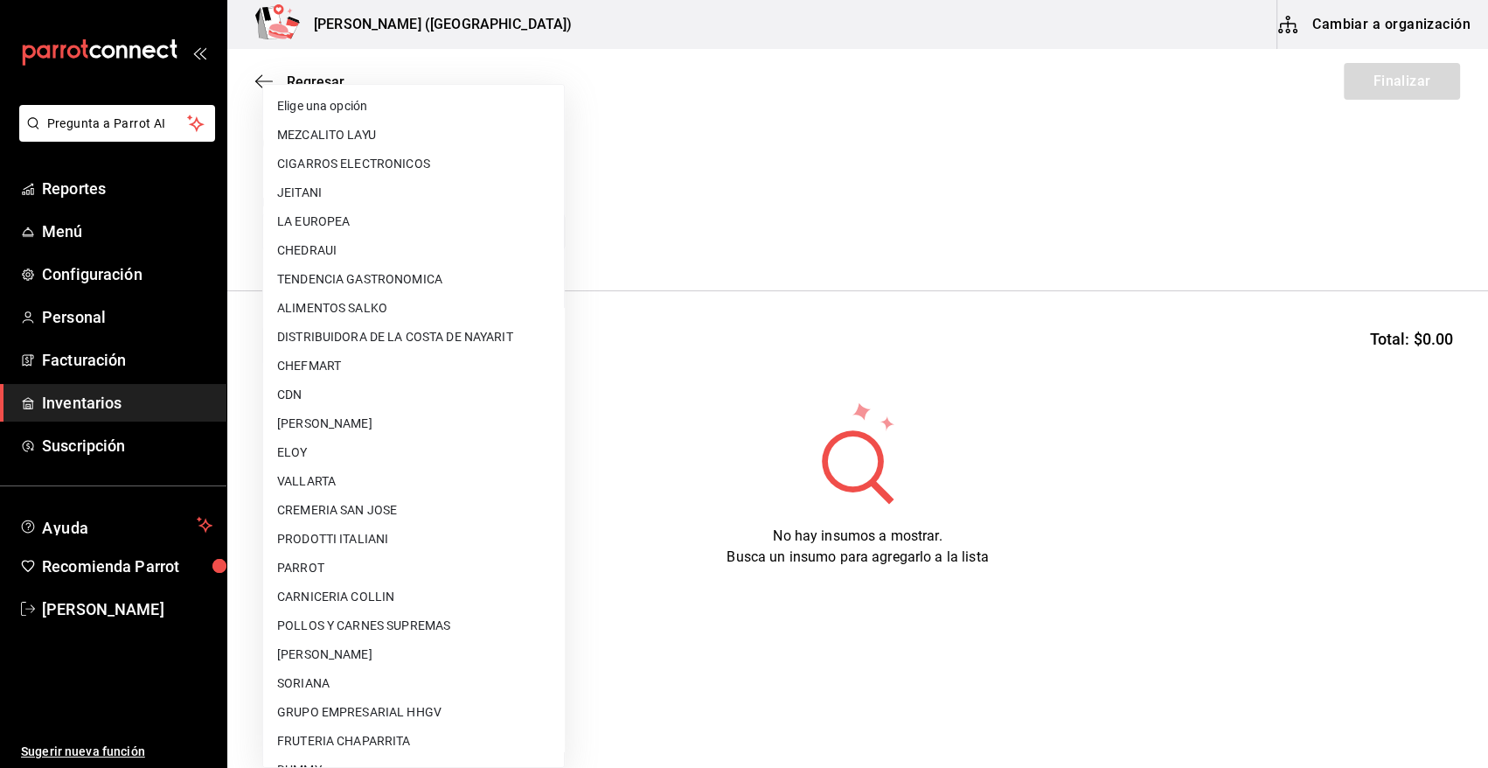
scroll to position [401, 0]
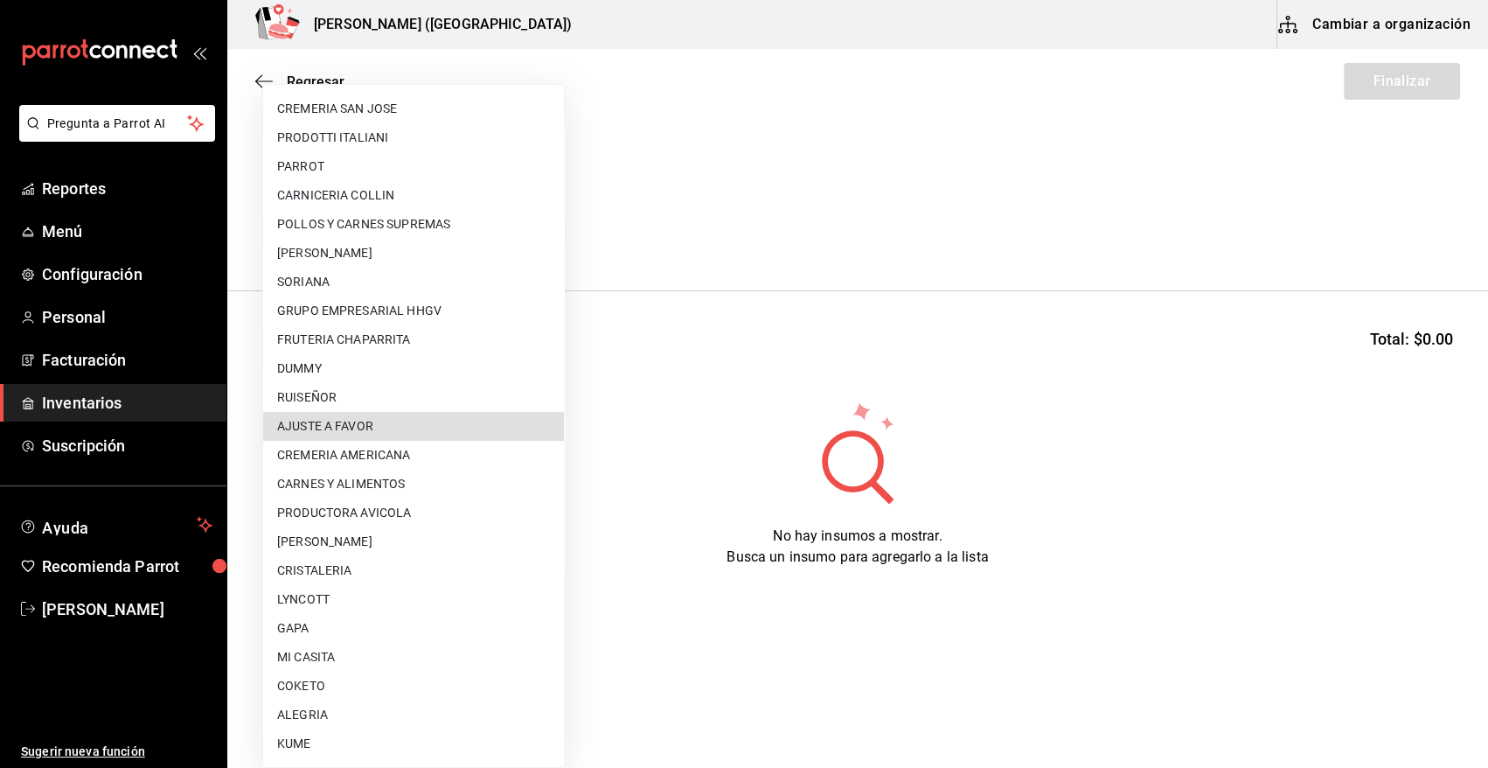
click at [369, 426] on li "AJUSTE A FAVOR" at bounding box center [413, 426] width 301 height 29
type input "dd0fbccd-e034-4acc-8432-7d1d5e23f321"
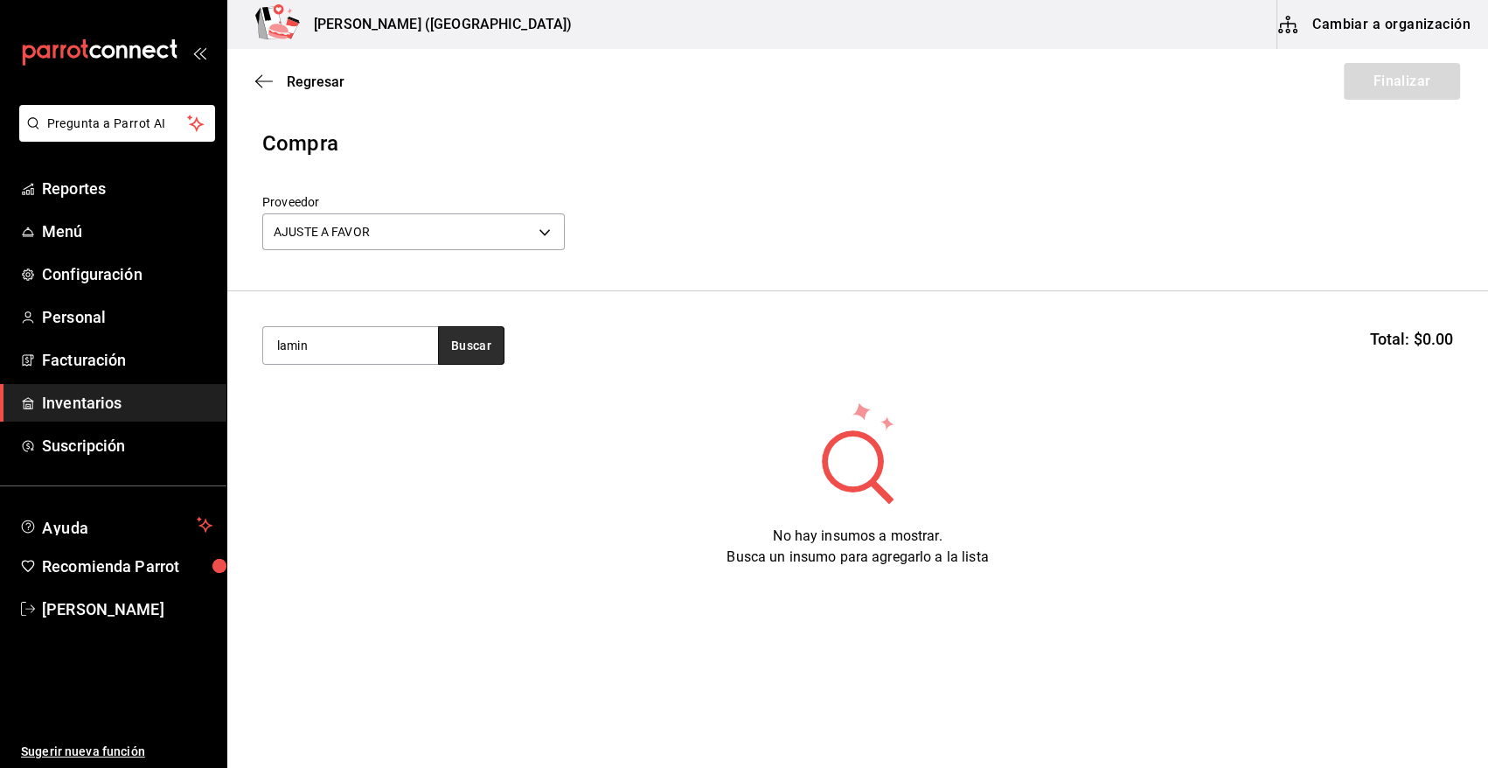
click at [455, 338] on button "Buscar" at bounding box center [471, 345] width 66 height 38
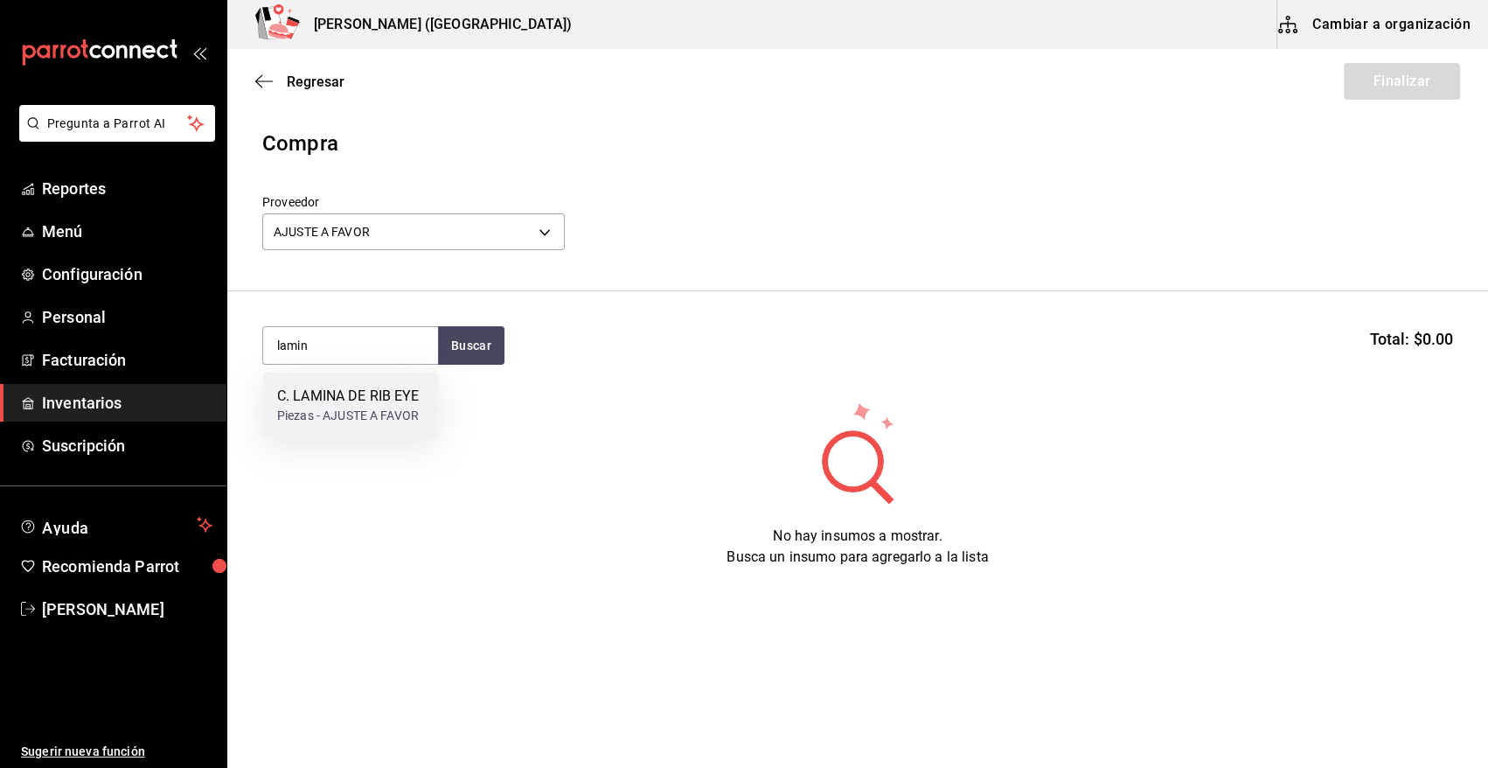
click at [352, 397] on div "C. LAMINA DE RIB EYE" at bounding box center [348, 396] width 143 height 21
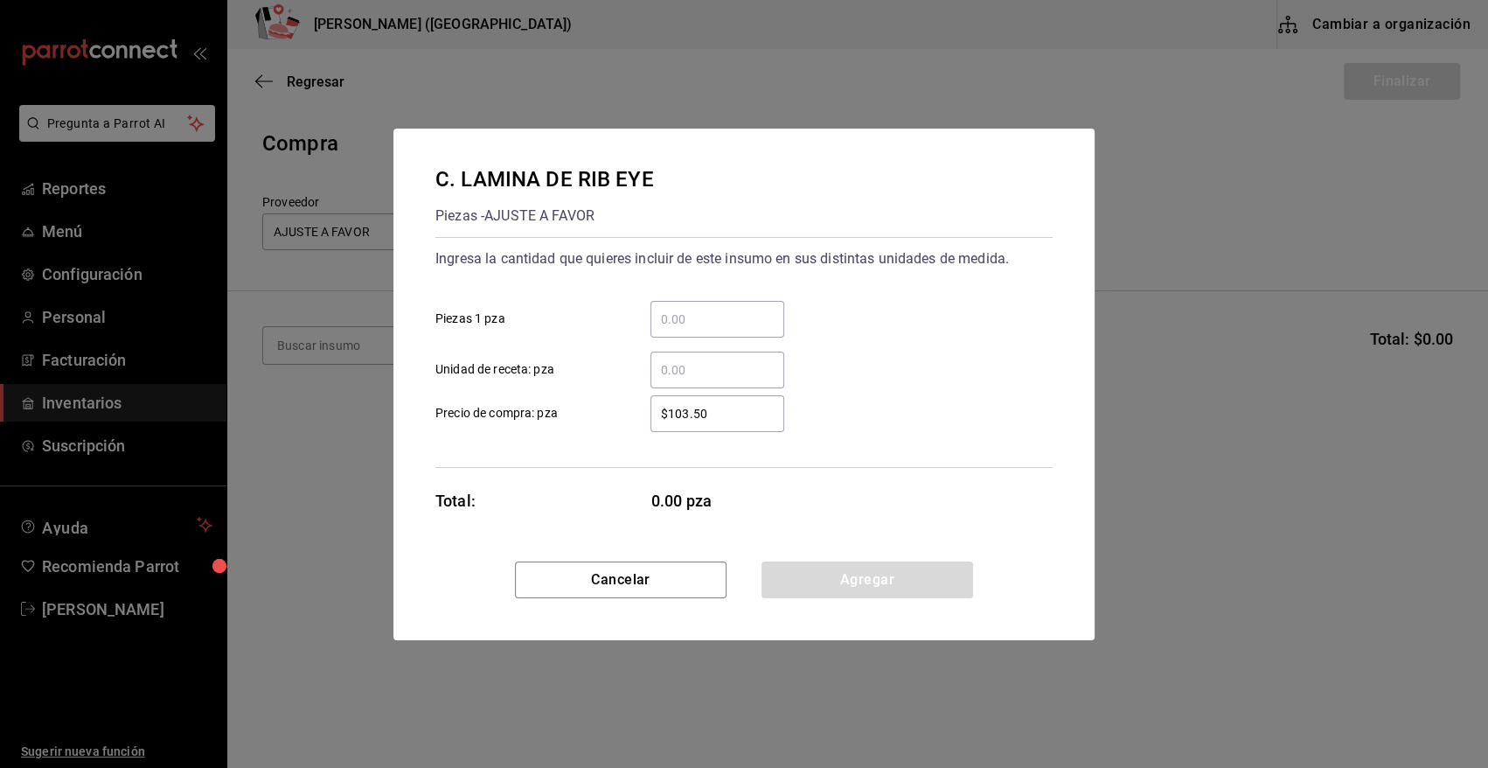
click at [685, 324] on input "​ Piezas 1 pza" at bounding box center [718, 319] width 134 height 21
type input "16"
drag, startPoint x: 728, startPoint y: 422, endPoint x: 542, endPoint y: 414, distance: 185.6
click at [542, 414] on label "$103.50 ​ Precio de compra: pza" at bounding box center [609, 413] width 349 height 37
type input "$62.70"
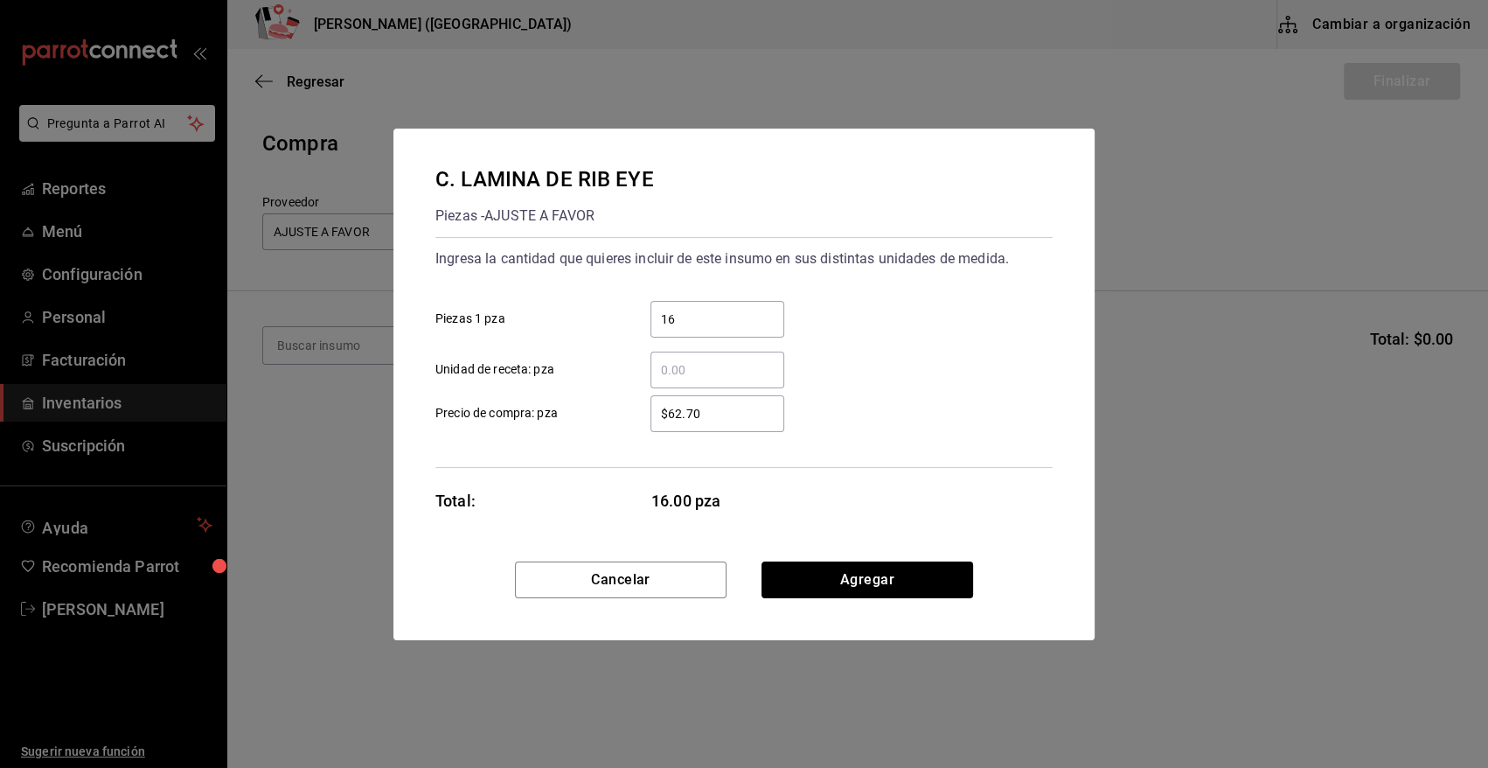
click at [777, 585] on button "Agregar" at bounding box center [868, 579] width 212 height 37
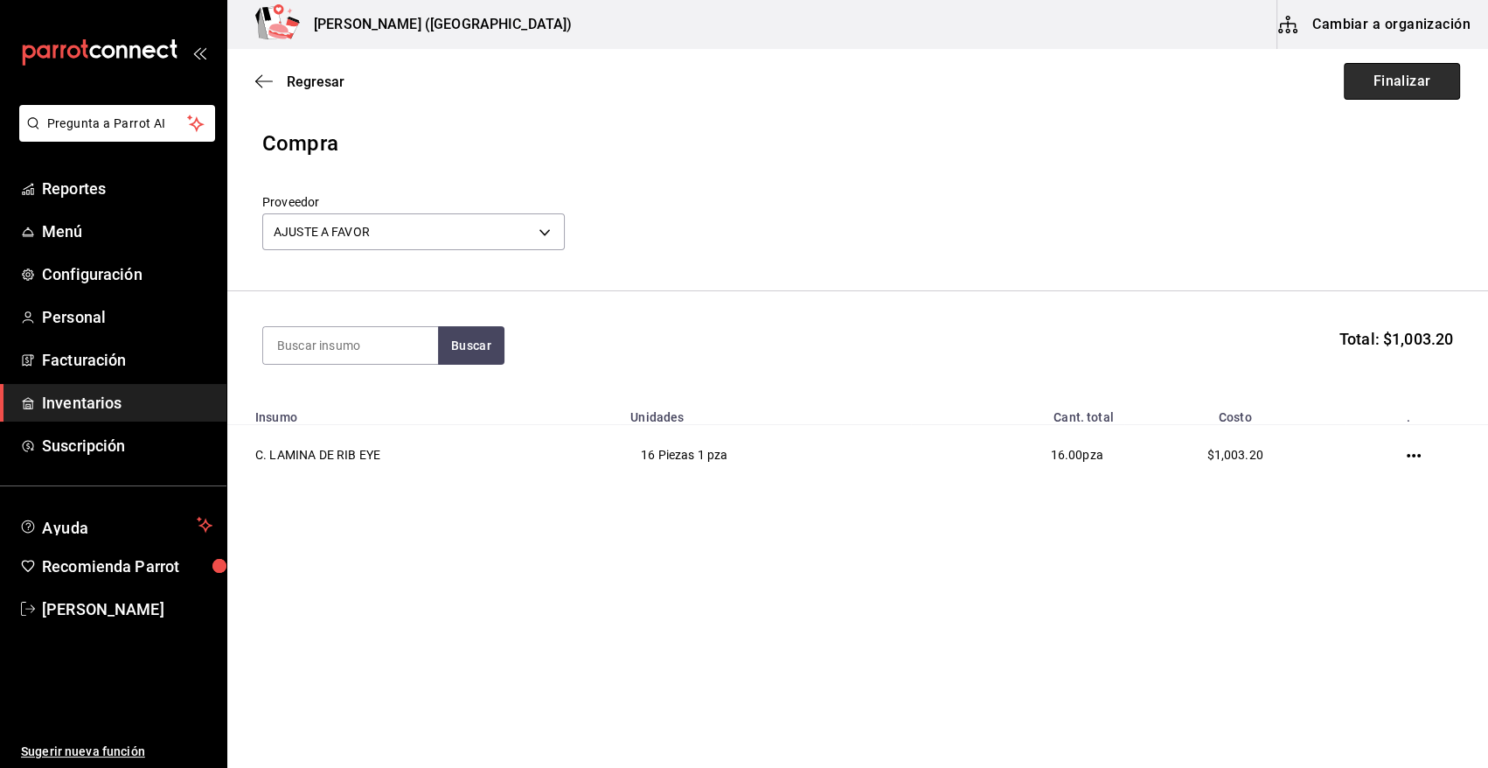
click at [1372, 73] on button "Finalizar" at bounding box center [1402, 81] width 116 height 37
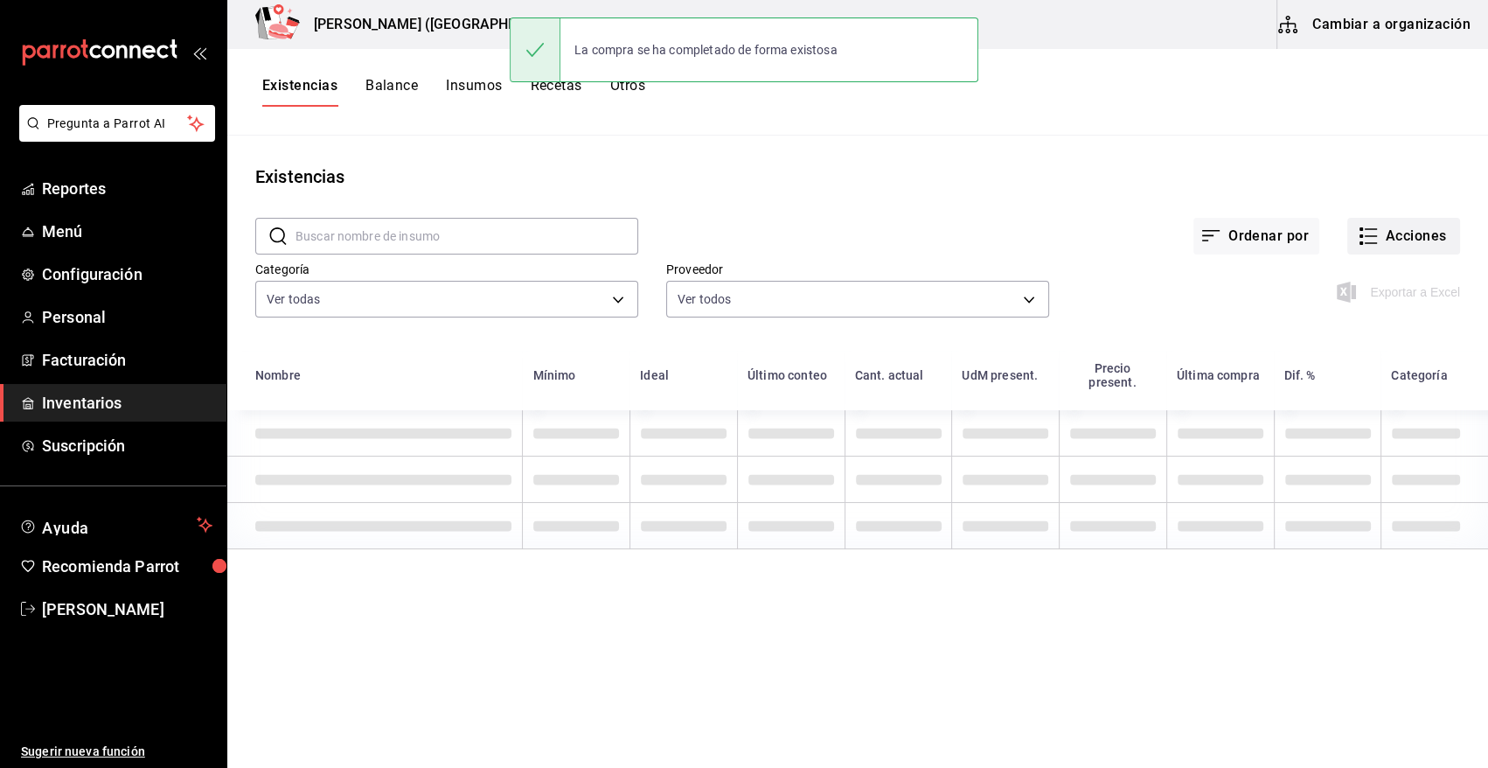
click at [1395, 232] on button "Acciones" at bounding box center [1404, 236] width 113 height 37
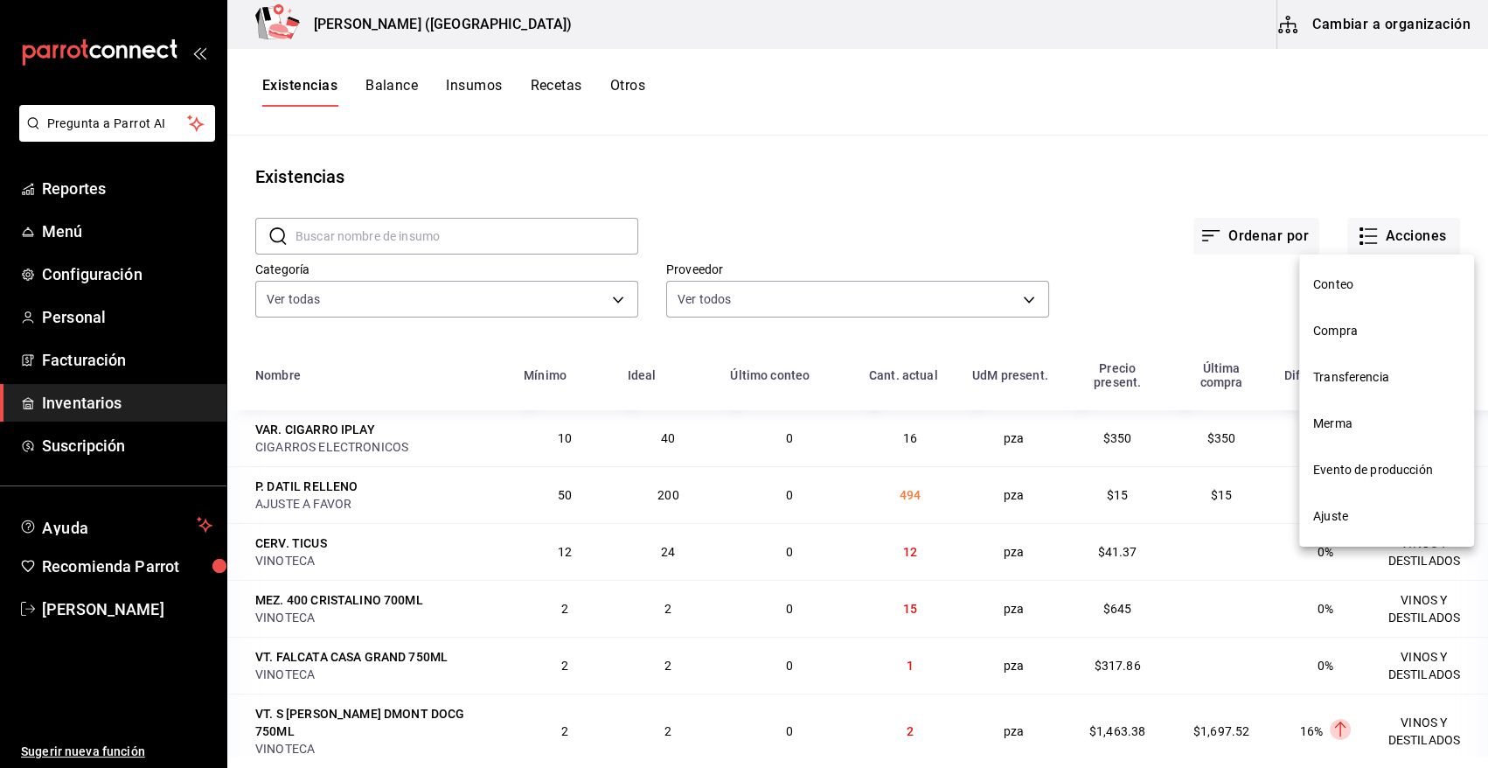
click at [1372, 332] on span "Compra" at bounding box center [1386, 331] width 147 height 18
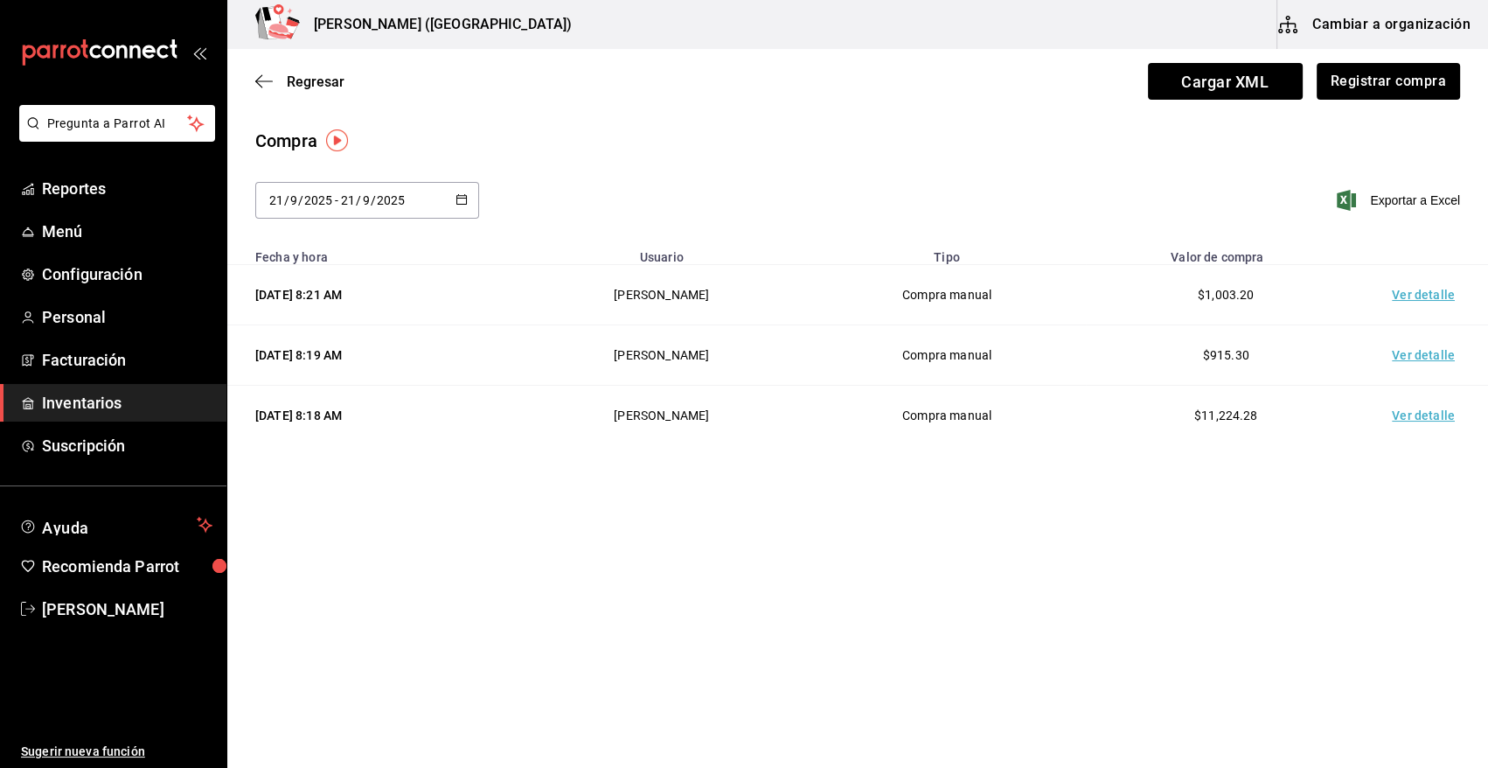
click at [1443, 298] on td "Ver detalle" at bounding box center [1427, 295] width 122 height 60
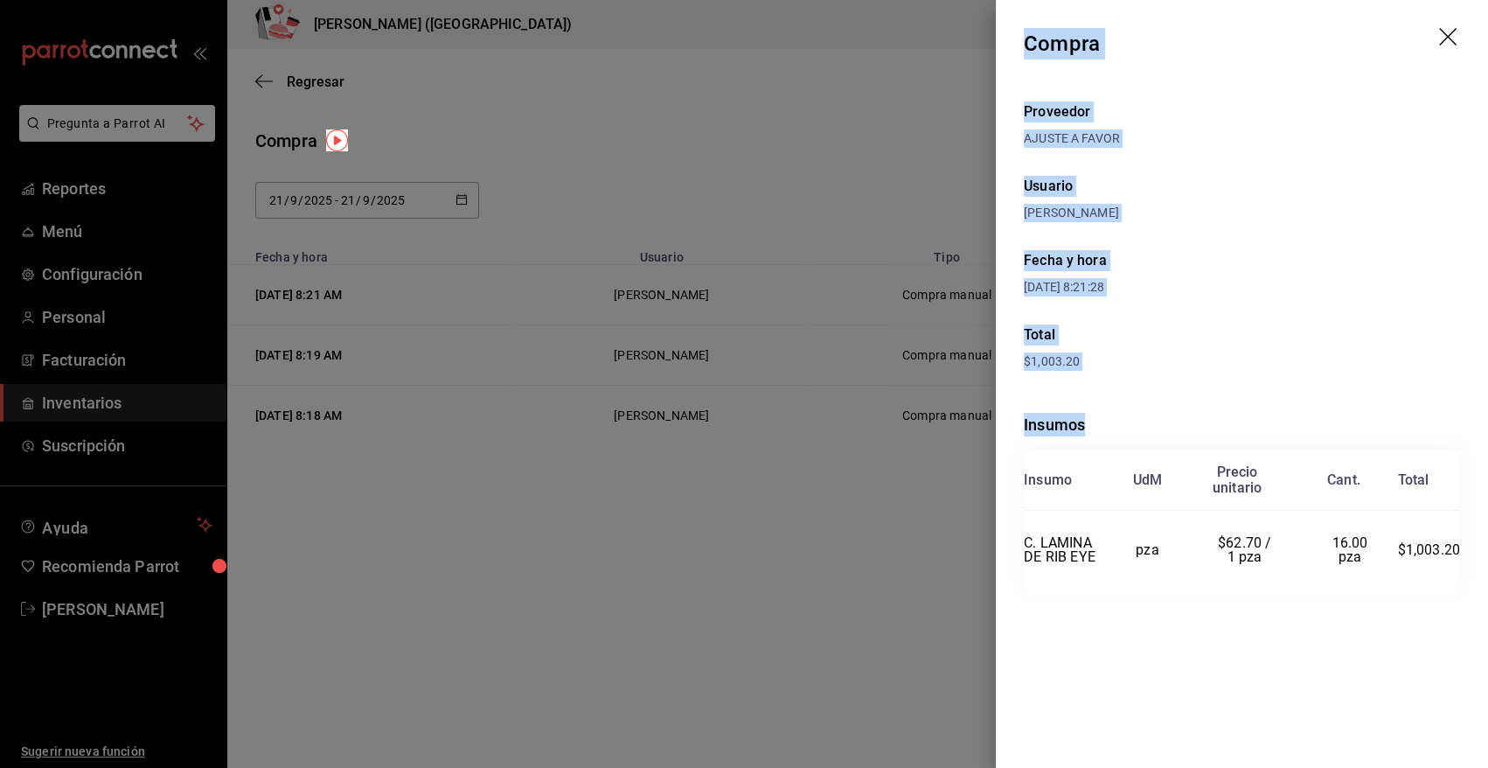
drag, startPoint x: 1027, startPoint y: 41, endPoint x: 1483, endPoint y: 571, distance: 698.8
click at [1483, 571] on div "Compra Proveedor AJUSTE A FAVOR Usuario [PERSON_NAME] y hora [DATE] 8:21:28 Tot…" at bounding box center [1242, 384] width 492 height 768
click at [1449, 31] on icon "drag" at bounding box center [1449, 38] width 21 height 21
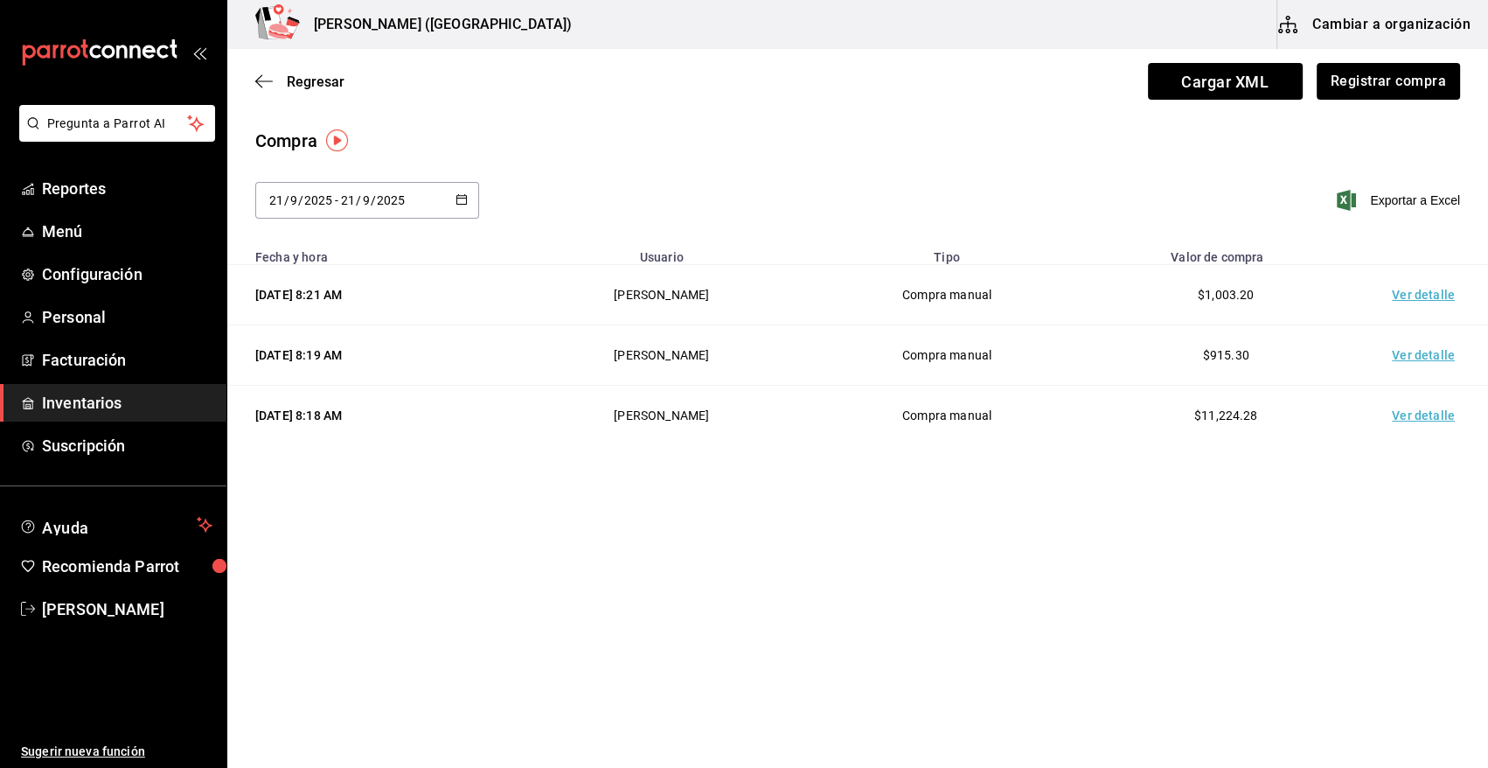
click at [116, 406] on span "Inventarios" at bounding box center [127, 403] width 171 height 24
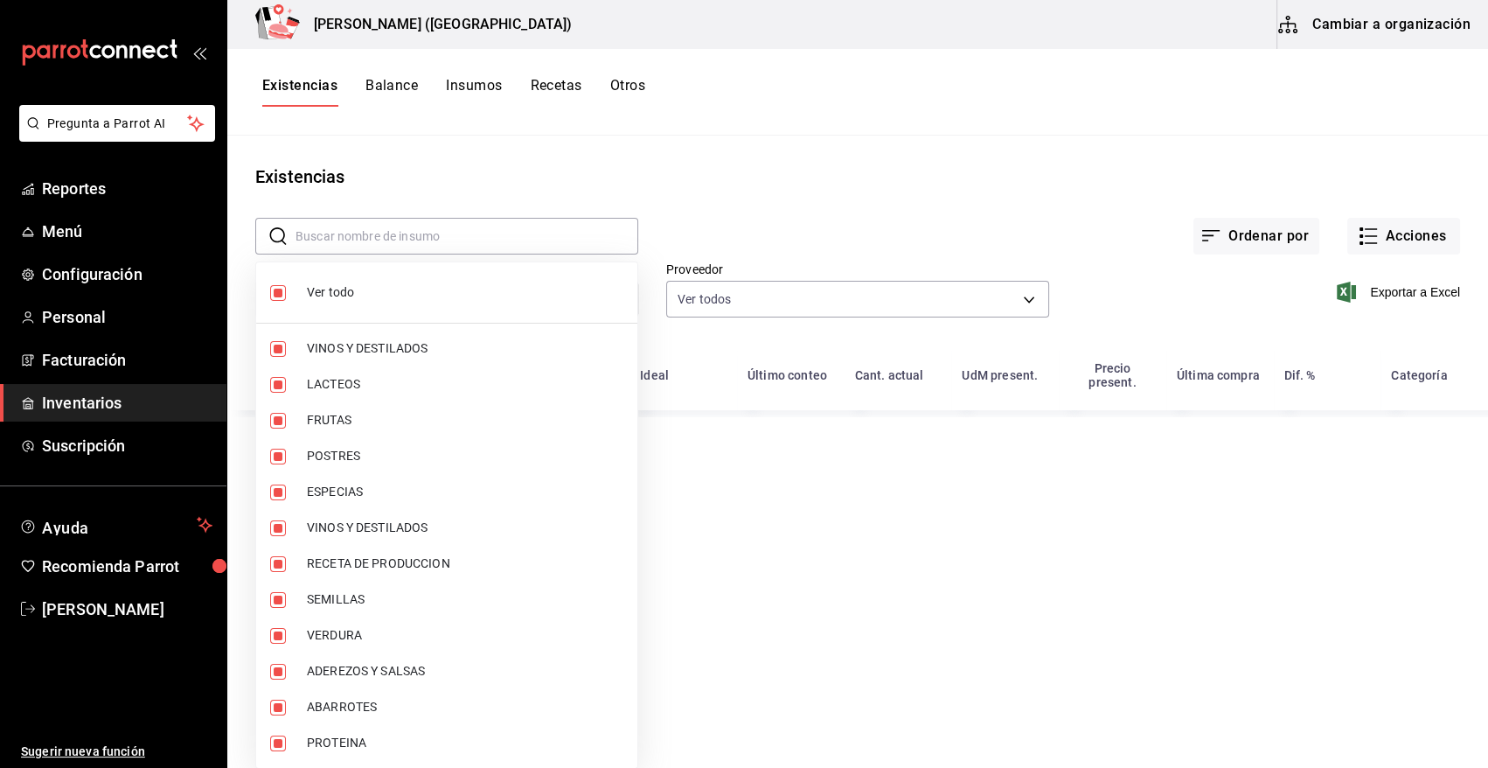
click at [415, 295] on body "Pregunta a Parrot AI Reportes Menú Configuración Personal Facturación Inventari…" at bounding box center [744, 378] width 1488 height 756
click at [338, 291] on span "Ver todo" at bounding box center [465, 292] width 317 height 18
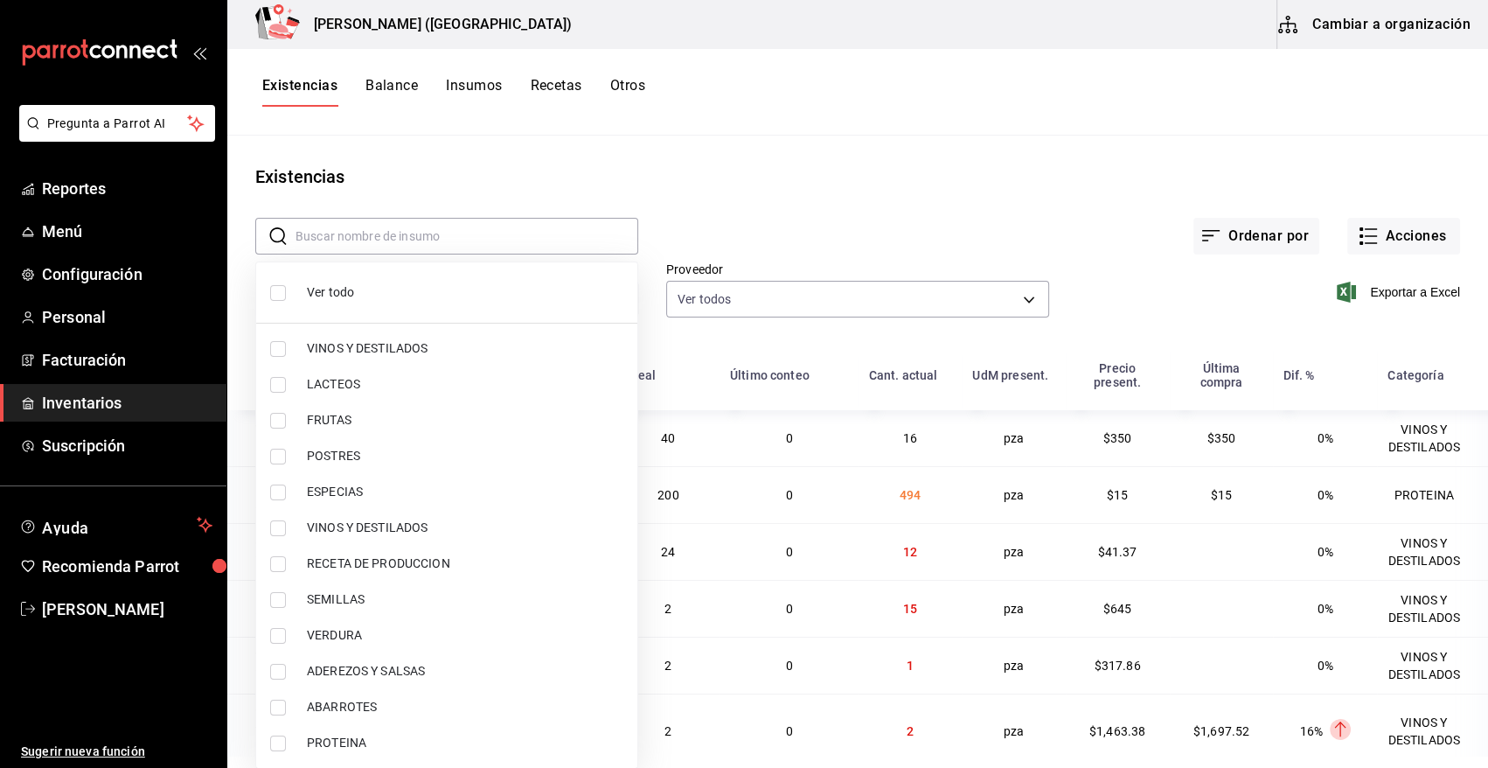
checkbox input "false"
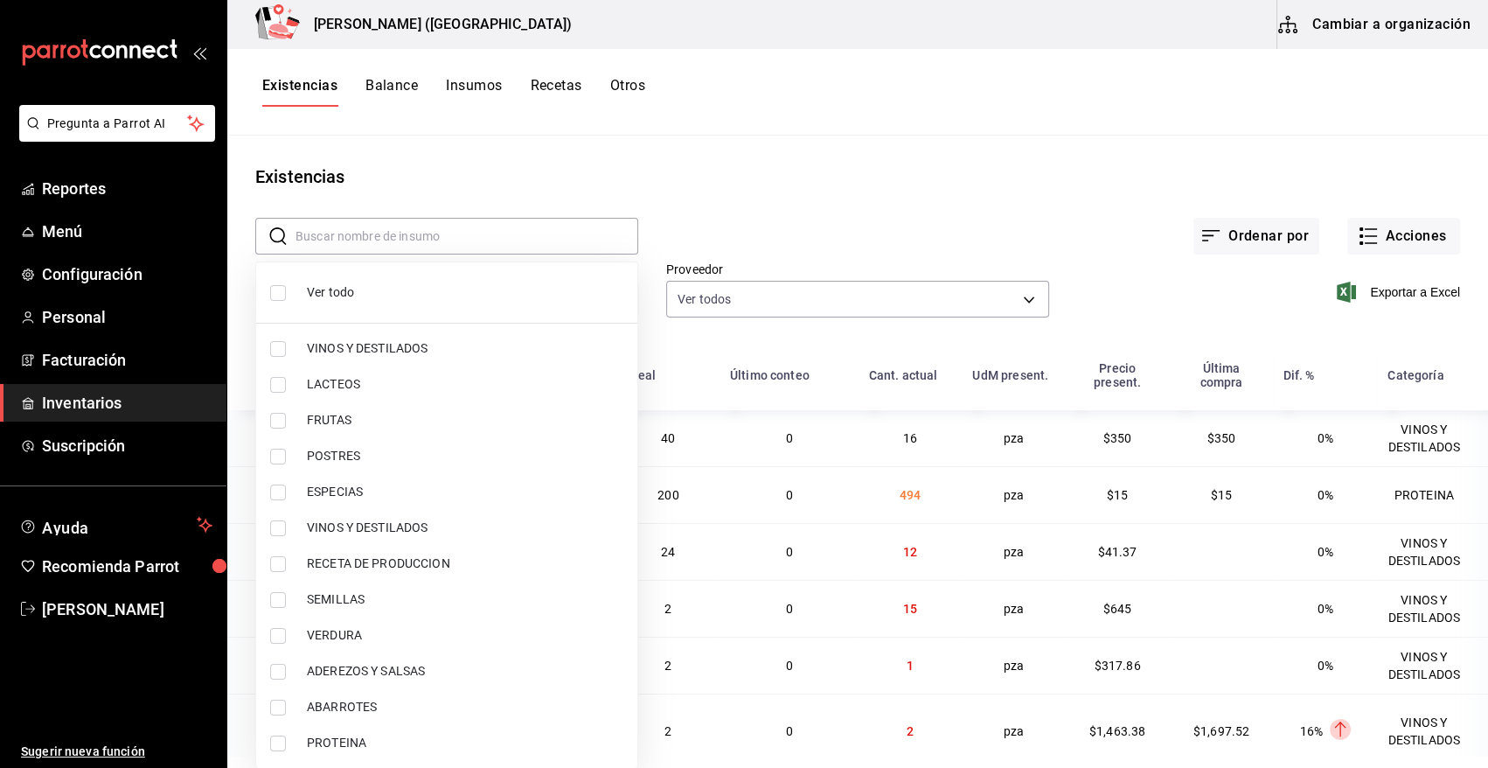
checkbox input "false"
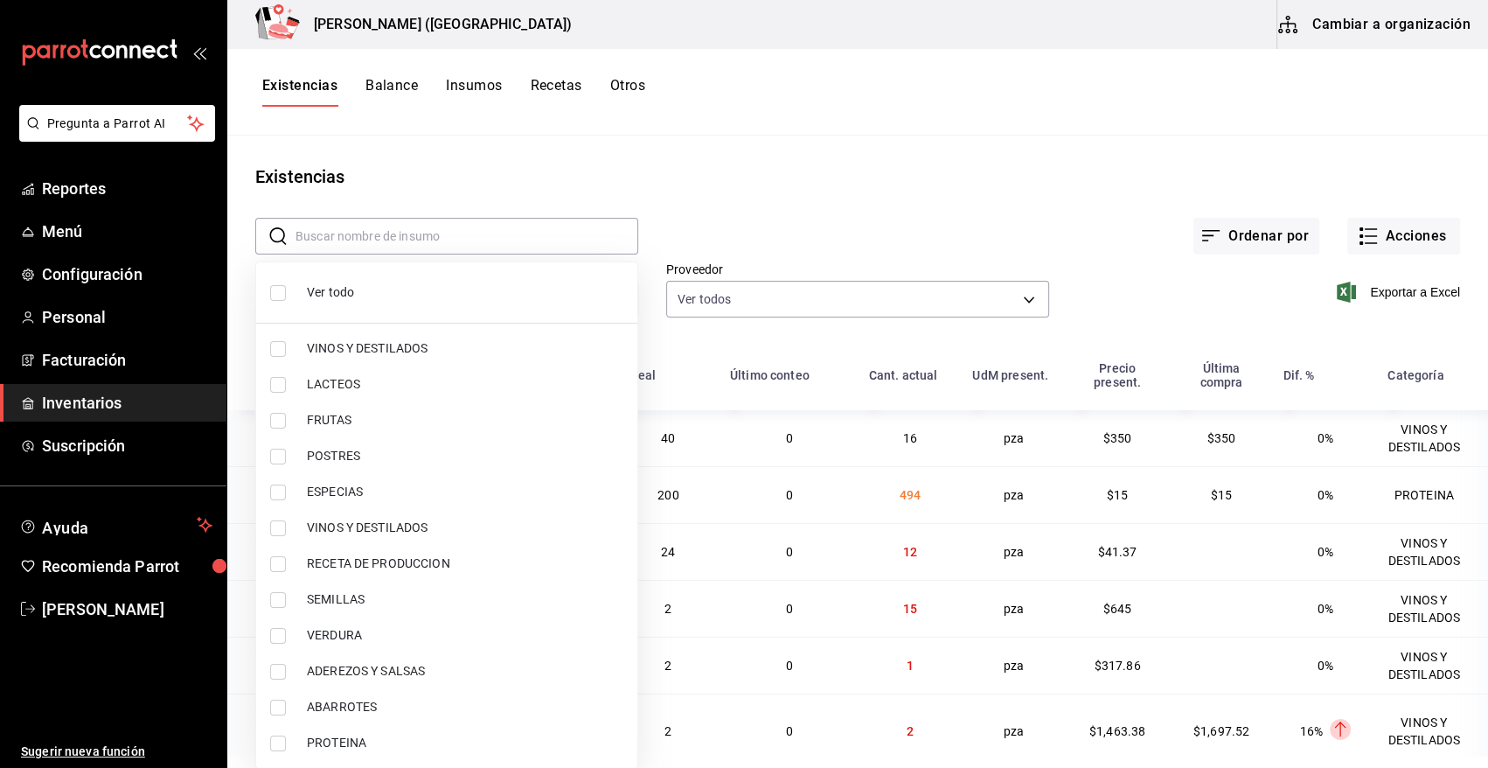
checkbox input "false"
click at [288, 740] on label at bounding box center [281, 743] width 23 height 16
click at [286, 740] on input "checkbox" at bounding box center [278, 743] width 16 height 16
checkbox input "false"
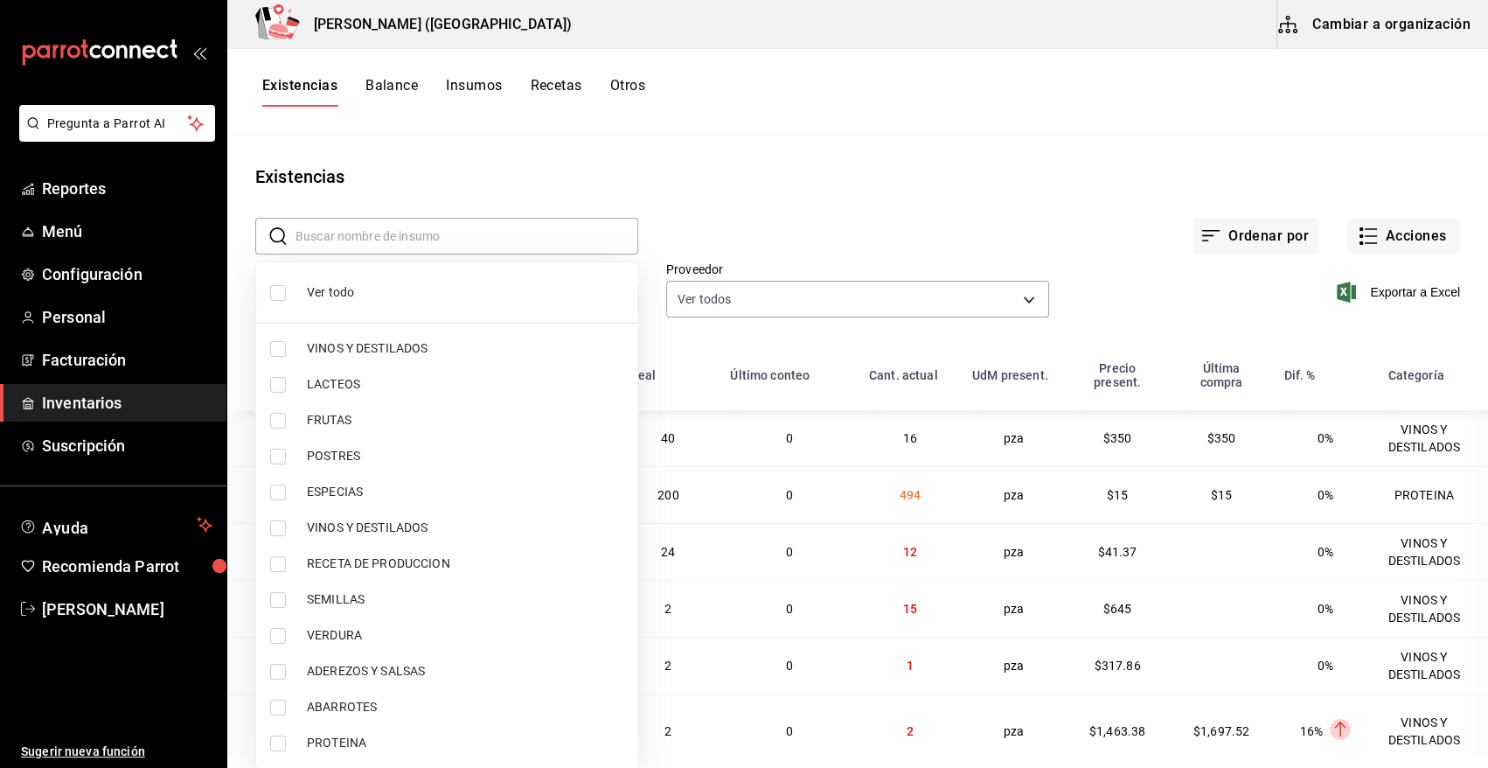
click at [271, 742] on input "checkbox" at bounding box center [278, 743] width 16 height 16
checkbox input "true"
type input "3e90cef9-1dc9-474d-8316-d124f624c148"
click at [863, 188] on div at bounding box center [744, 384] width 1488 height 768
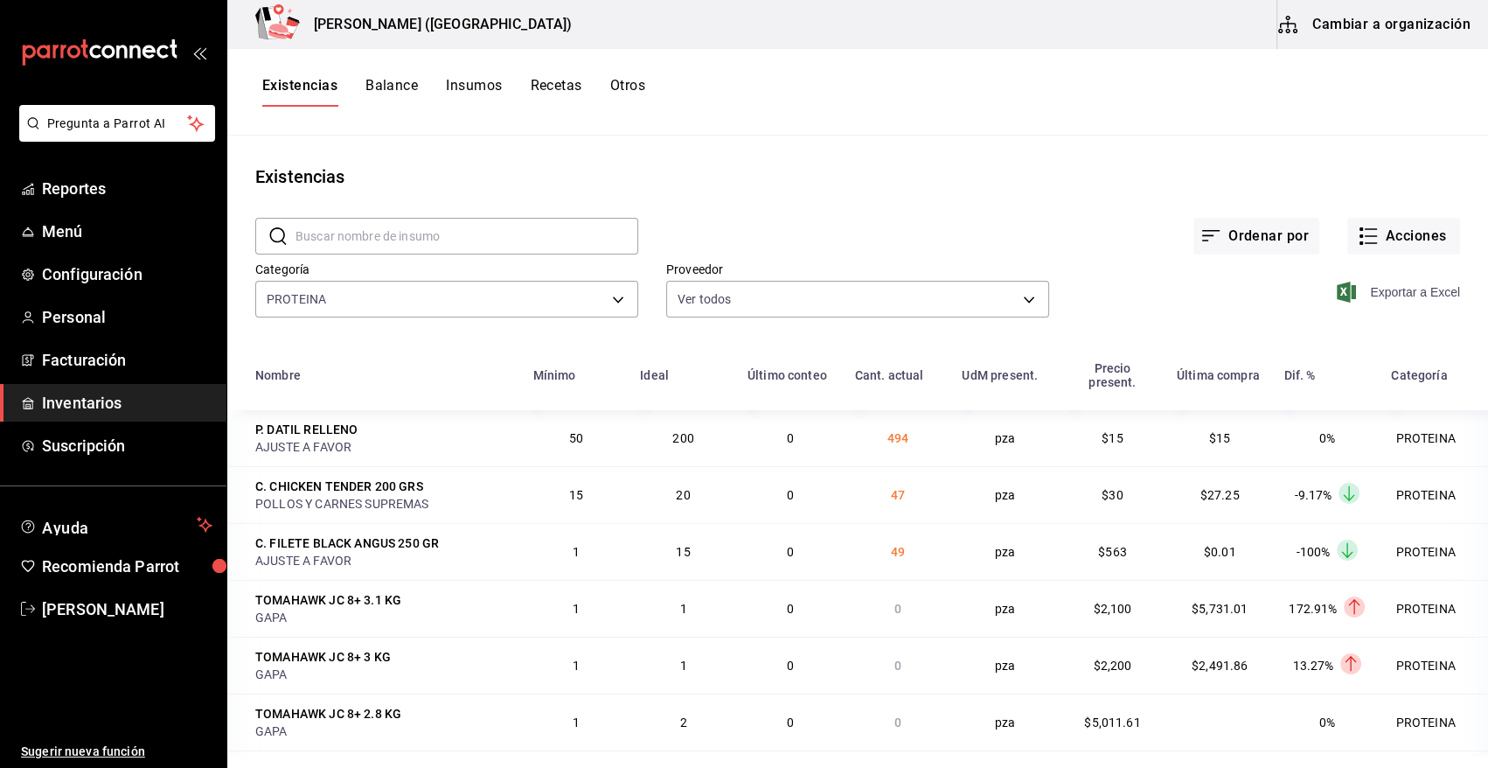
click at [1411, 290] on span "Exportar a Excel" at bounding box center [1401, 292] width 120 height 21
